Goal: Task Accomplishment & Management: Use online tool/utility

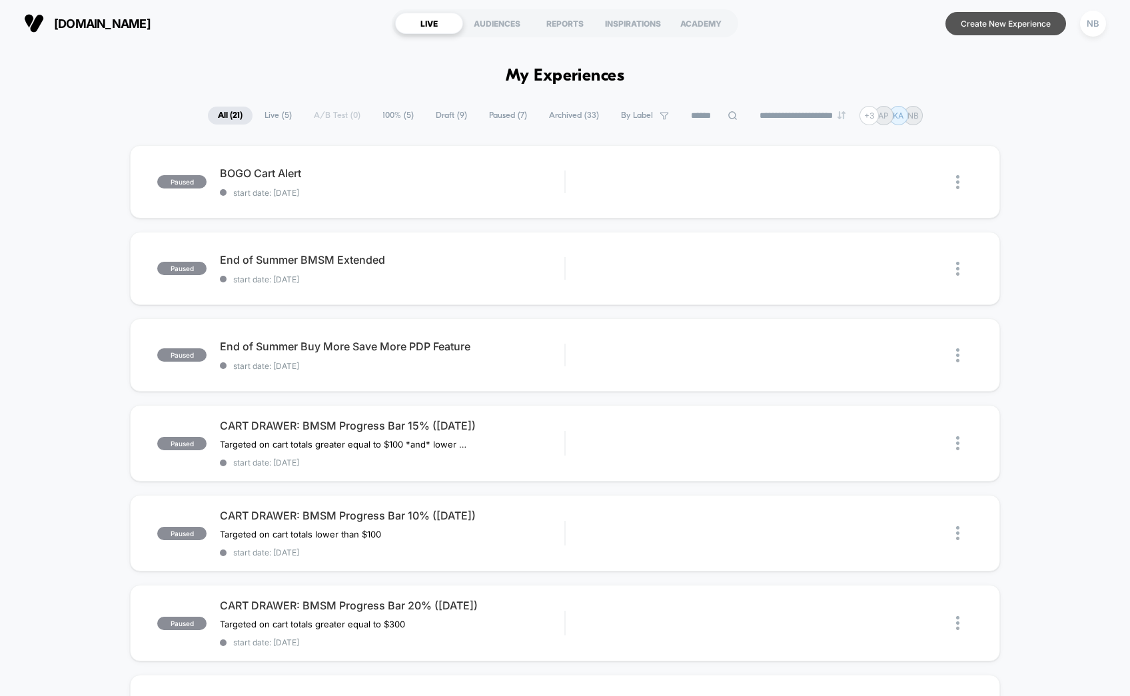
click at [994, 19] on button "Create New Experience" at bounding box center [1005, 23] width 121 height 23
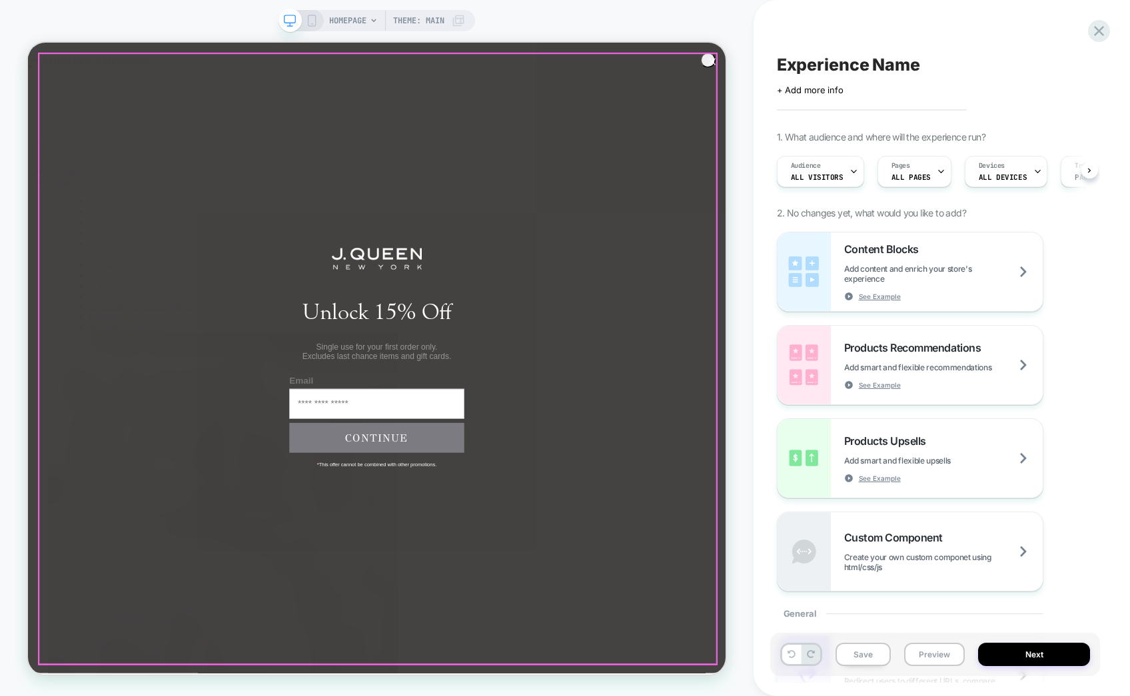
scroll to position [0, 1]
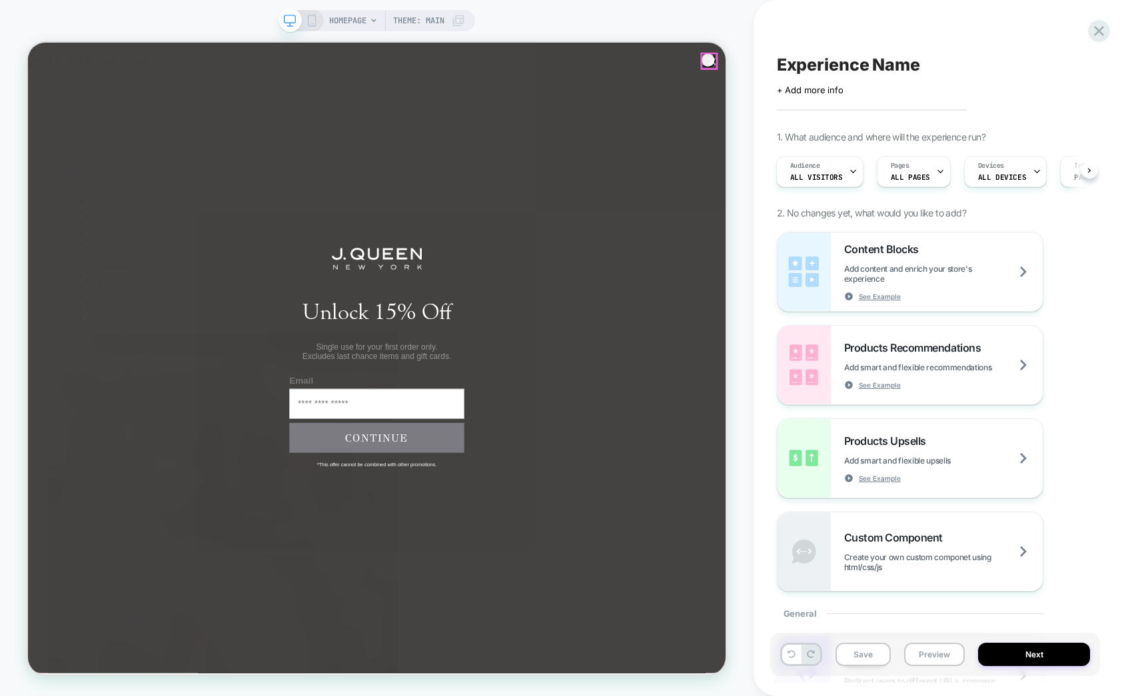
click at [934, 69] on circle "Close dialog" at bounding box center [940, 68] width 19 height 19
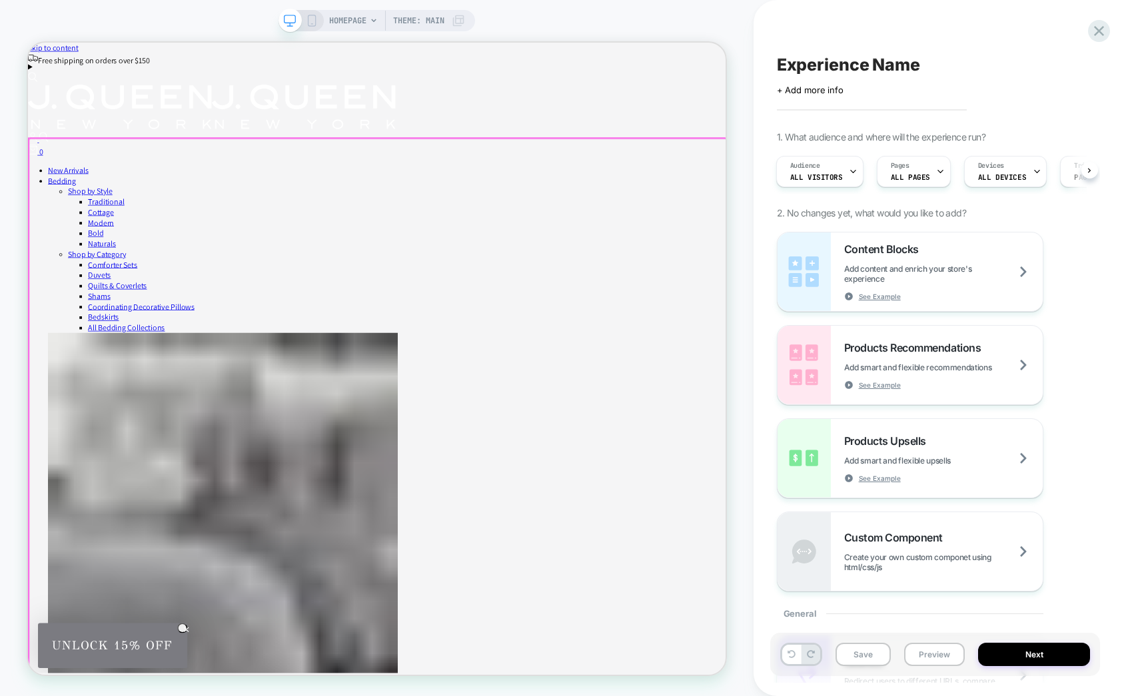
scroll to position [0, 0]
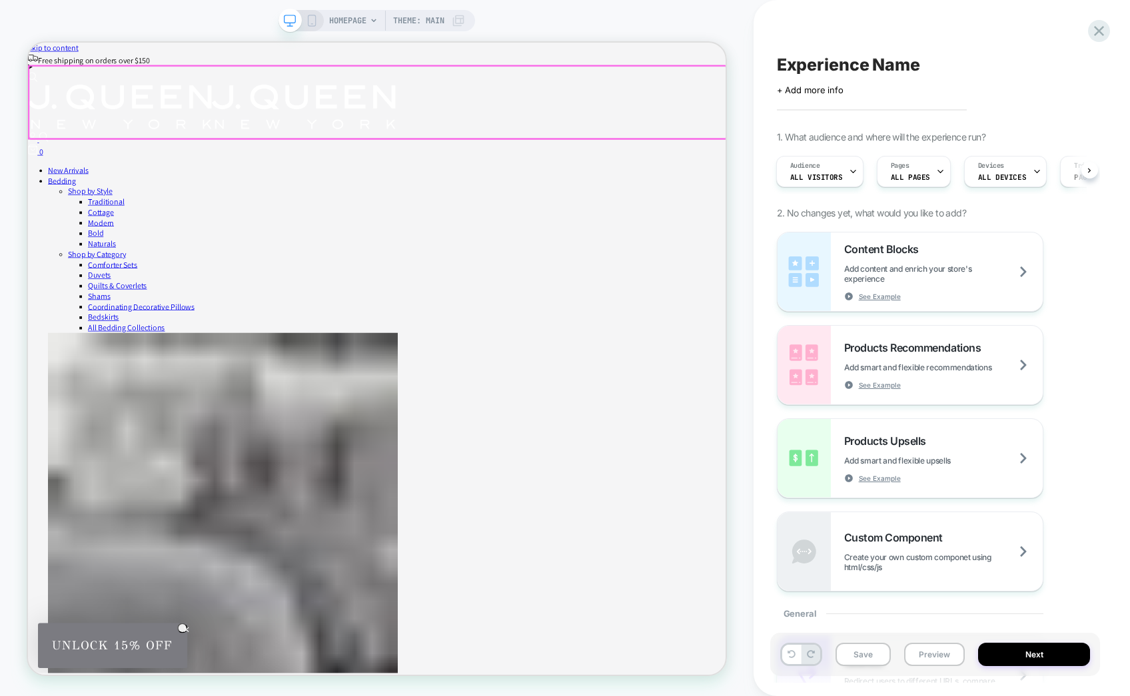
click at [532, 102] on div at bounding box center [494, 122] width 930 height 97
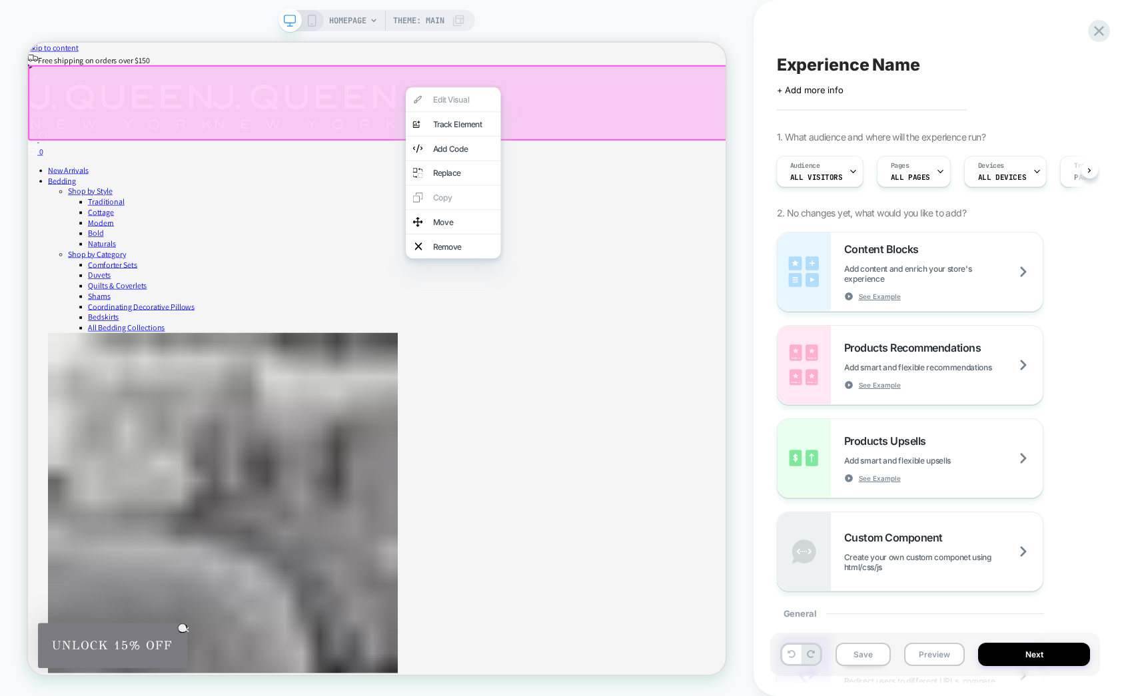
click at [73, 102] on div at bounding box center [495, 123] width 934 height 101
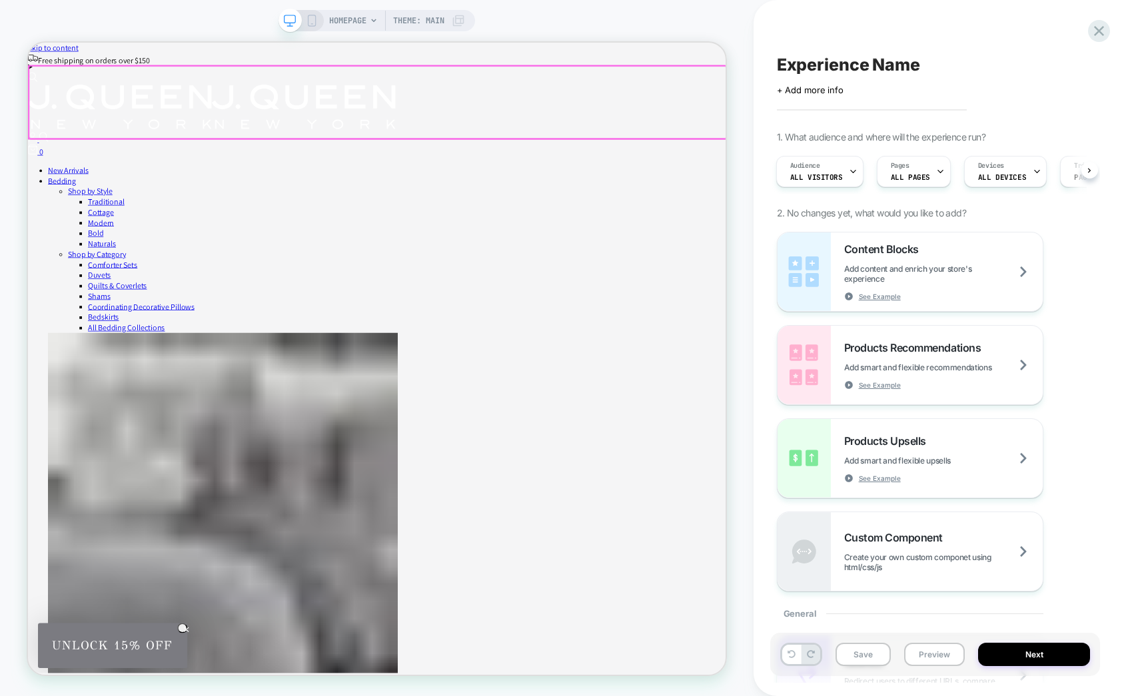
click at [77, 105] on div at bounding box center [494, 122] width 930 height 97
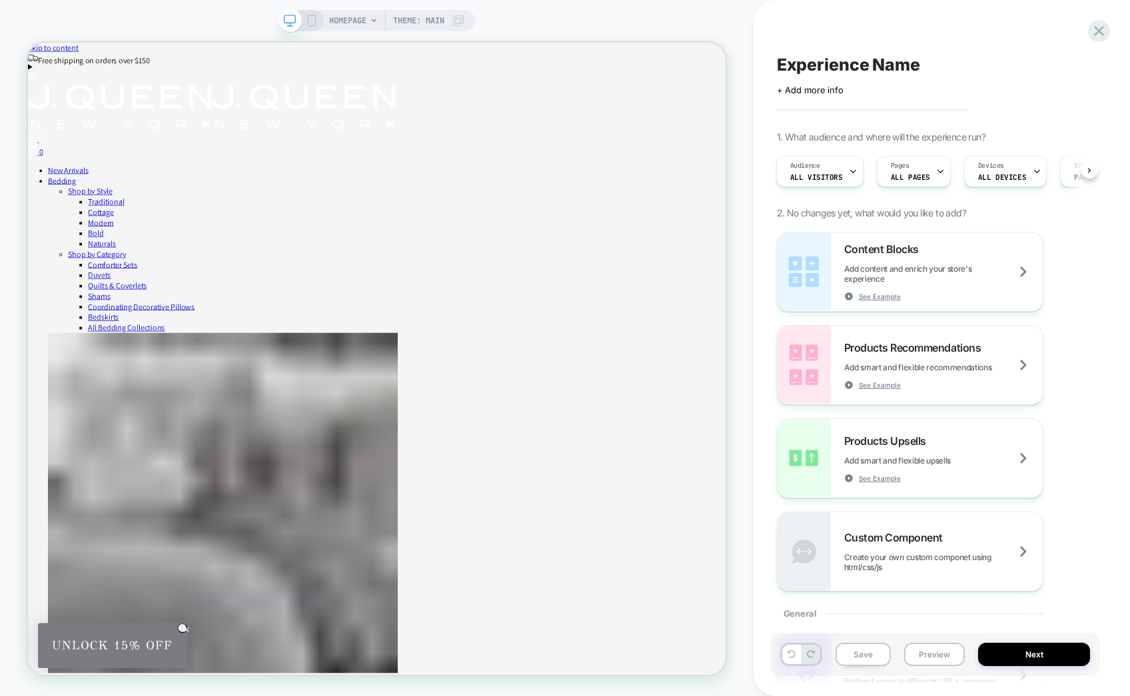
click at [358, 20] on span "HOMEPAGE" at bounding box center [347, 20] width 37 height 21
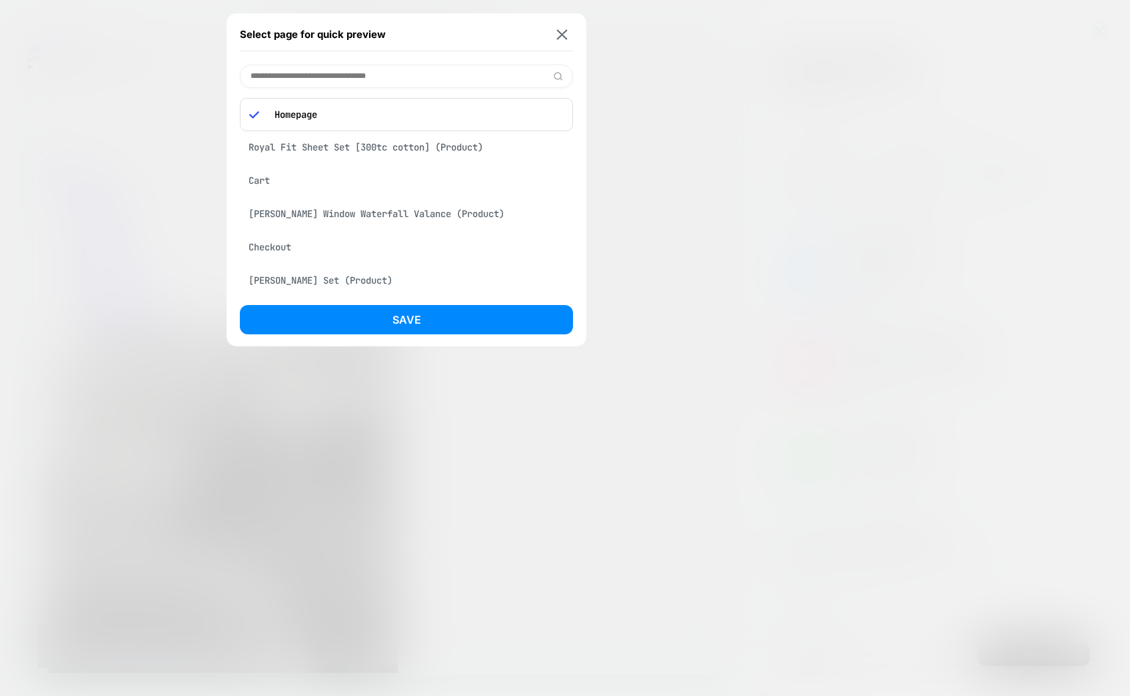
click at [418, 71] on input at bounding box center [406, 76] width 333 height 23
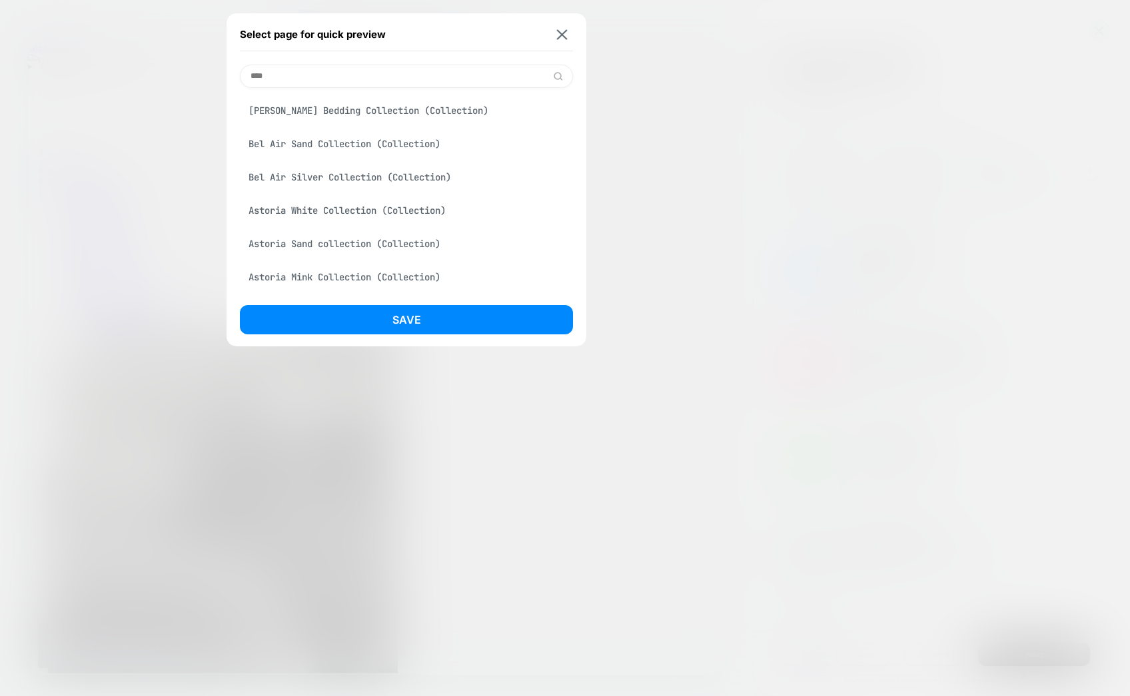
type input "****"
drag, startPoint x: 418, startPoint y: 71, endPoint x: 416, endPoint y: 106, distance: 35.4
click at [416, 106] on div "[PERSON_NAME] Bedding Collection (Collection)" at bounding box center [406, 110] width 333 height 25
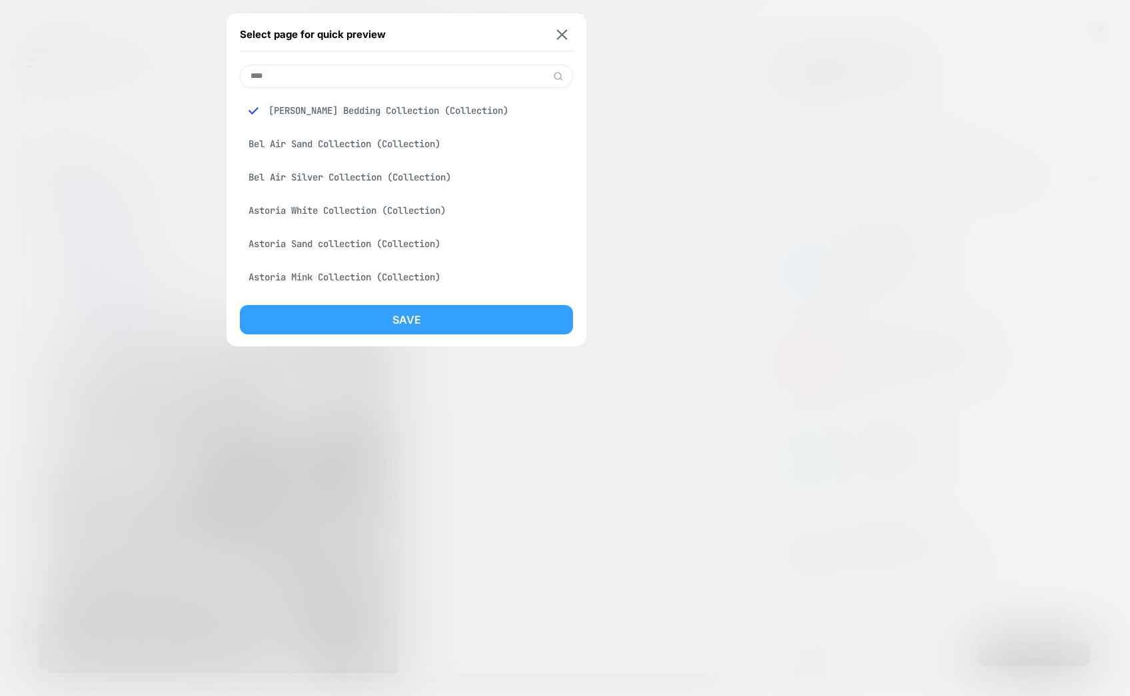
click at [526, 313] on button "Save" at bounding box center [406, 319] width 333 height 29
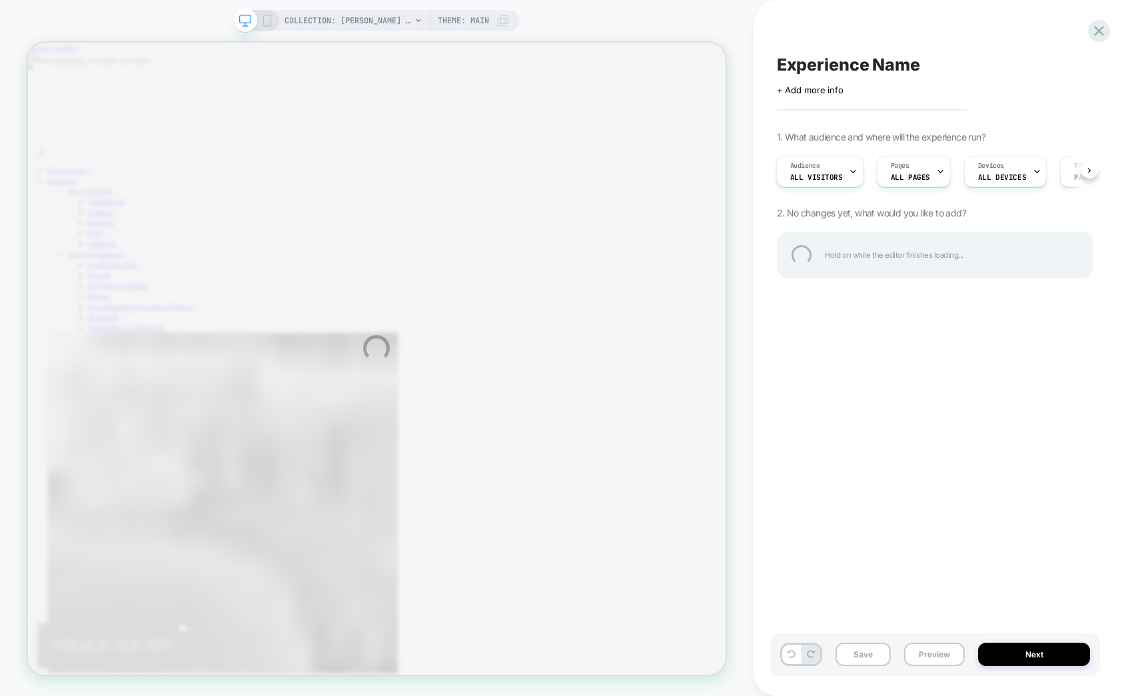
click at [928, 175] on div "COLLECTION: [PERSON_NAME] Bedding Collection (Category) COLLECTION: [PERSON_NAM…" at bounding box center [565, 348] width 1130 height 696
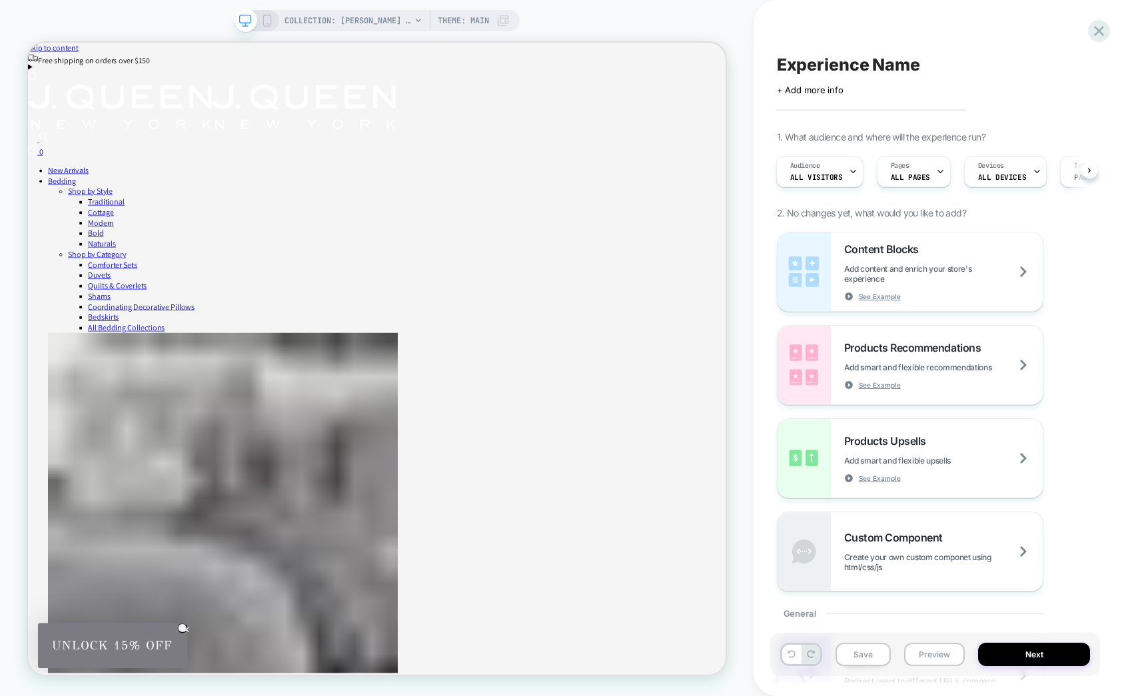
click at [928, 175] on div "Pages ALL PAGES" at bounding box center [910, 172] width 66 height 30
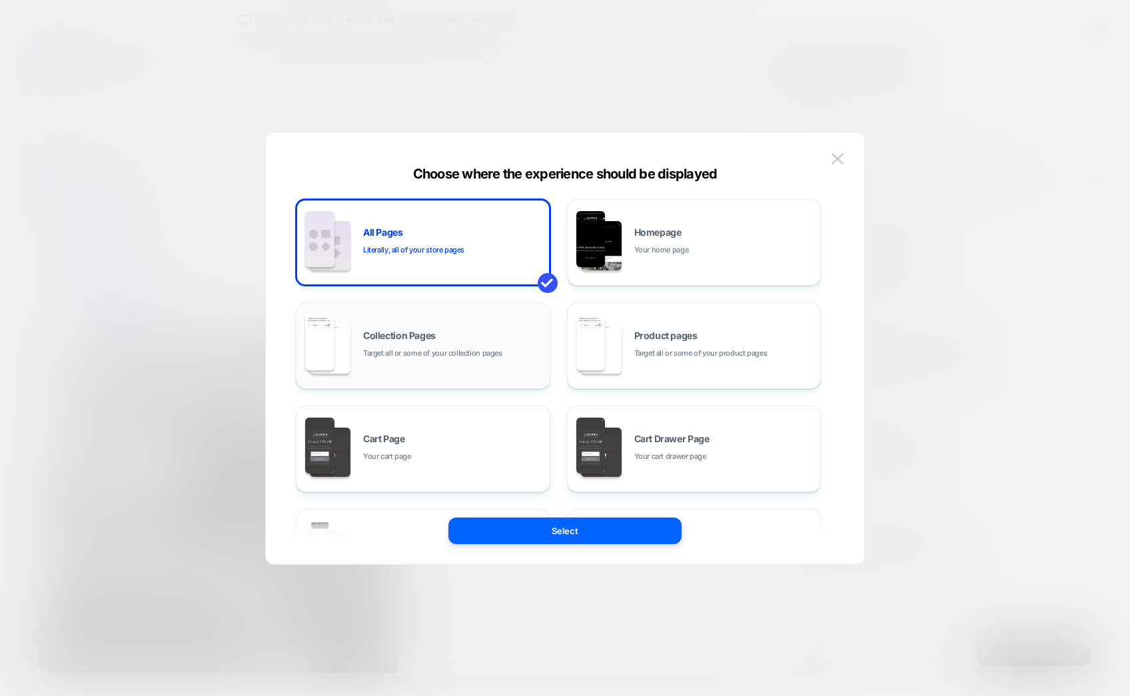
click at [429, 350] on span "Target all or some of your collection pages" at bounding box center [432, 353] width 139 height 13
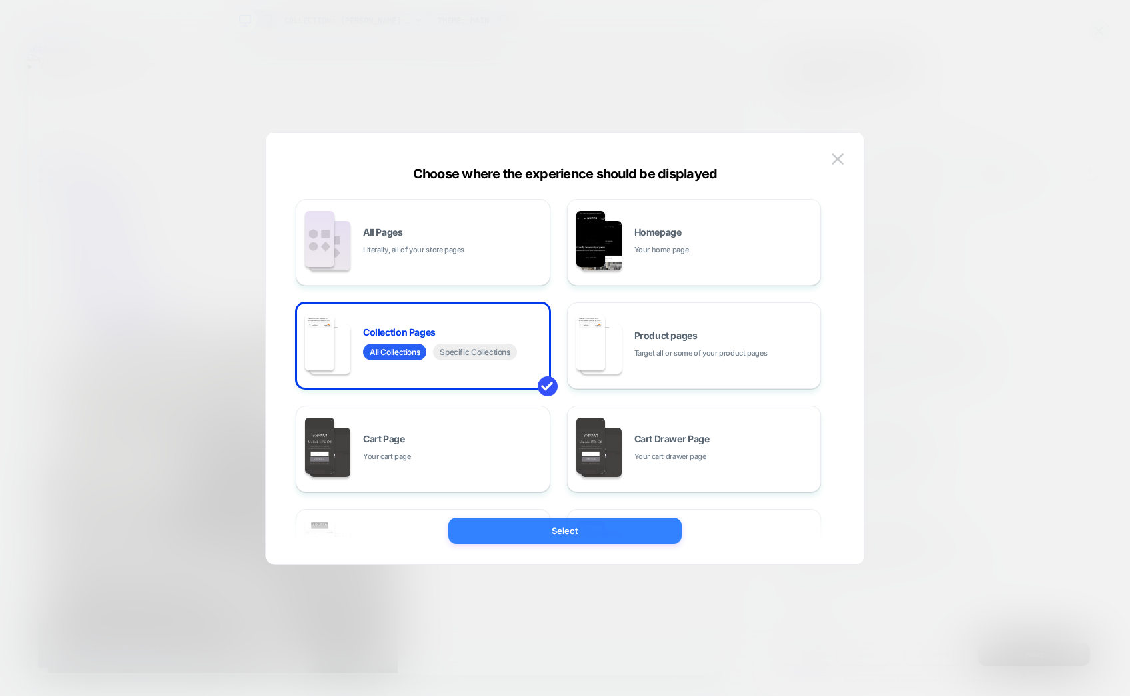
click at [594, 526] on button "Select" at bounding box center [564, 531] width 233 height 27
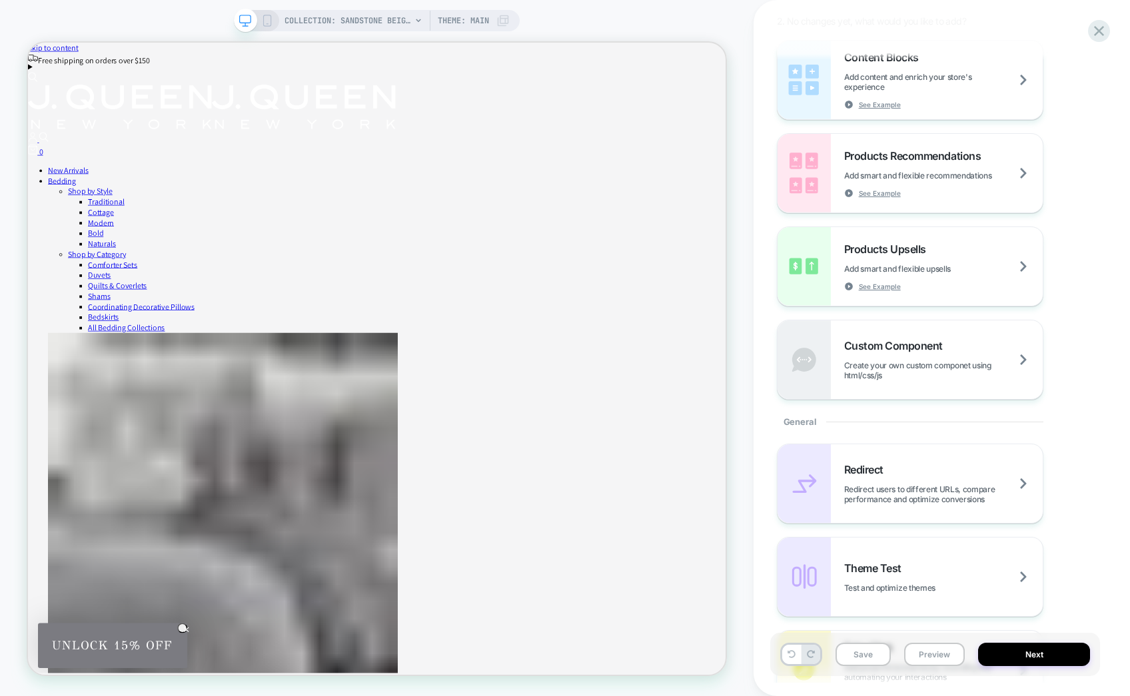
scroll to position [194, 0]
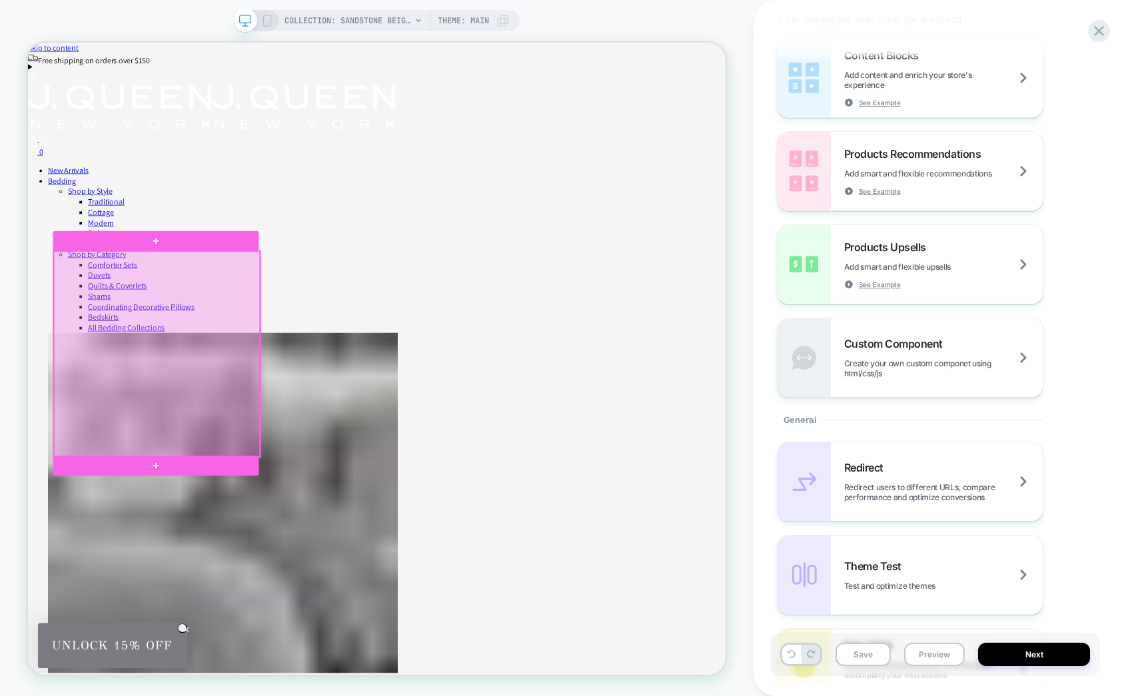
click at [148, 411] on div at bounding box center [200, 458] width 274 height 274
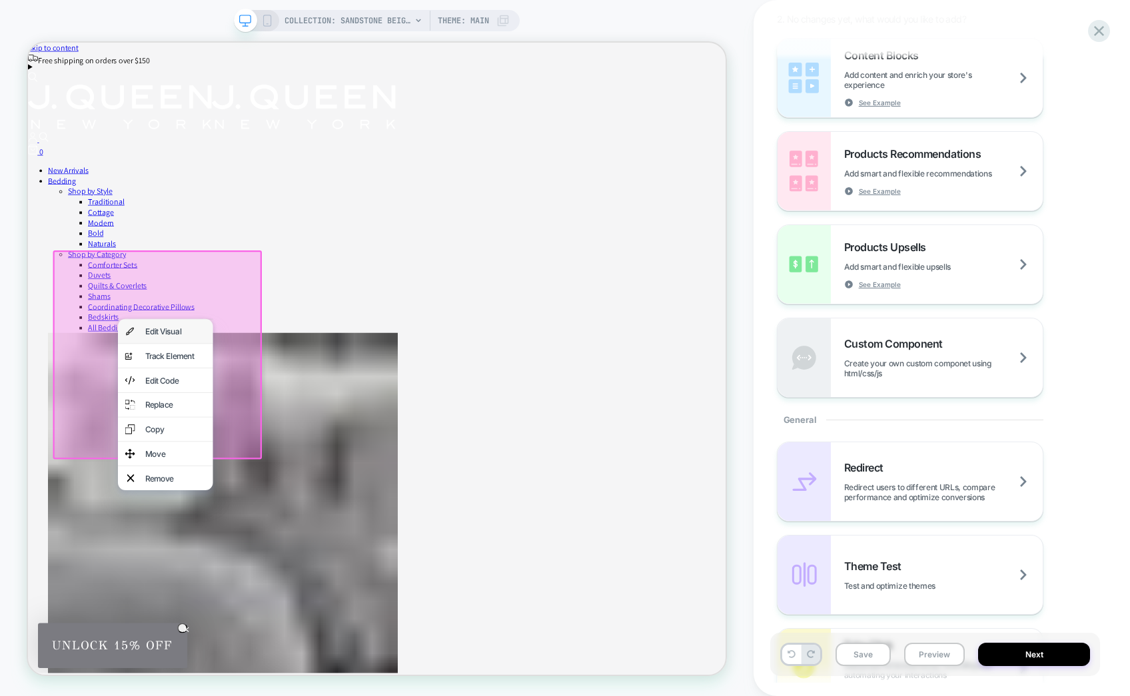
click at [230, 434] on div "Edit Visual" at bounding box center [224, 427] width 81 height 13
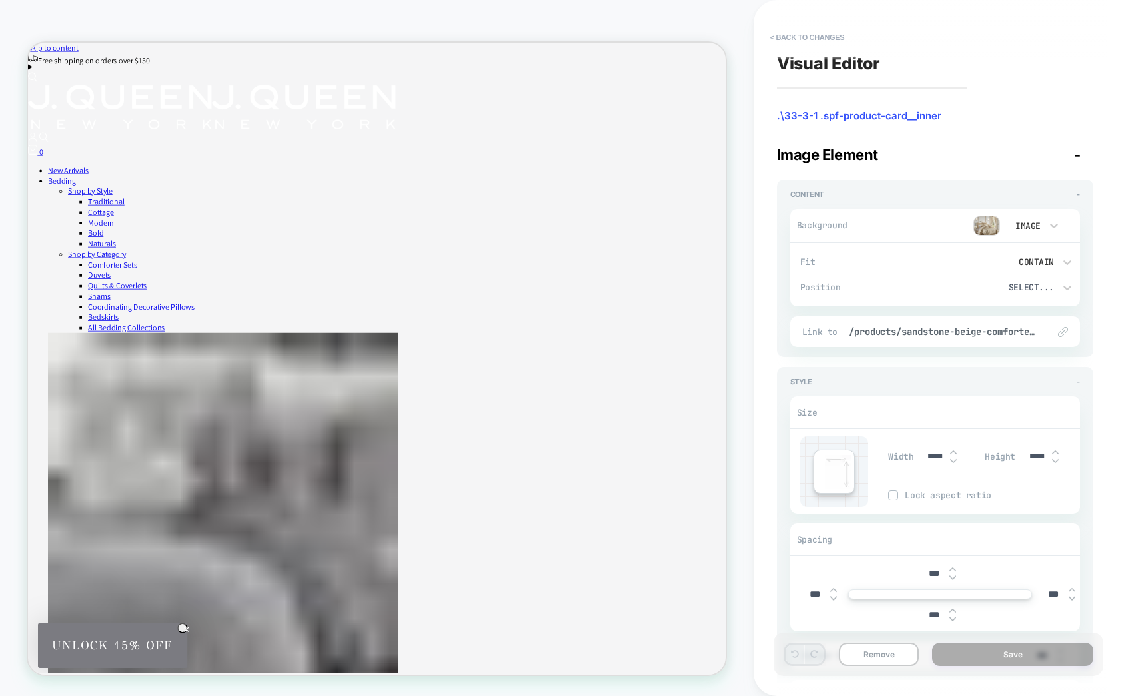
scroll to position [0, 0]
click at [1058, 292] on div "Select..." at bounding box center [1003, 287] width 115 height 14
click at [1007, 128] on div at bounding box center [565, 348] width 1130 height 696
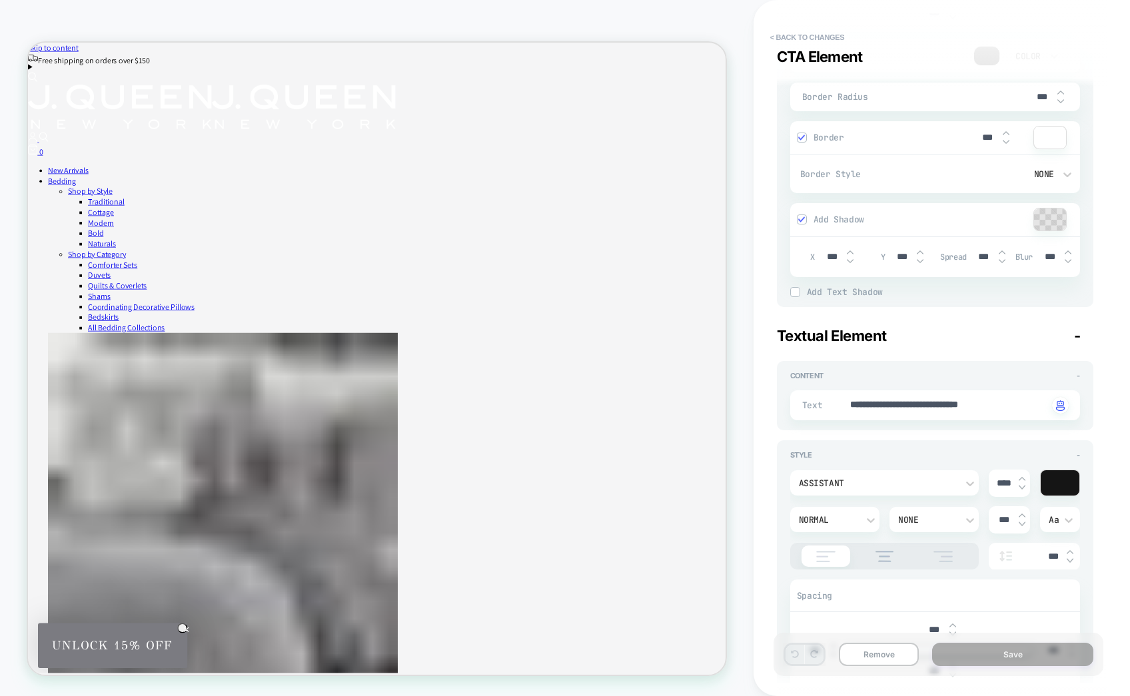
scroll to position [1177, 0]
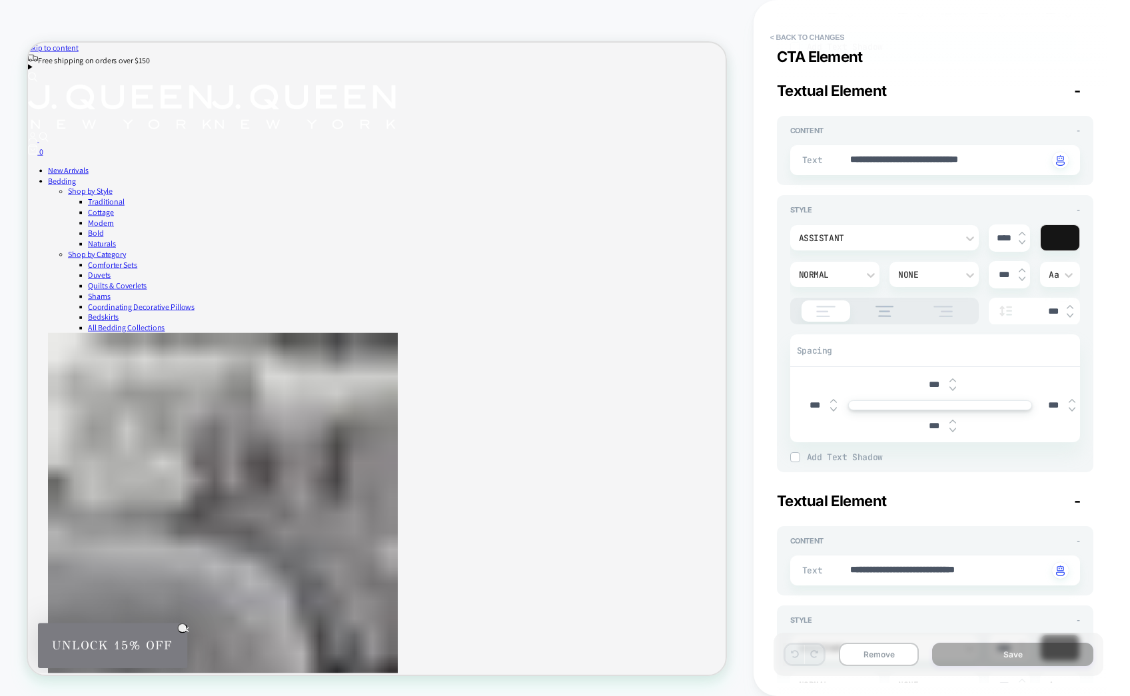
type textarea "*"
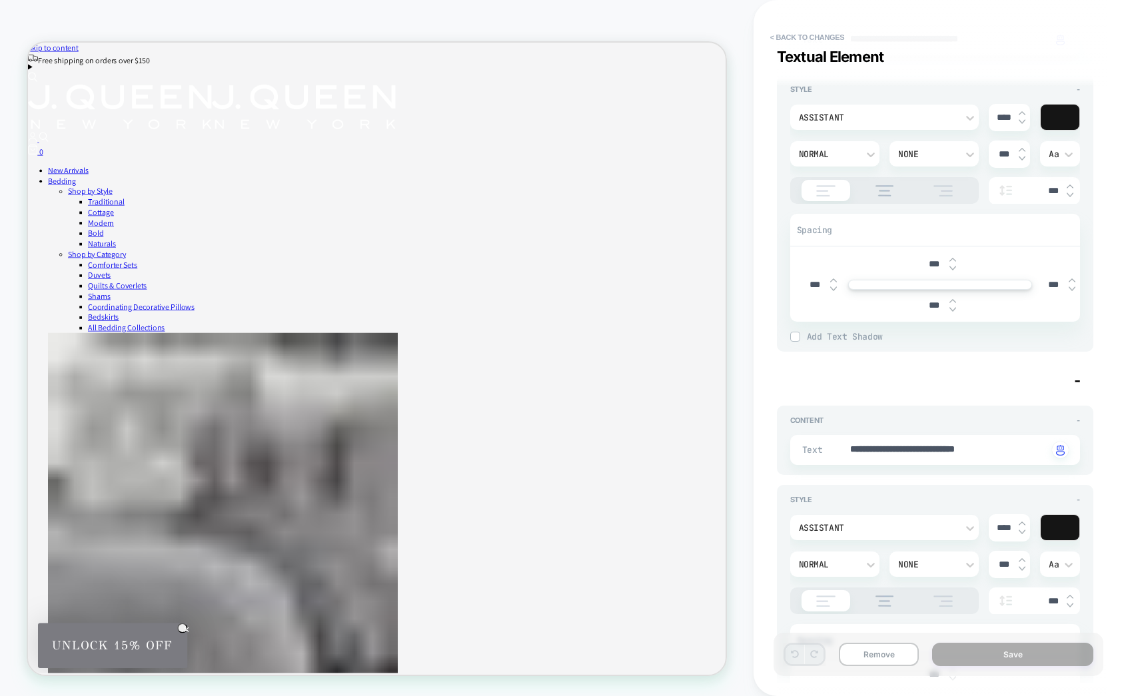
scroll to position [1542, 0]
click at [798, 38] on button "< Back to changes" at bounding box center [807, 37] width 88 height 21
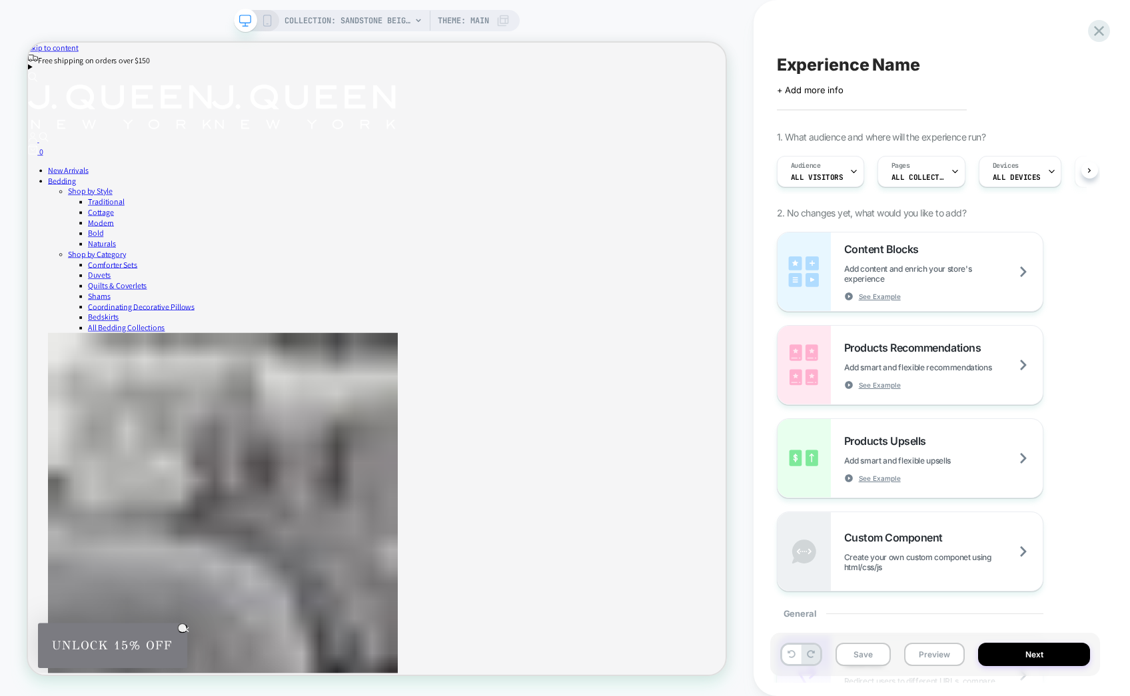
scroll to position [0, 1]
click at [918, 179] on span "ALL COLLECTIONS" at bounding box center [917, 177] width 53 height 9
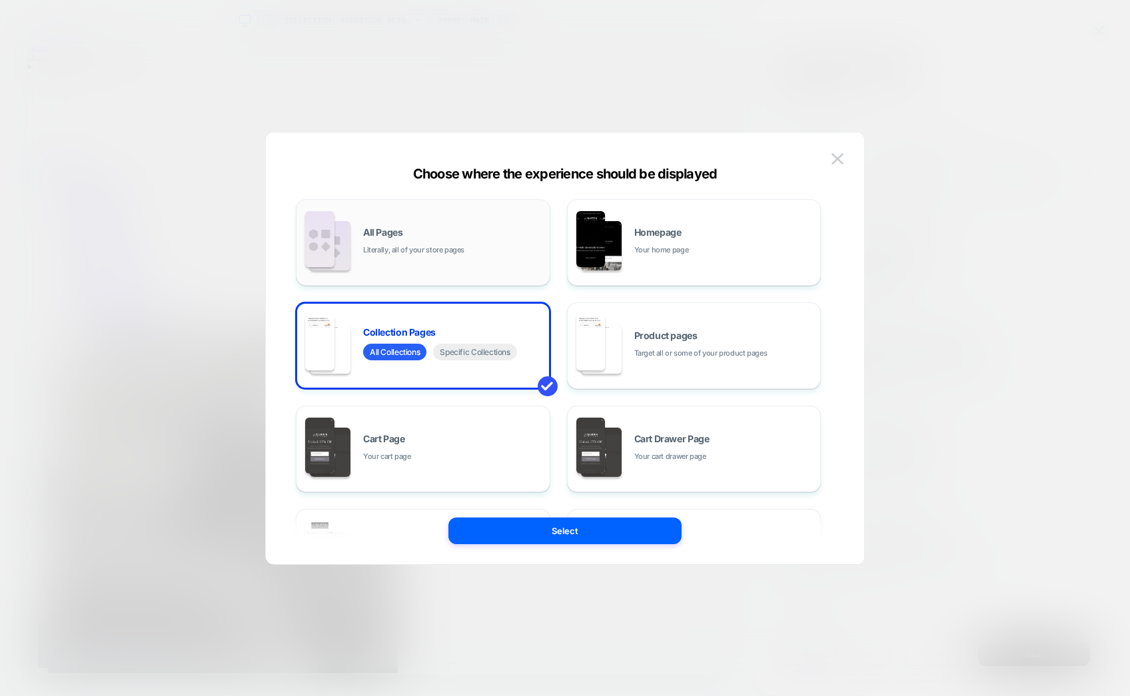
click at [496, 257] on div "All Pages Literally, all of your store pages" at bounding box center [423, 242] width 240 height 73
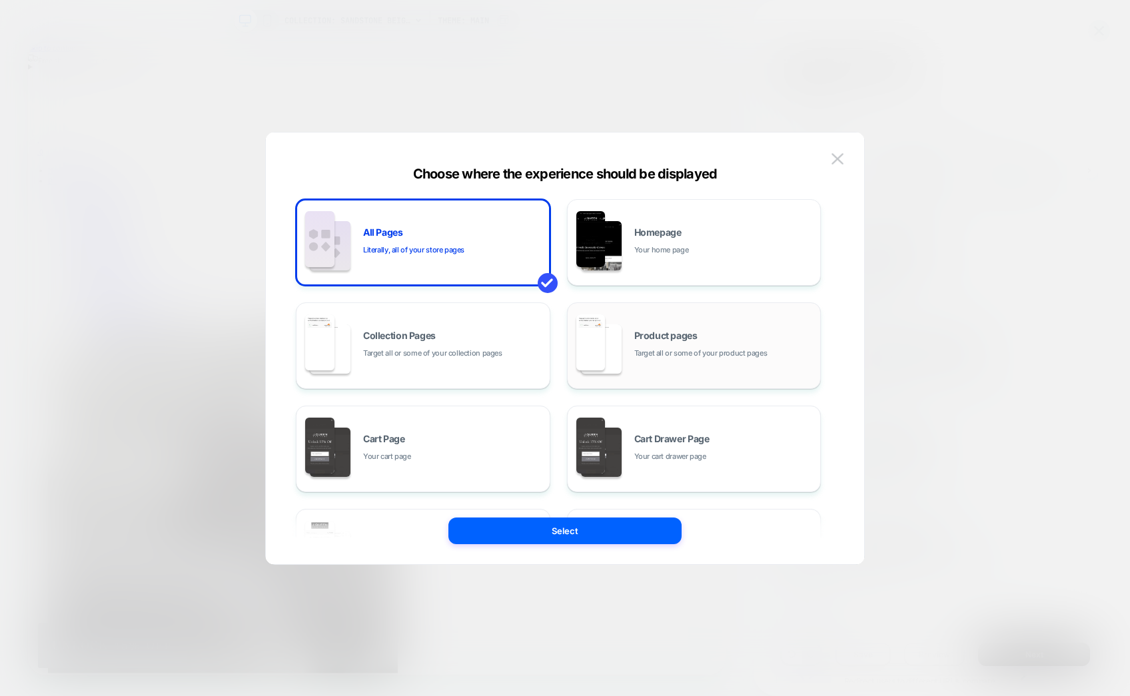
click at [723, 366] on div "Product pages Target all or some of your product pages" at bounding box center [694, 345] width 240 height 73
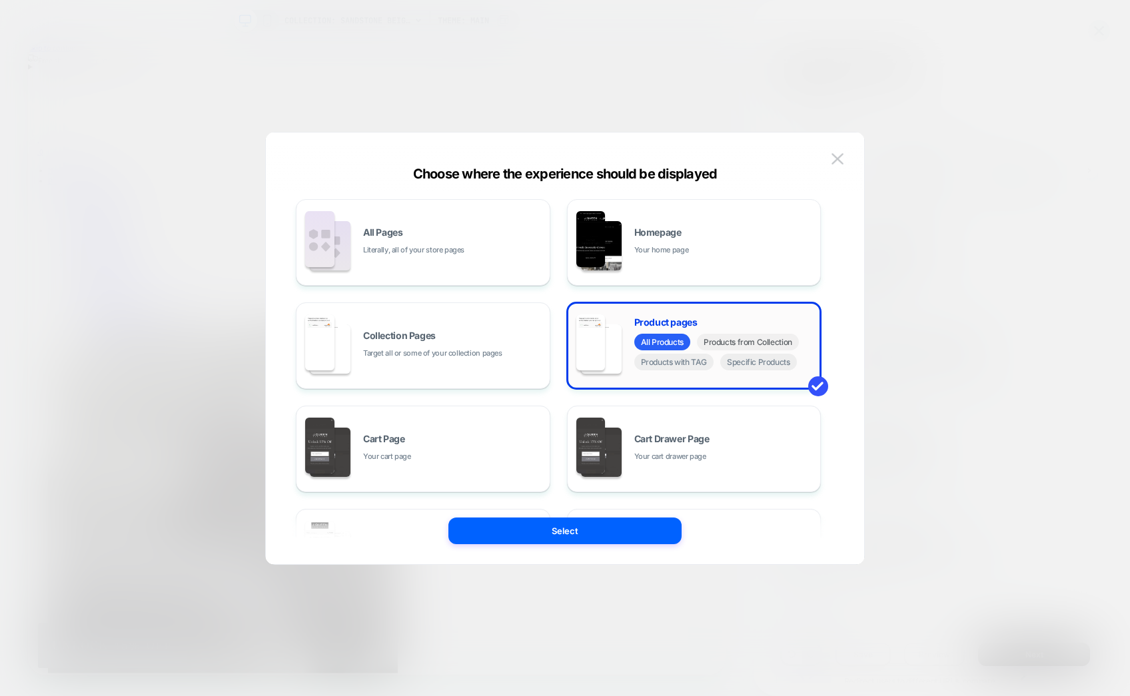
click at [745, 344] on span "Products from Collection" at bounding box center [748, 342] width 102 height 17
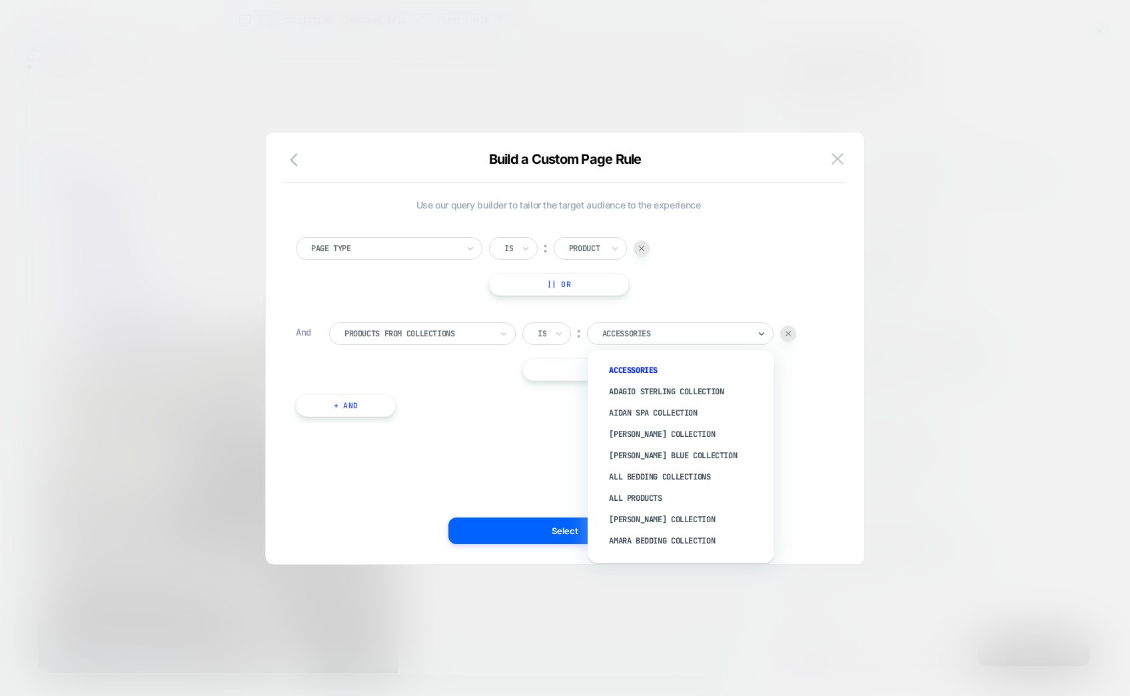
click at [646, 333] on div "Accessories" at bounding box center [675, 333] width 147 height 11
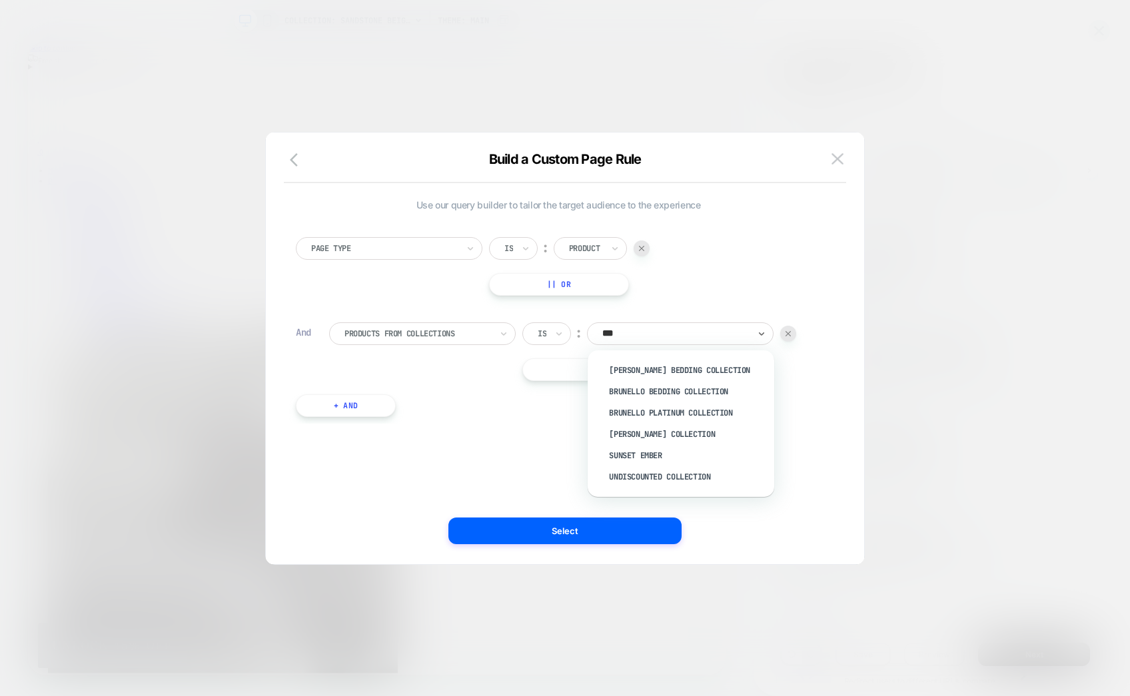
type input "****"
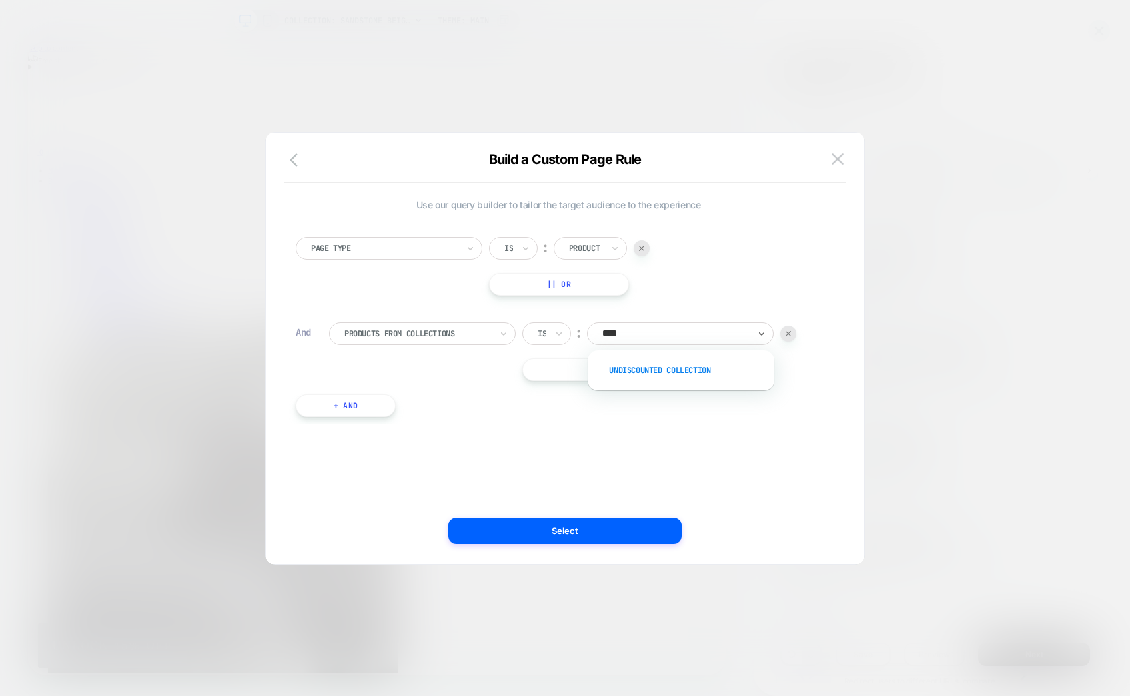
click at [654, 374] on div "Undiscounted Collection" at bounding box center [687, 370] width 173 height 21
click at [588, 243] on div "Product" at bounding box center [584, 248] width 33 height 11
click at [782, 267] on div "Page Type Is ︰ Product || Or" at bounding box center [556, 266] width 525 height 59
click at [595, 290] on button "|| Or" at bounding box center [558, 284] width 140 height 23
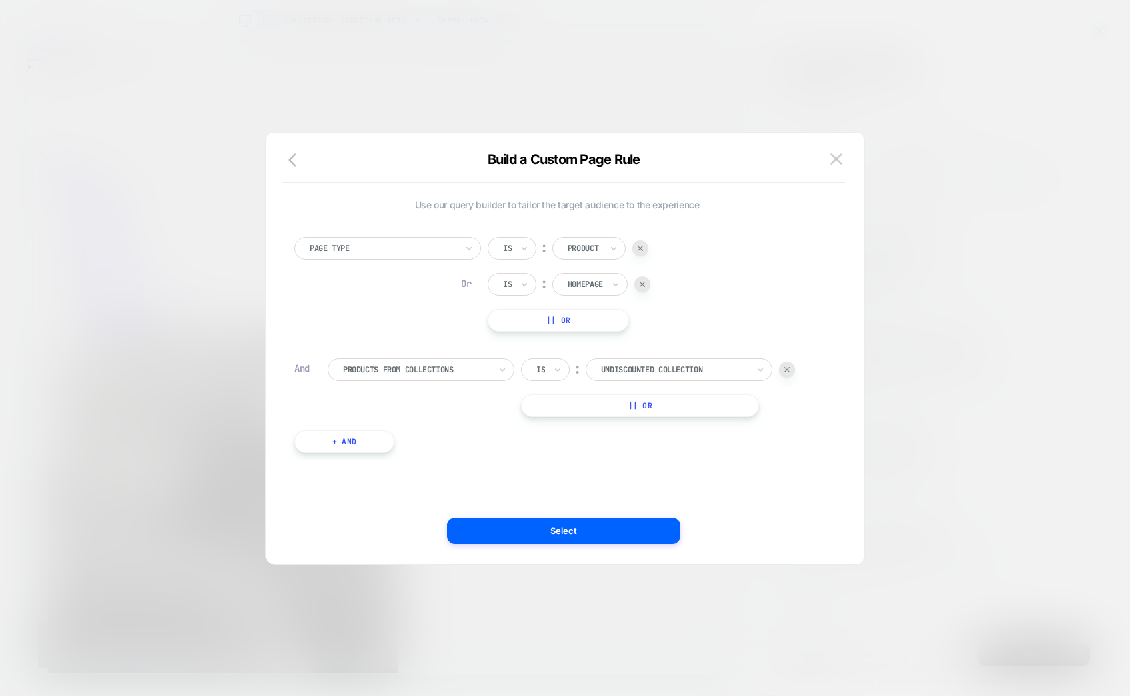
click at [645, 286] on img at bounding box center [642, 284] width 5 height 5
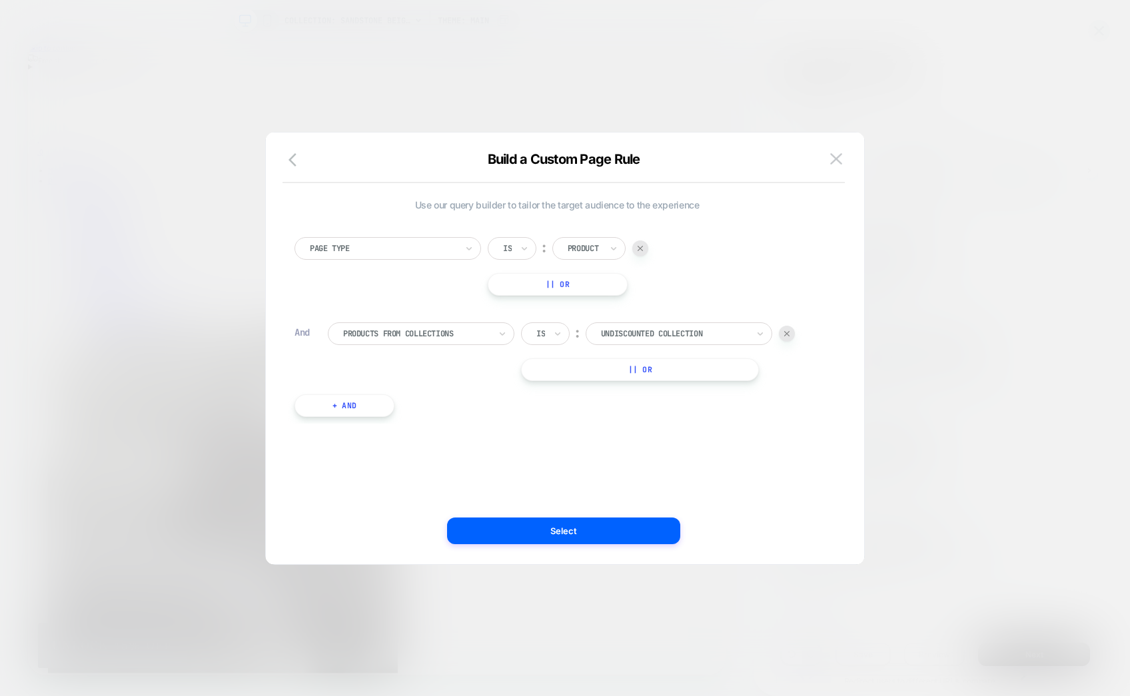
click at [557, 283] on button "|| Or" at bounding box center [558, 284] width 140 height 23
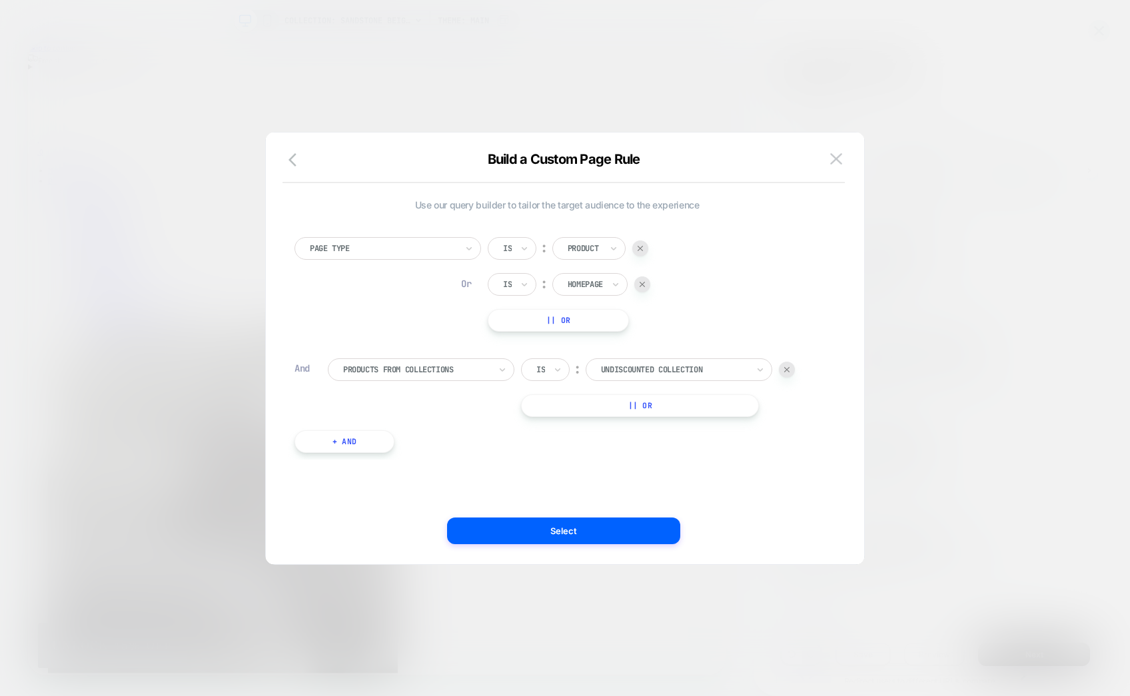
click at [645, 285] on img at bounding box center [642, 284] width 5 height 5
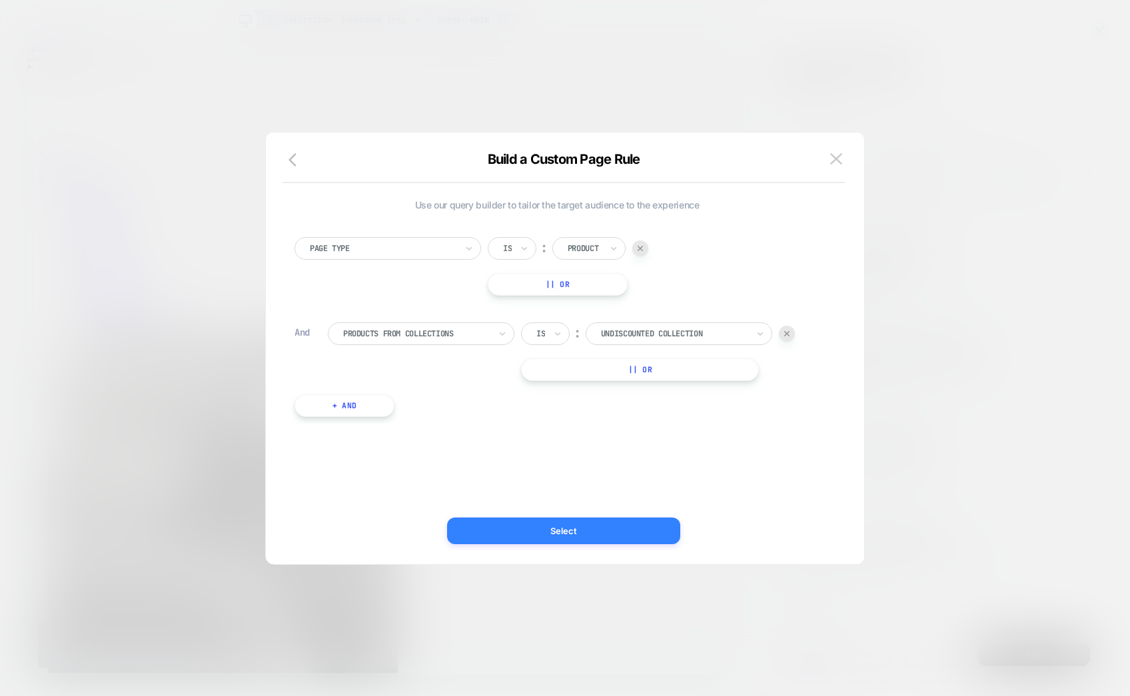
click at [598, 531] on button "Select" at bounding box center [563, 531] width 233 height 27
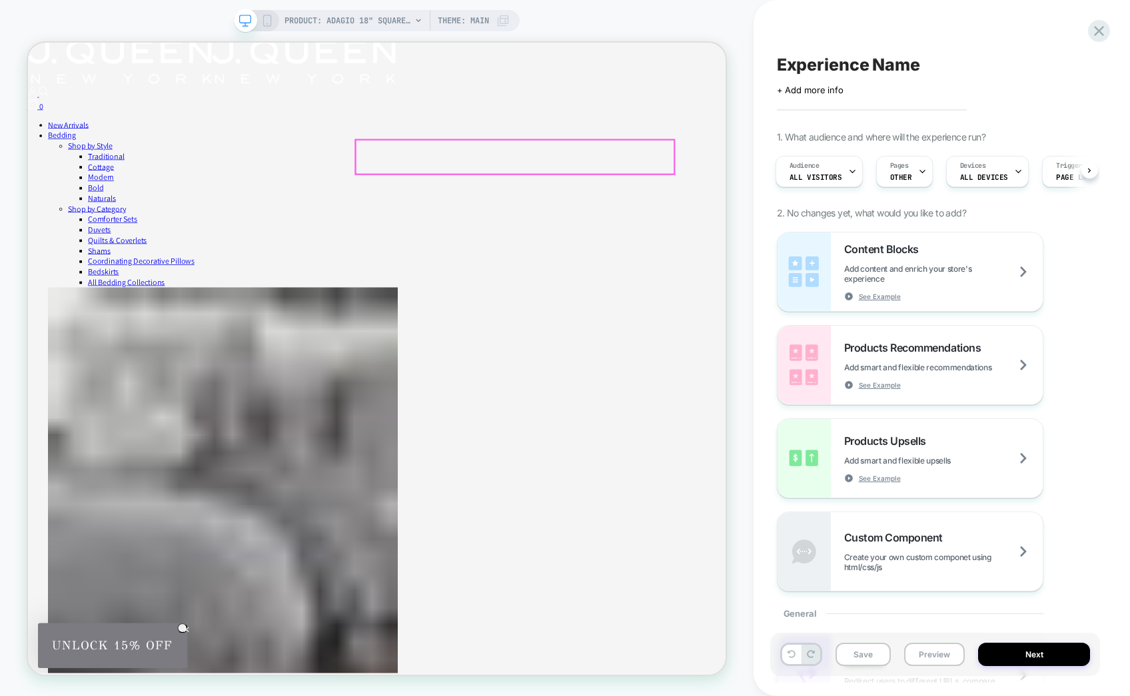
scroll to position [49, 0]
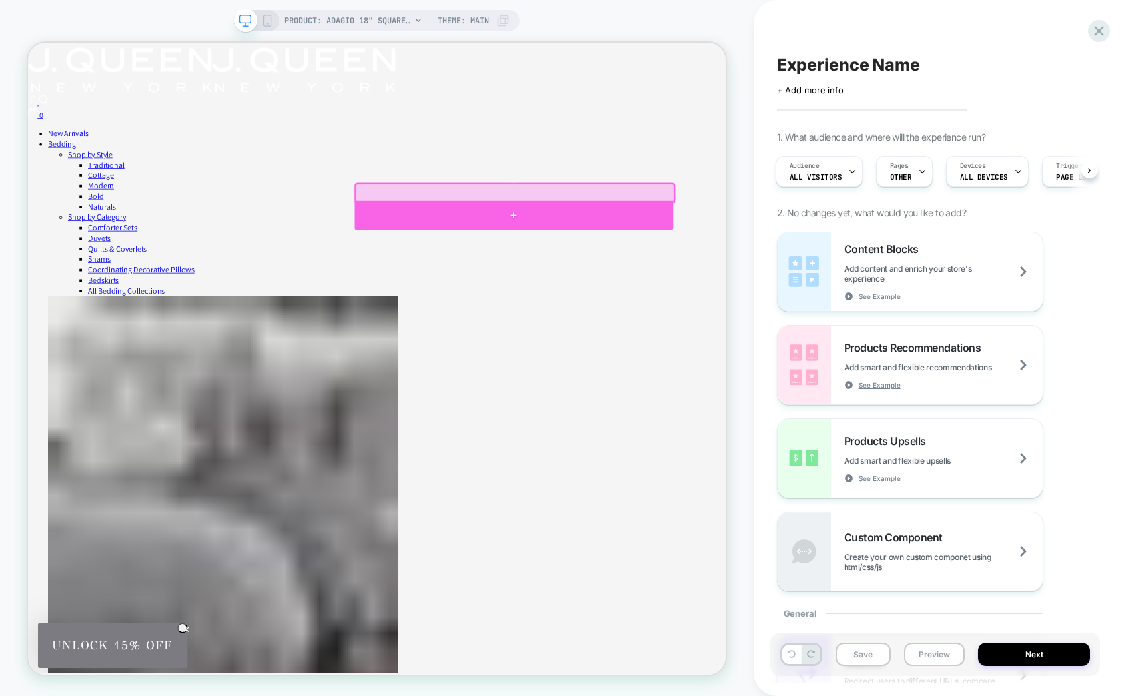
click at [688, 264] on div at bounding box center [676, 273] width 424 height 39
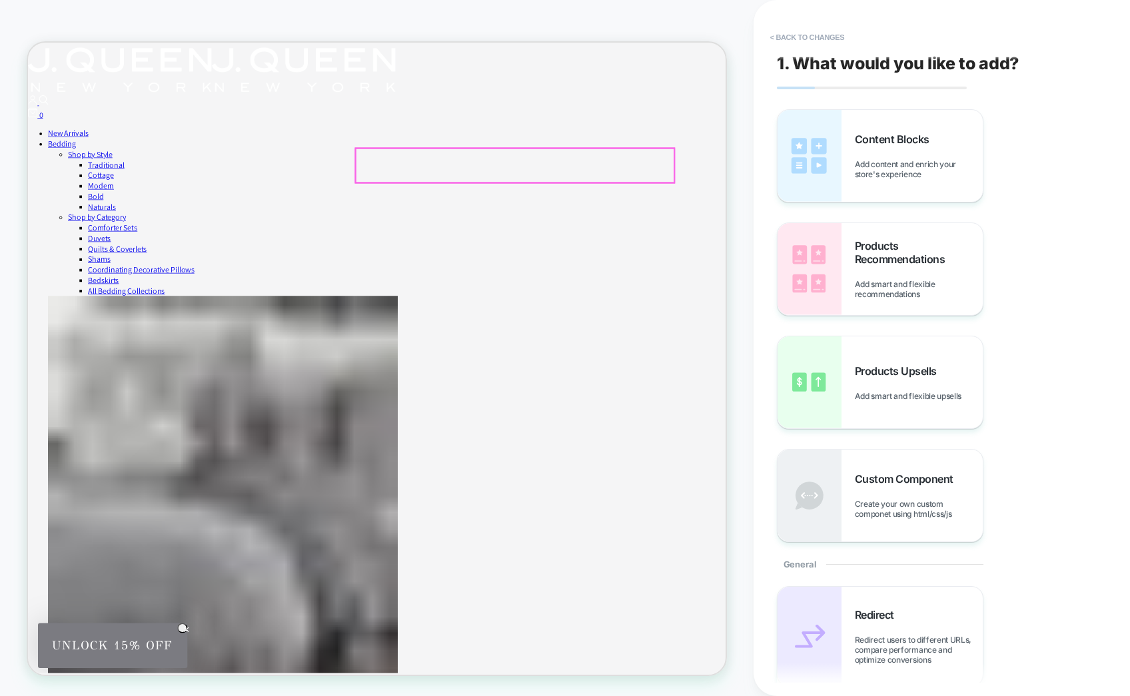
scroll to position [0, 0]
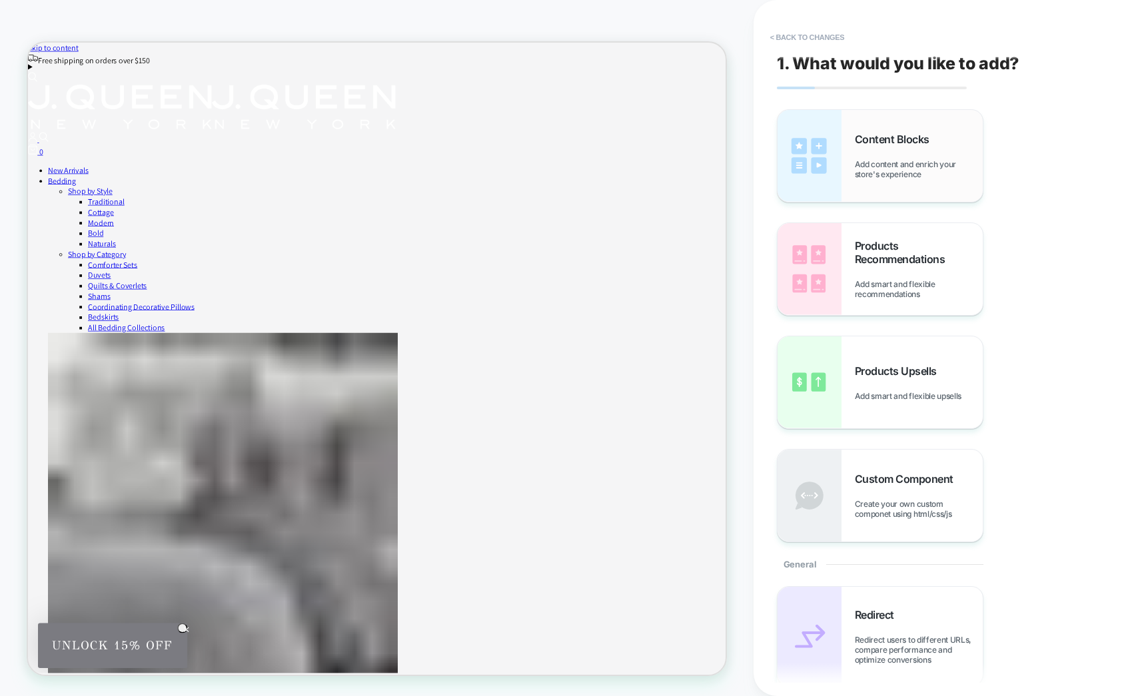
click at [915, 162] on span "Add content and enrich your store's experience" at bounding box center [919, 169] width 128 height 20
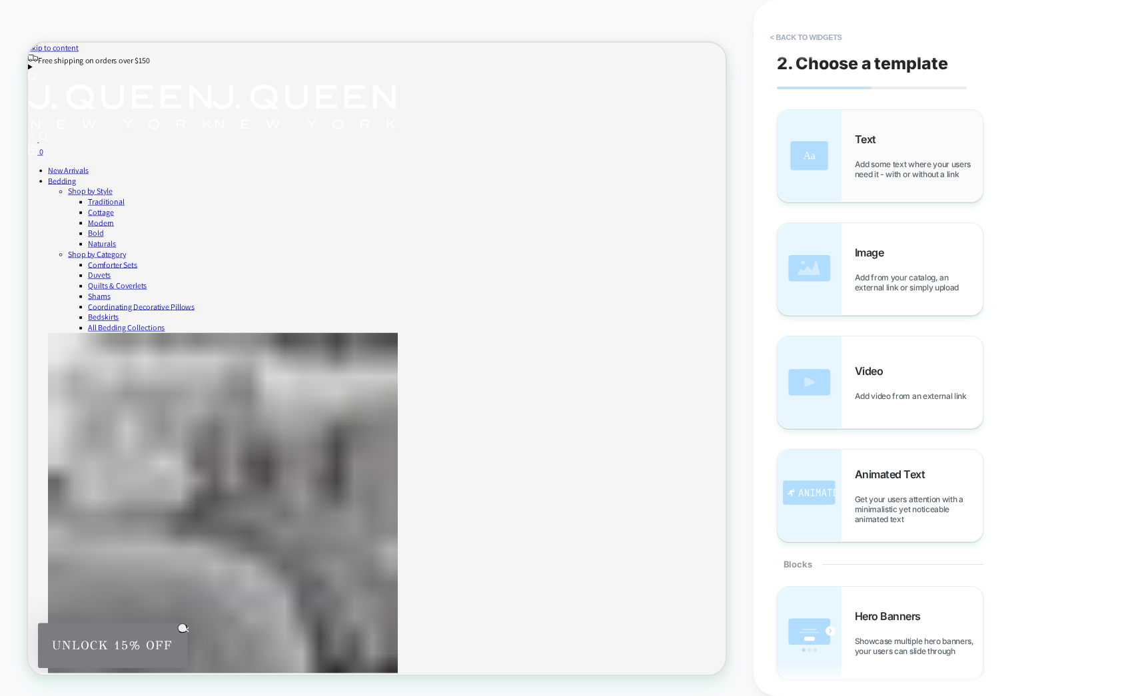
click at [904, 160] on span "Add some text where your users need it - with or without a link" at bounding box center [919, 169] width 128 height 20
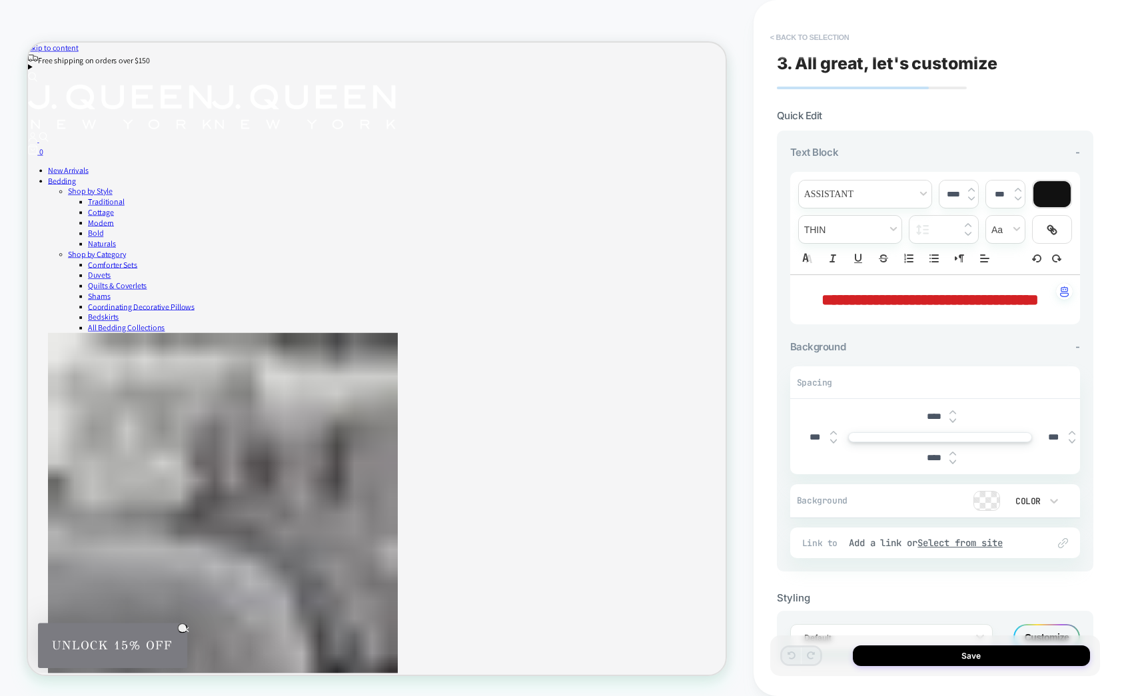
click at [777, 31] on button "< Back to selection" at bounding box center [809, 37] width 93 height 21
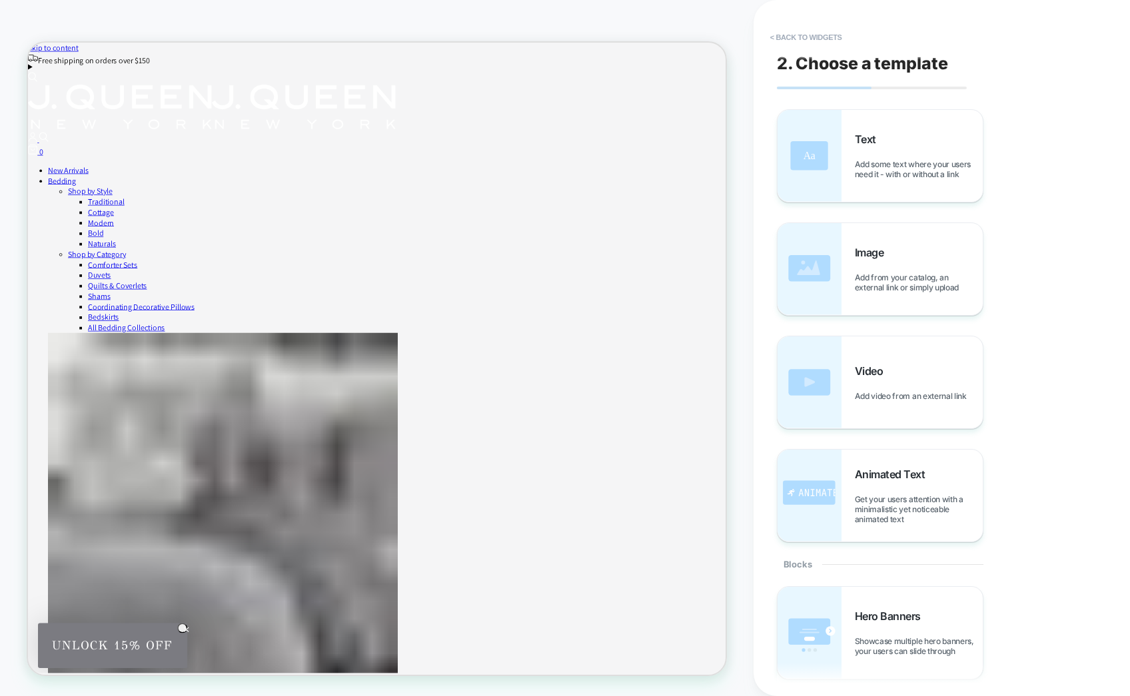
click at [780, 33] on button "< Back to widgets" at bounding box center [805, 37] width 85 height 21
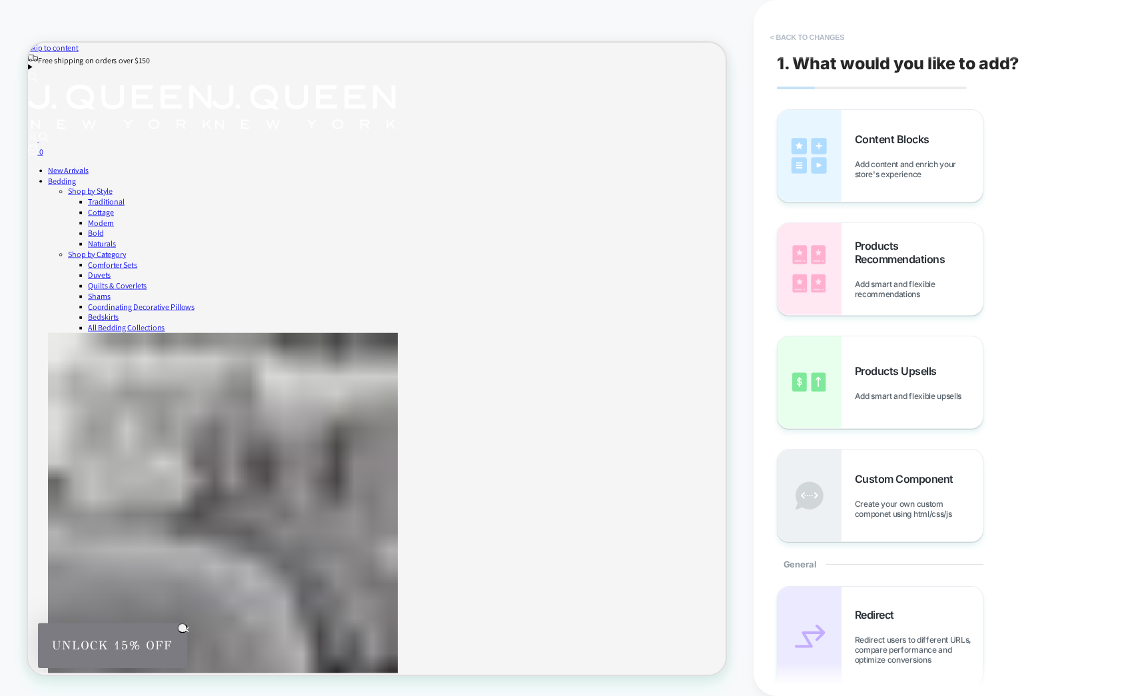
click at [777, 33] on button "< Back to changes" at bounding box center [807, 37] width 88 height 21
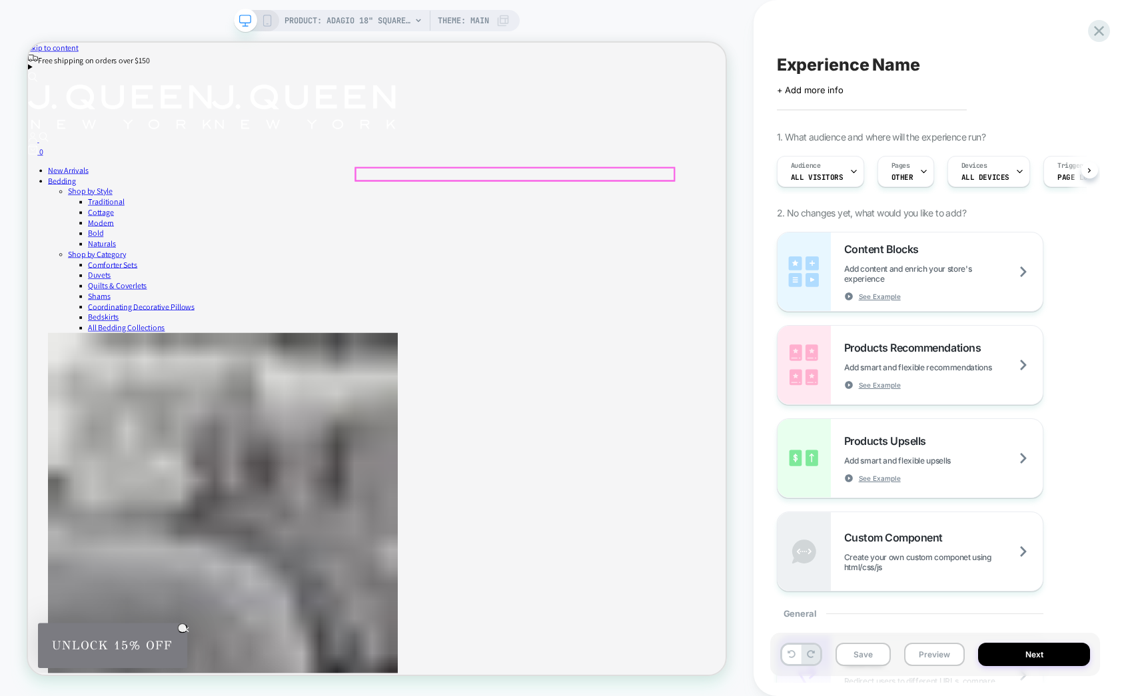
scroll to position [0, 1]
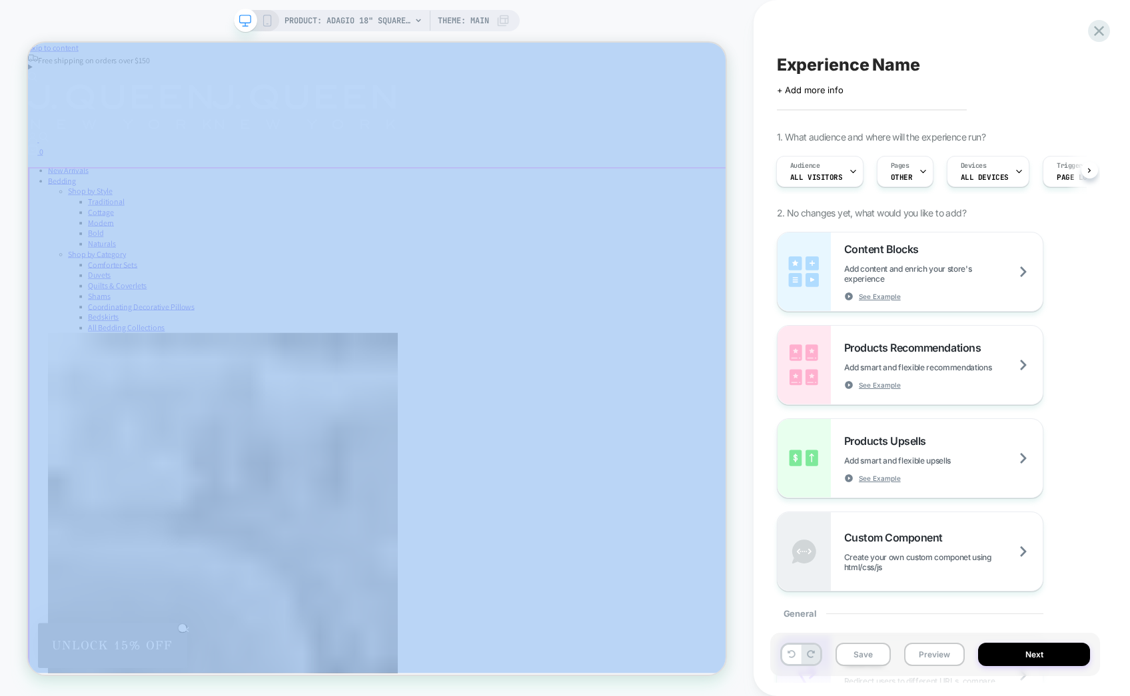
drag, startPoint x: 908, startPoint y: 296, endPoint x: 891, endPoint y: 290, distance: 18.3
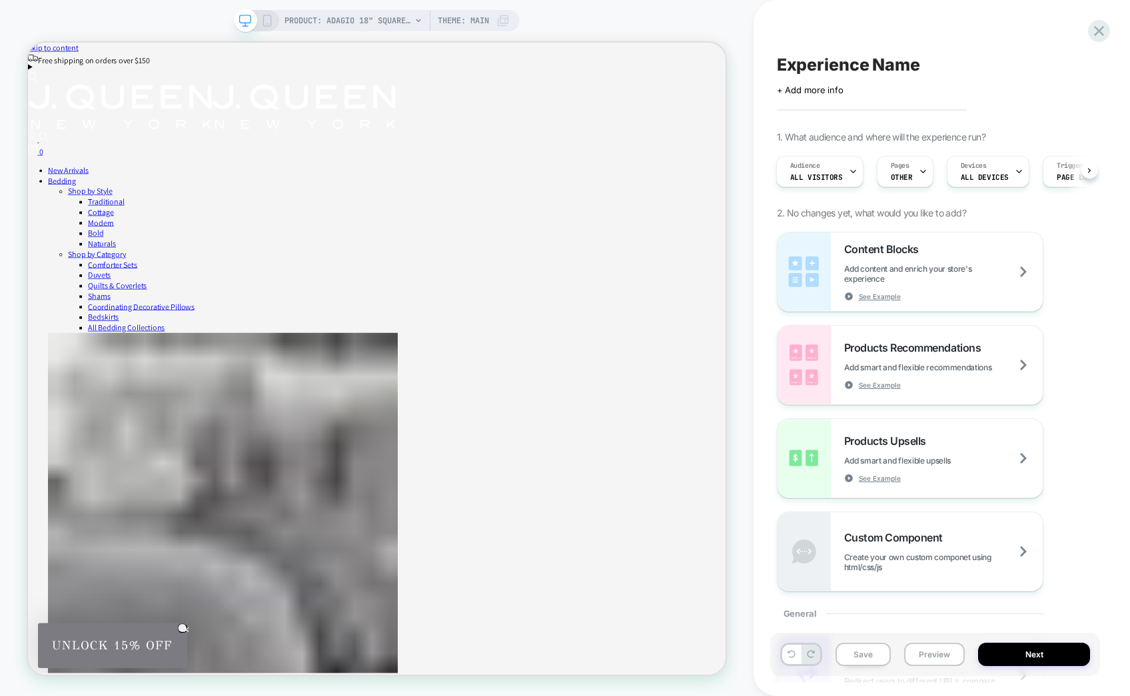
click at [755, 240] on div "Experience Name Click to edit experience details + Add more info 1. What audien…" at bounding box center [941, 348] width 376 height 696
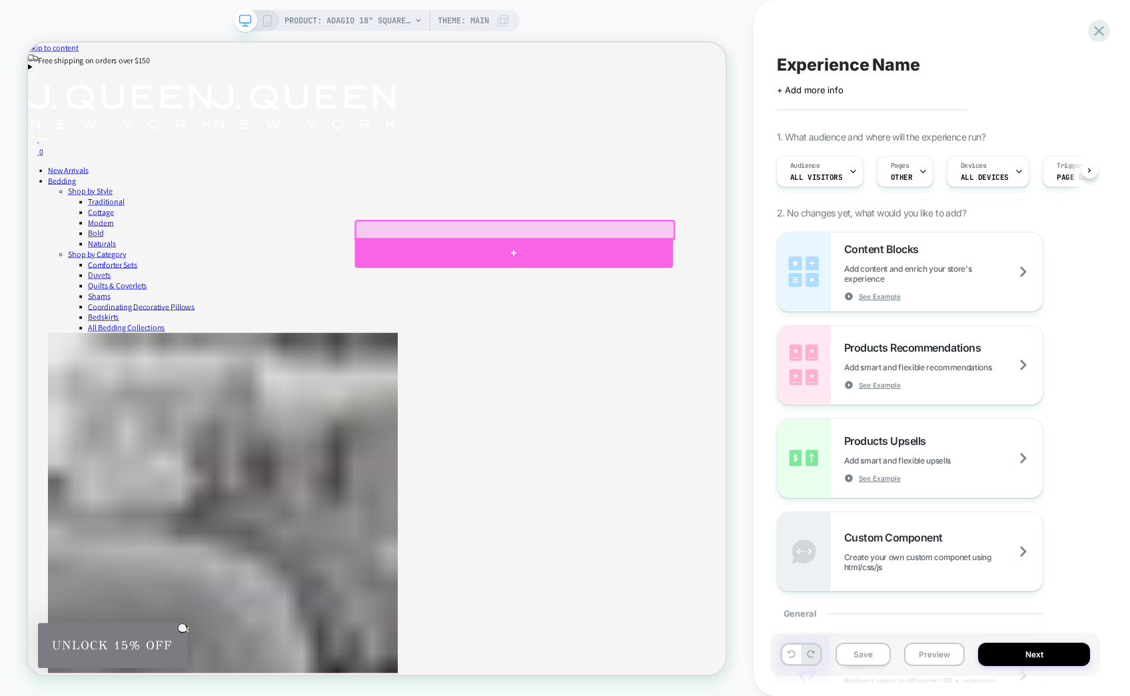
click at [881, 312] on div at bounding box center [676, 323] width 424 height 40
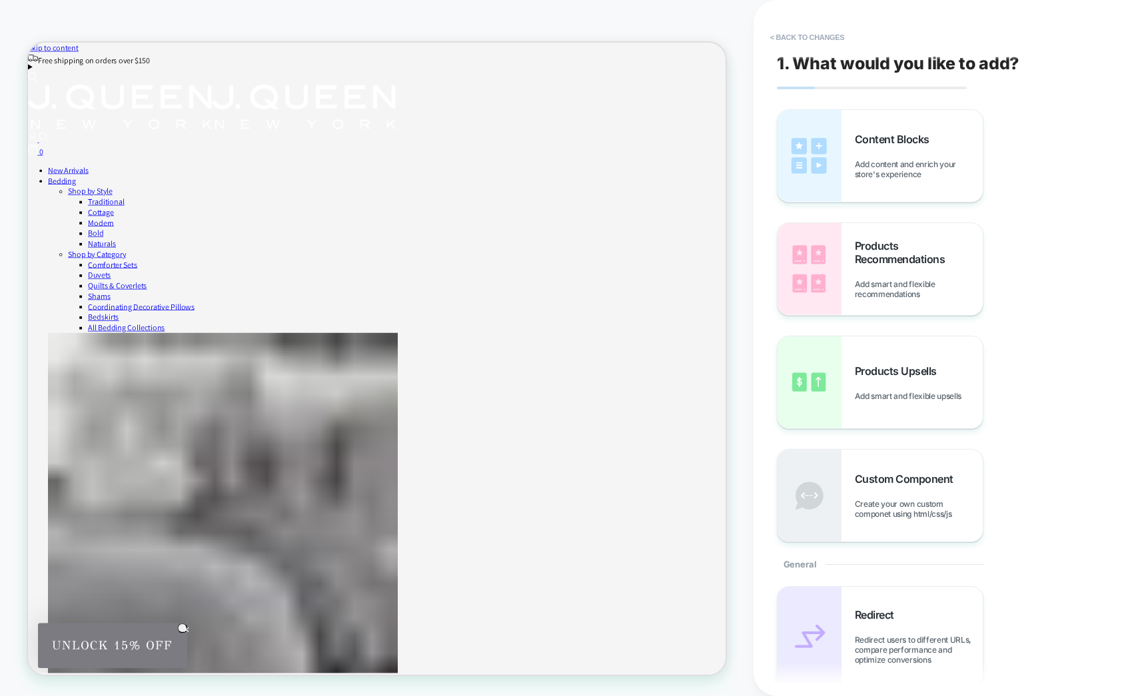
scroll to position [0, 0]
click at [845, 165] on div "Content Blocks Add content and enrich your store's experience" at bounding box center [879, 156] width 205 height 92
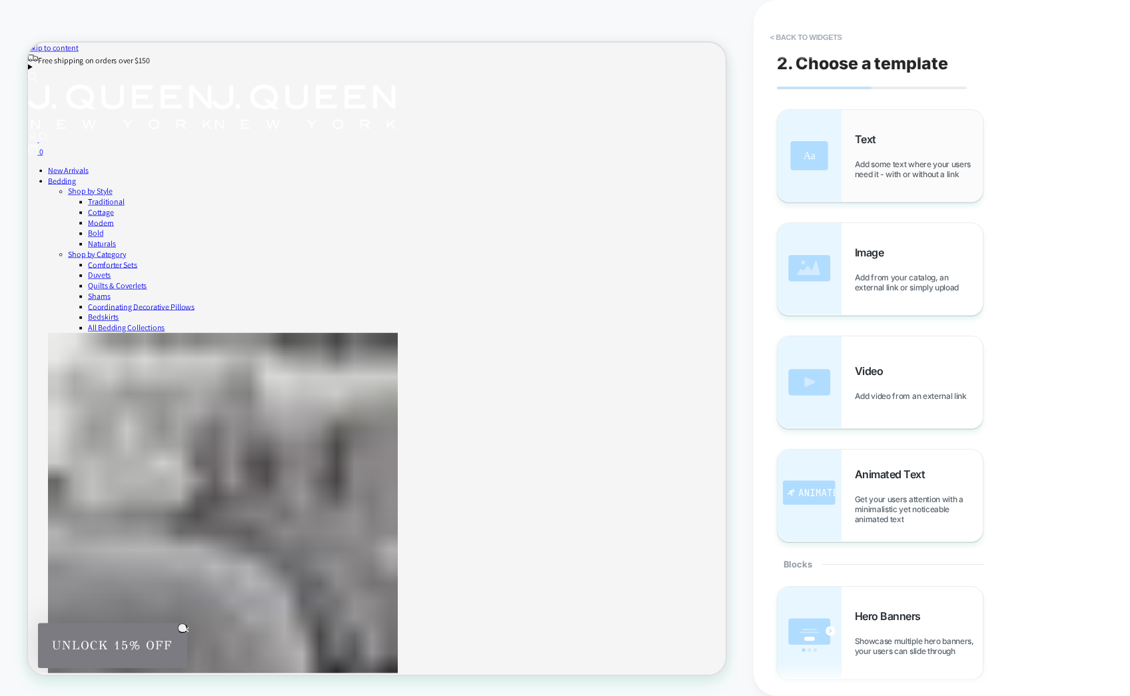
click at [870, 171] on span "Add some text where your users need it - with or without a link" at bounding box center [919, 169] width 128 height 20
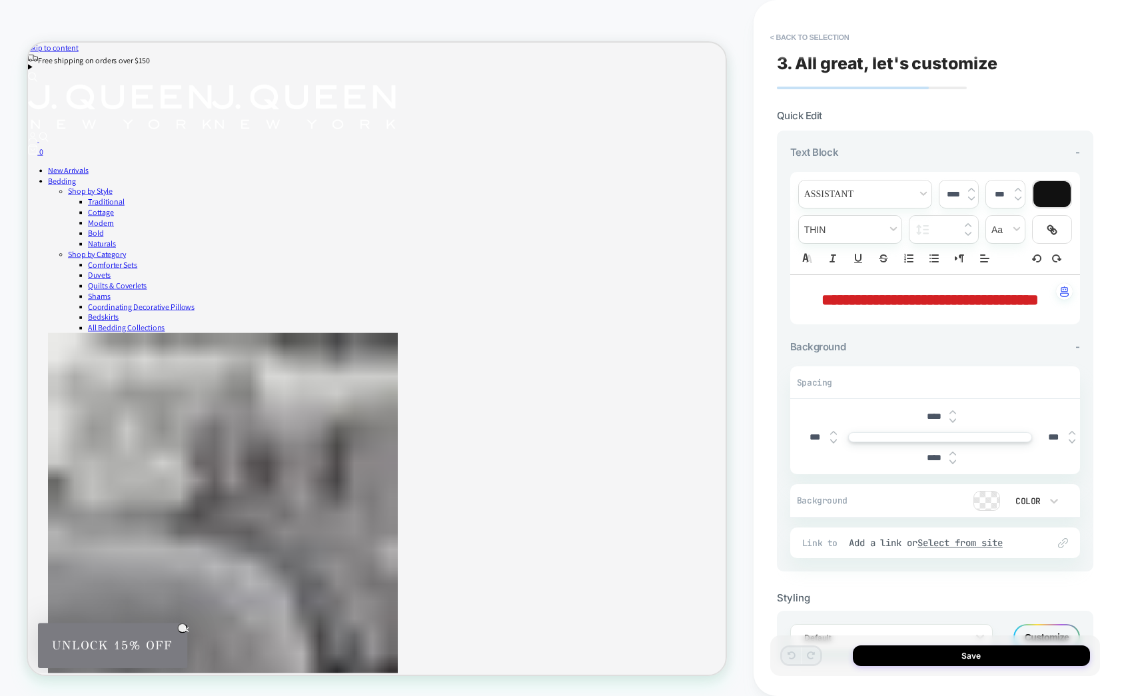
click at [993, 311] on p "**********" at bounding box center [929, 299] width 253 height 23
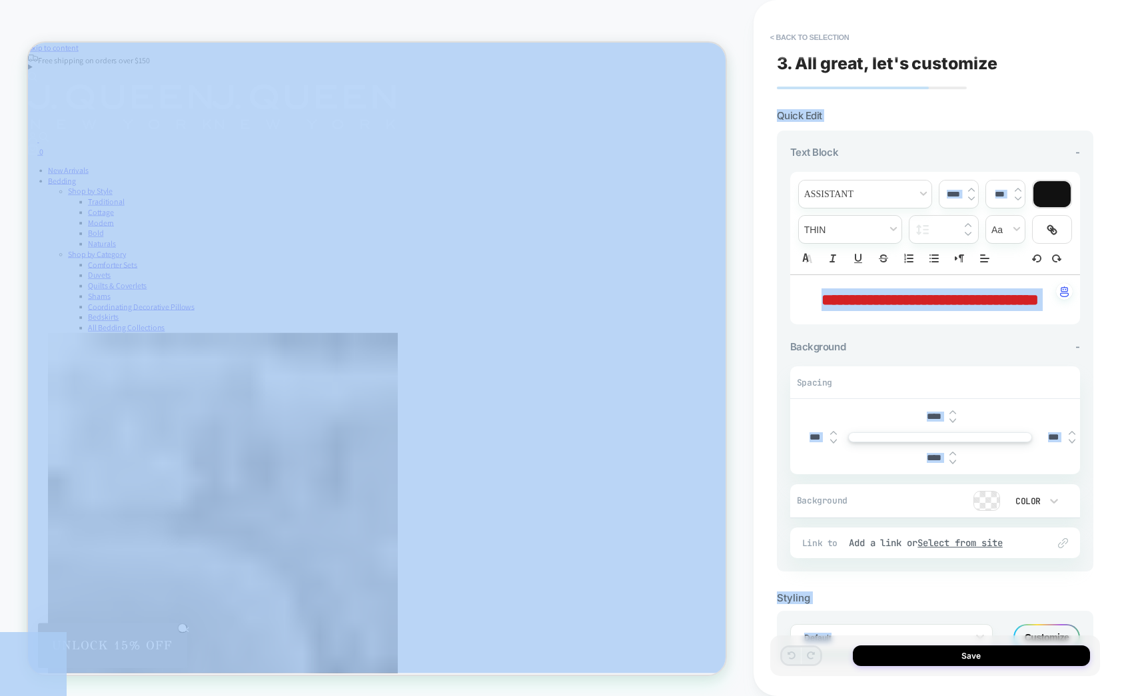
click at [992, 311] on p "**********" at bounding box center [929, 299] width 253 height 23
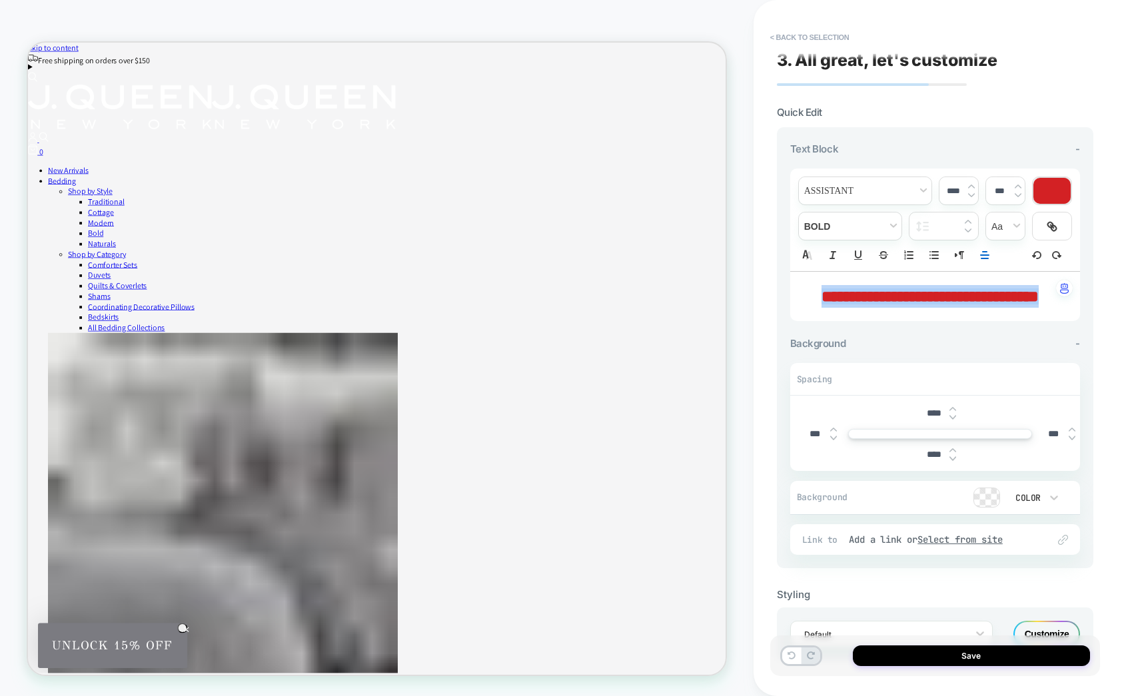
type input "****"
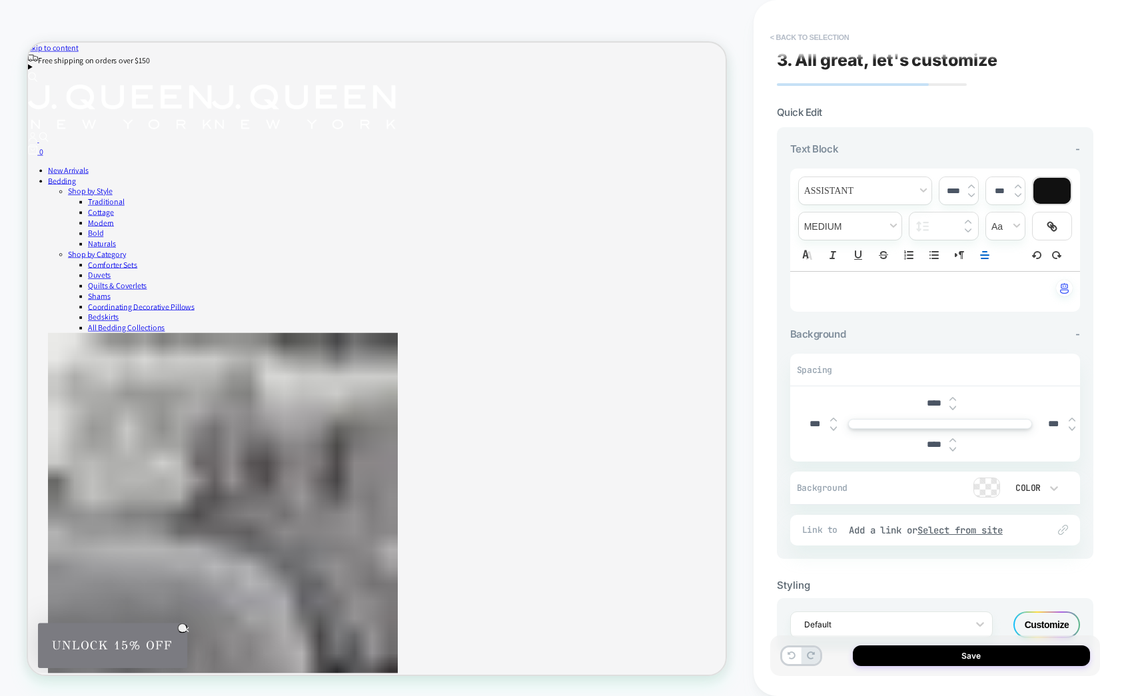
click at [809, 29] on button "< Back to selection" at bounding box center [809, 37] width 93 height 21
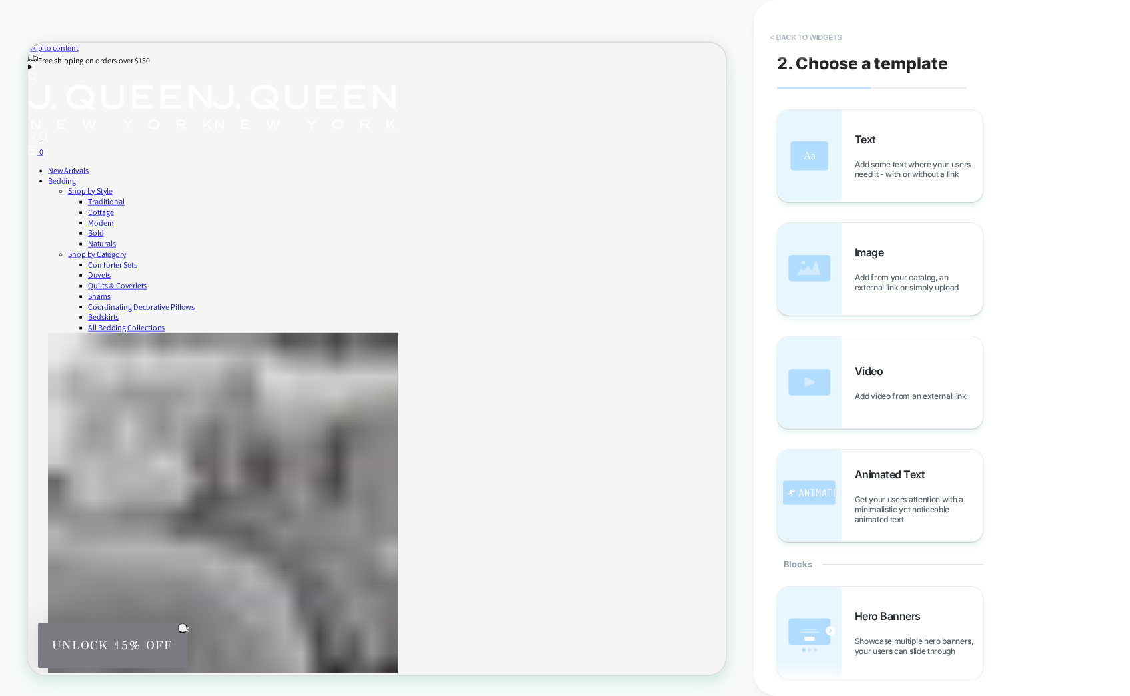
click at [792, 42] on button "< Back to widgets" at bounding box center [805, 37] width 85 height 21
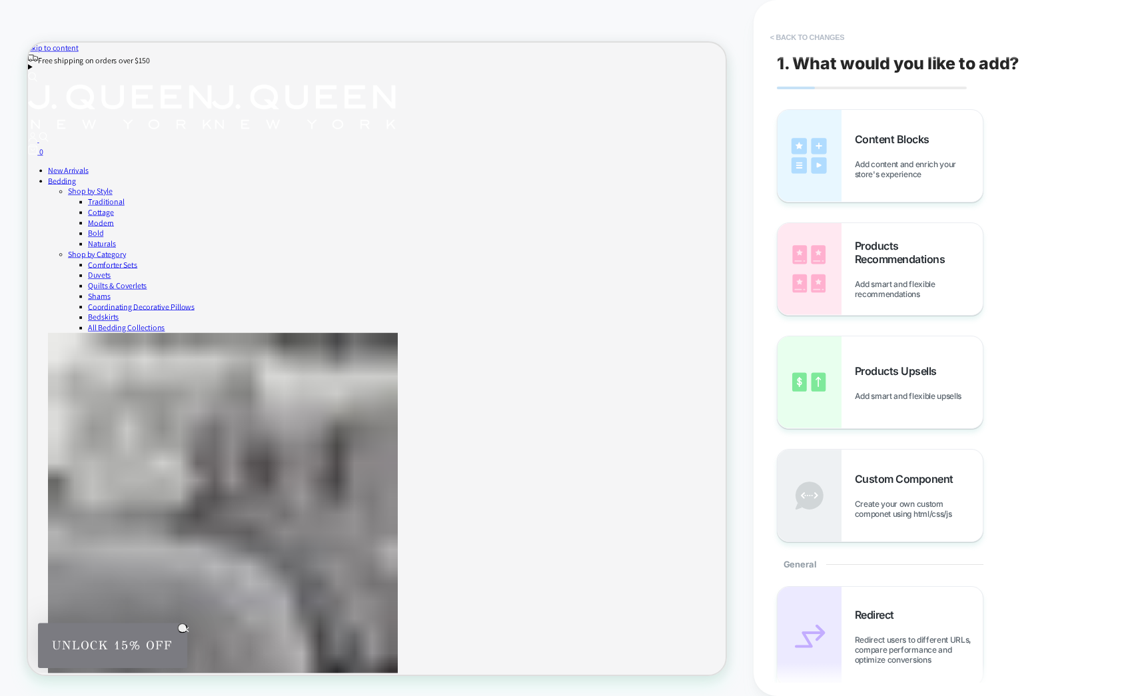
click at [797, 46] on button "< Back to changes" at bounding box center [807, 37] width 88 height 21
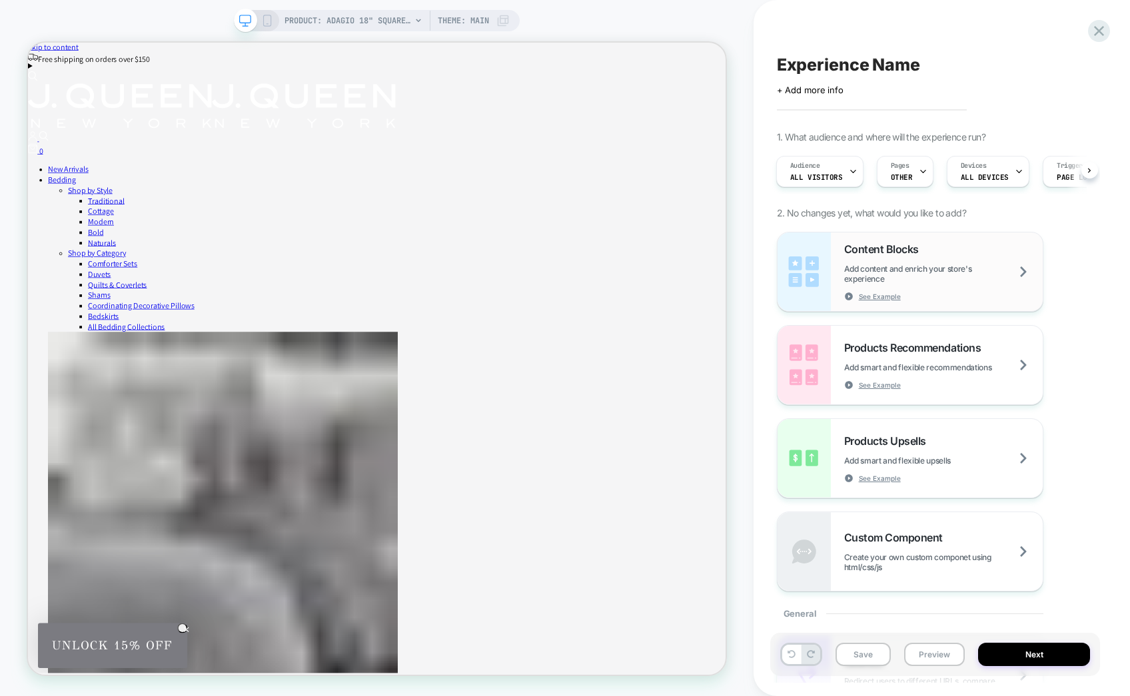
scroll to position [0, 0]
click at [918, 277] on span "Add content and enrich your store's experience" at bounding box center [943, 274] width 199 height 20
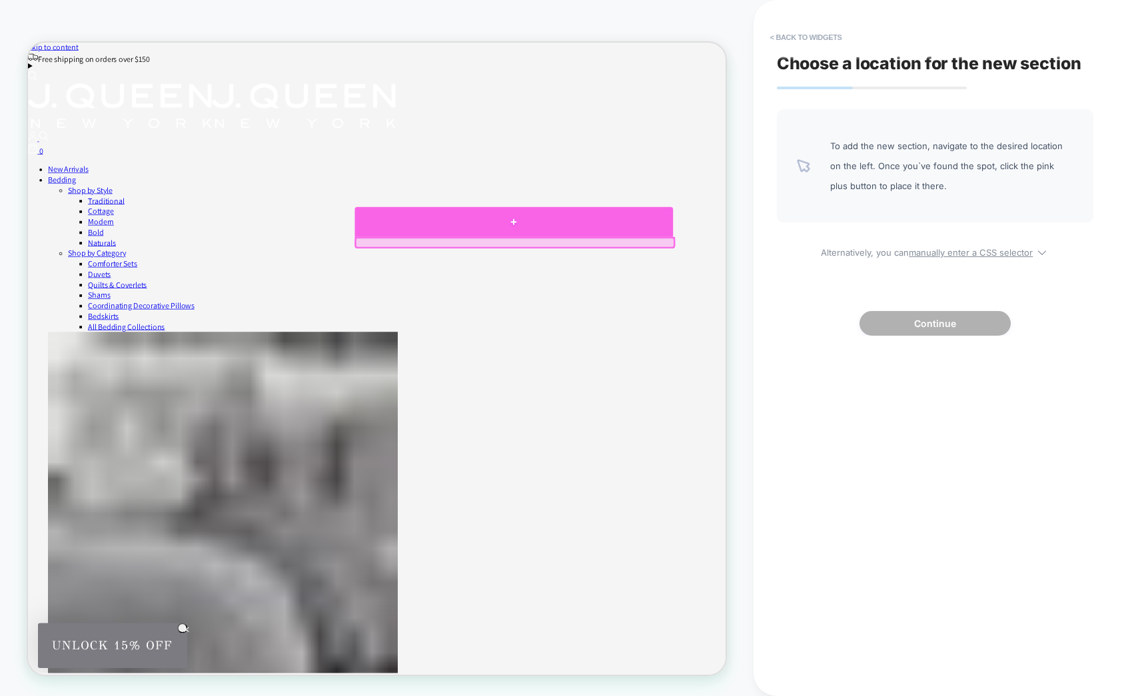
click at [659, 296] on div at bounding box center [676, 282] width 424 height 40
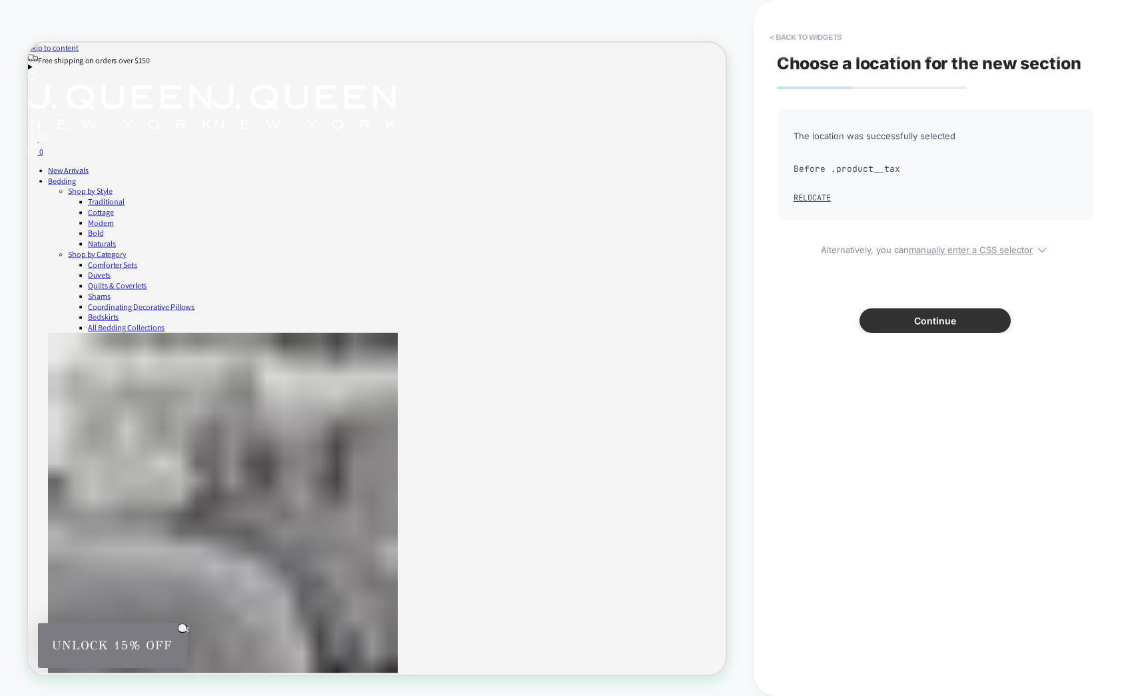
click at [971, 325] on button "Continue" at bounding box center [934, 320] width 151 height 25
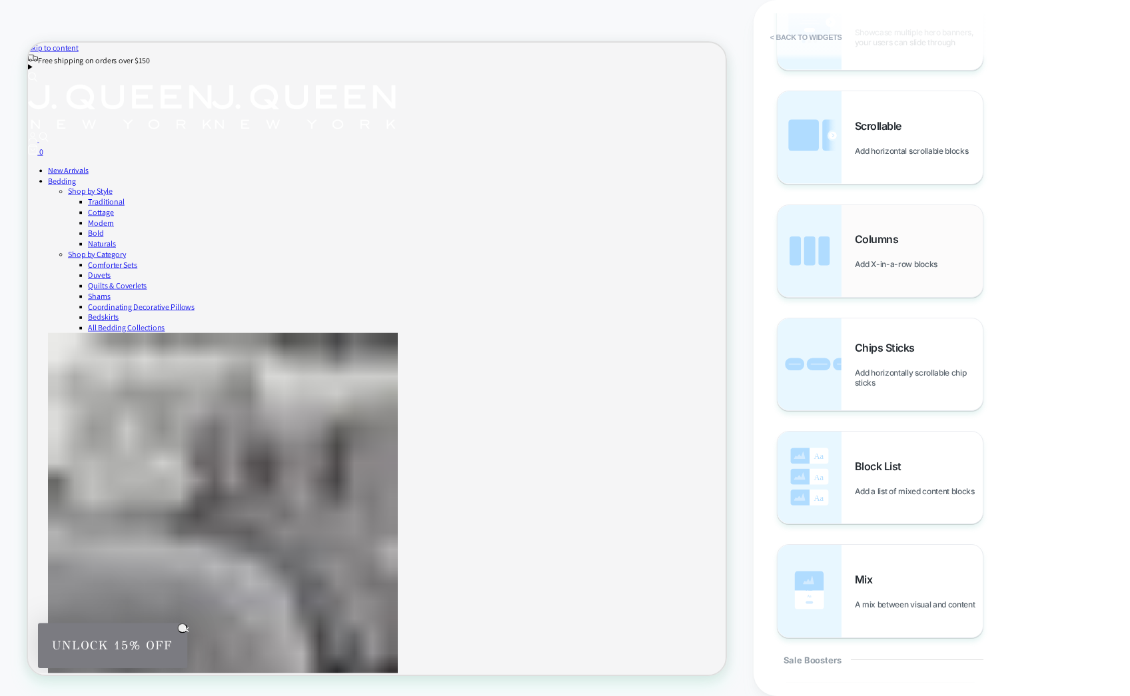
scroll to position [618, 0]
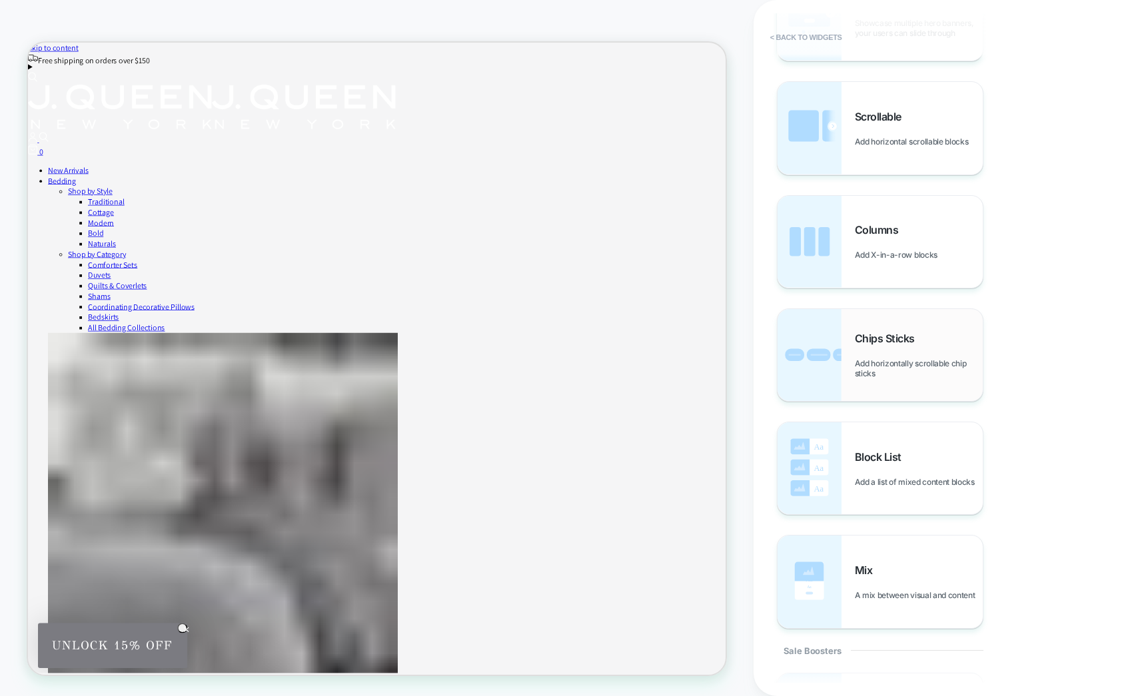
click at [907, 364] on span "Add horizontally scrollable chip sticks" at bounding box center [919, 368] width 128 height 20
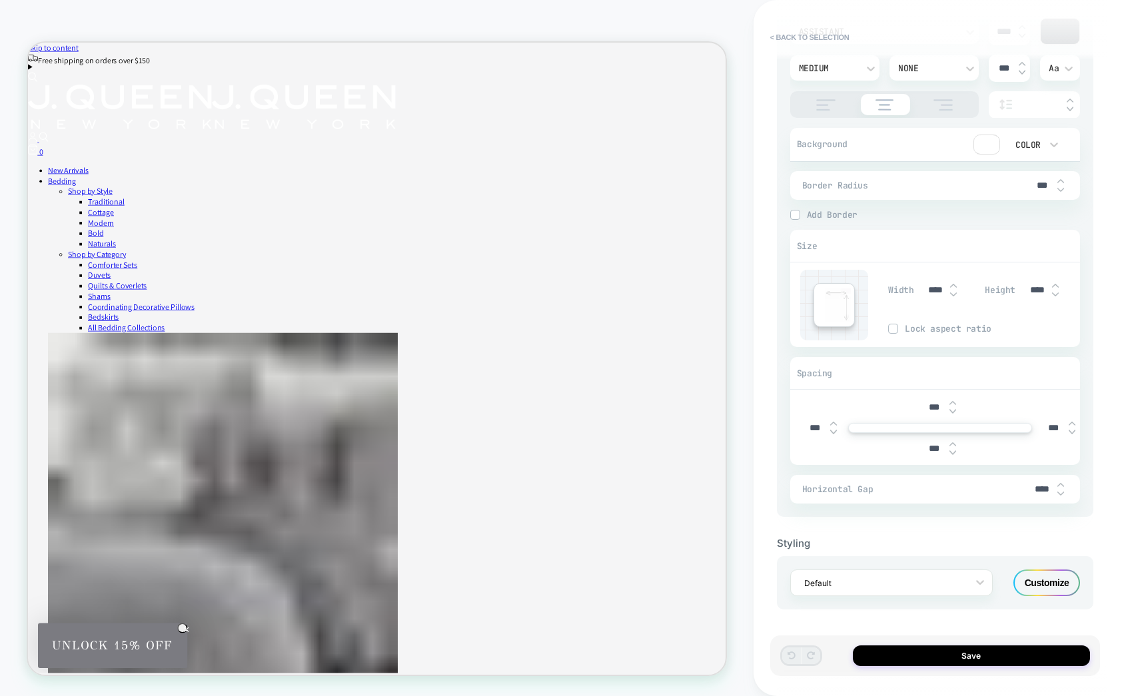
scroll to position [660, 0]
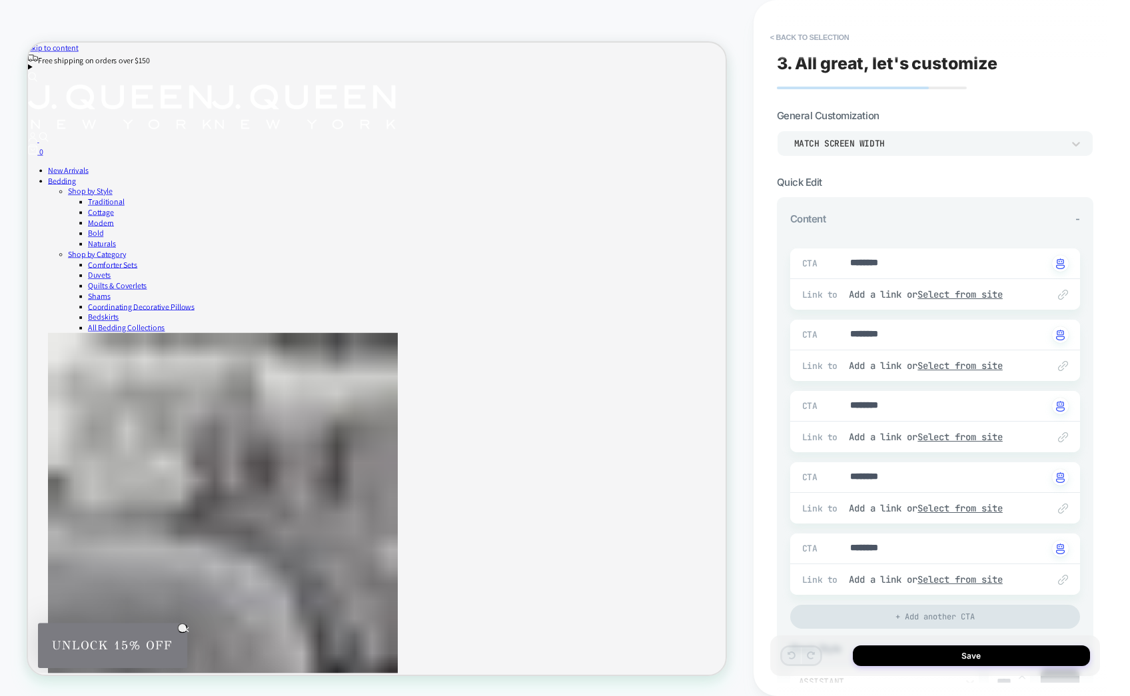
type textarea "*"
click at [786, 33] on button "< Back to selection" at bounding box center [809, 37] width 93 height 21
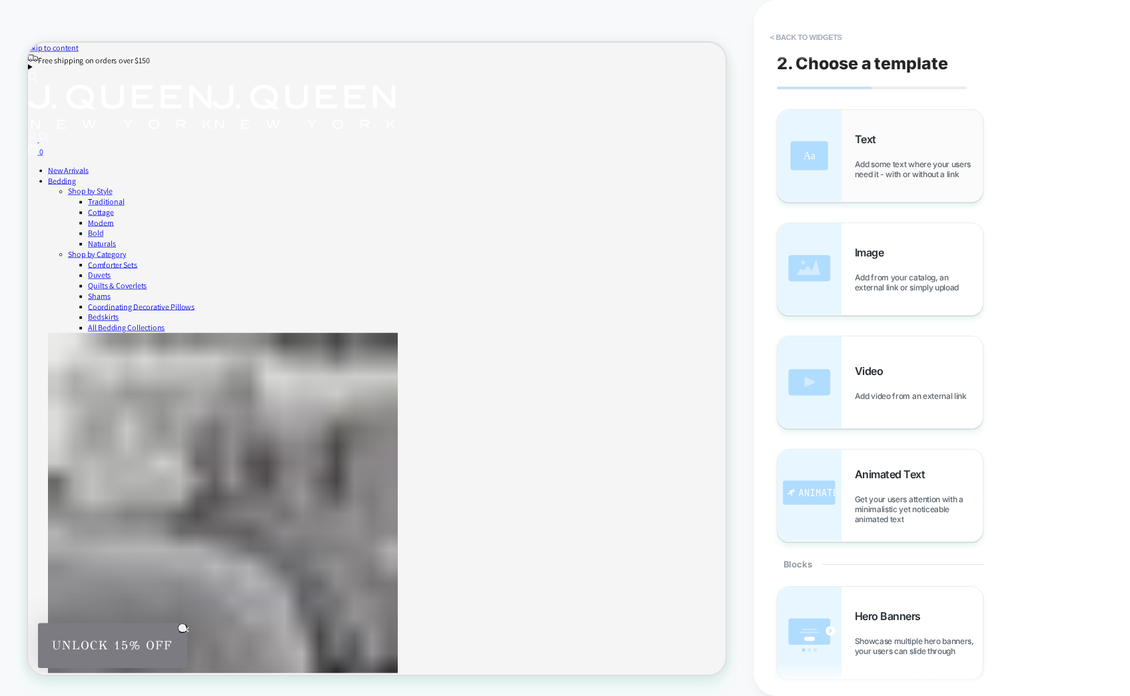
click at [901, 169] on span "Add some text where your users need it - with or without a link" at bounding box center [919, 169] width 128 height 20
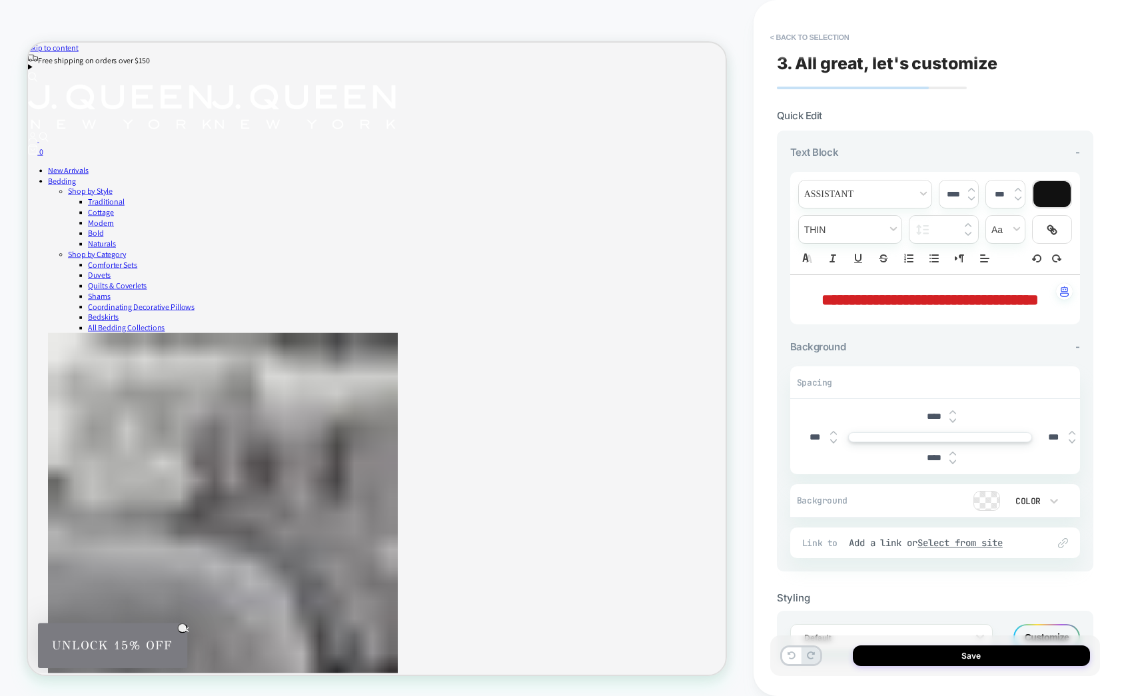
click at [989, 311] on p "**********" at bounding box center [929, 299] width 253 height 23
type input "****"
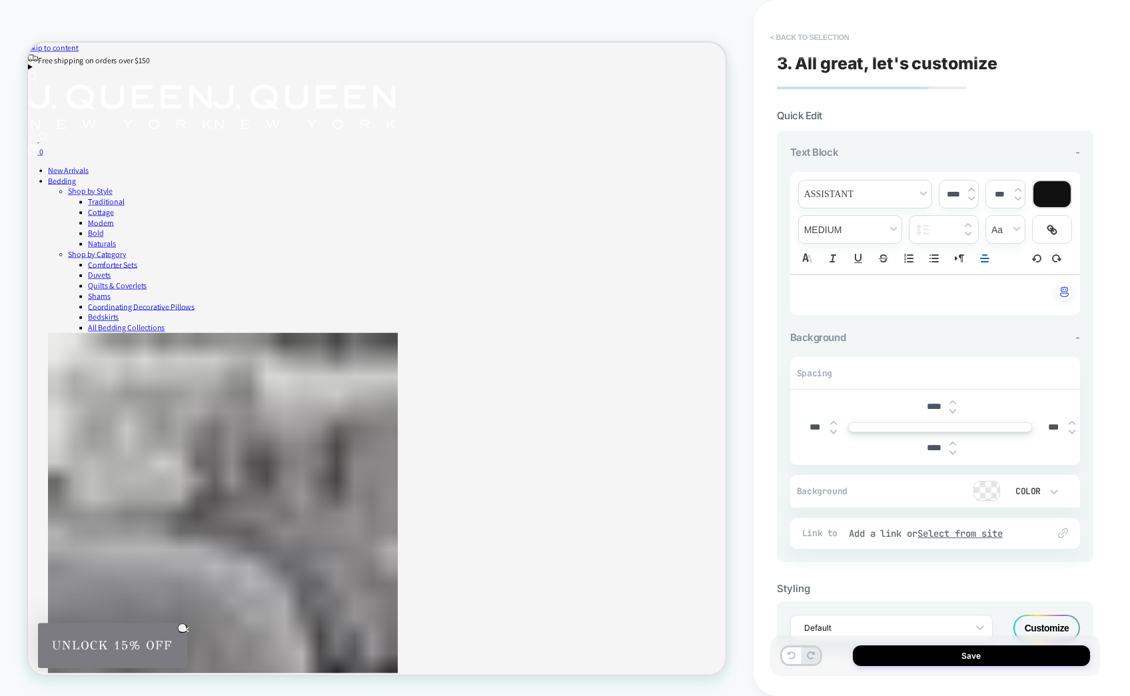
click at [799, 38] on button "< Back to selection" at bounding box center [809, 37] width 93 height 21
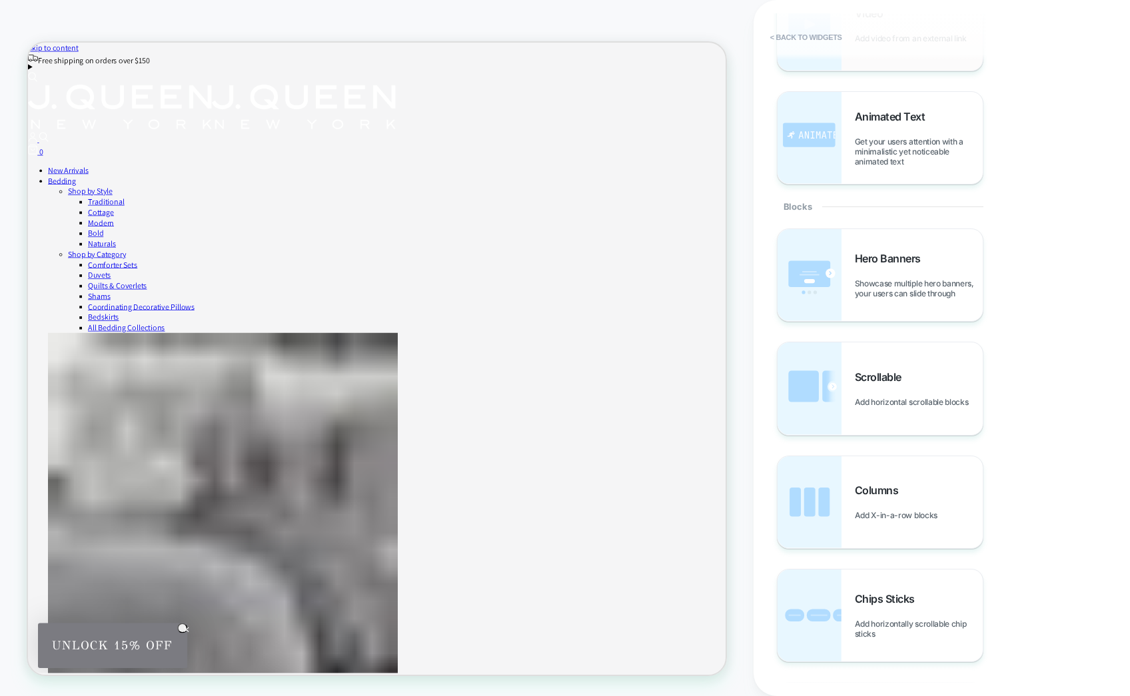
scroll to position [357, 0]
click at [781, 33] on button "< Back to widgets" at bounding box center [805, 37] width 85 height 21
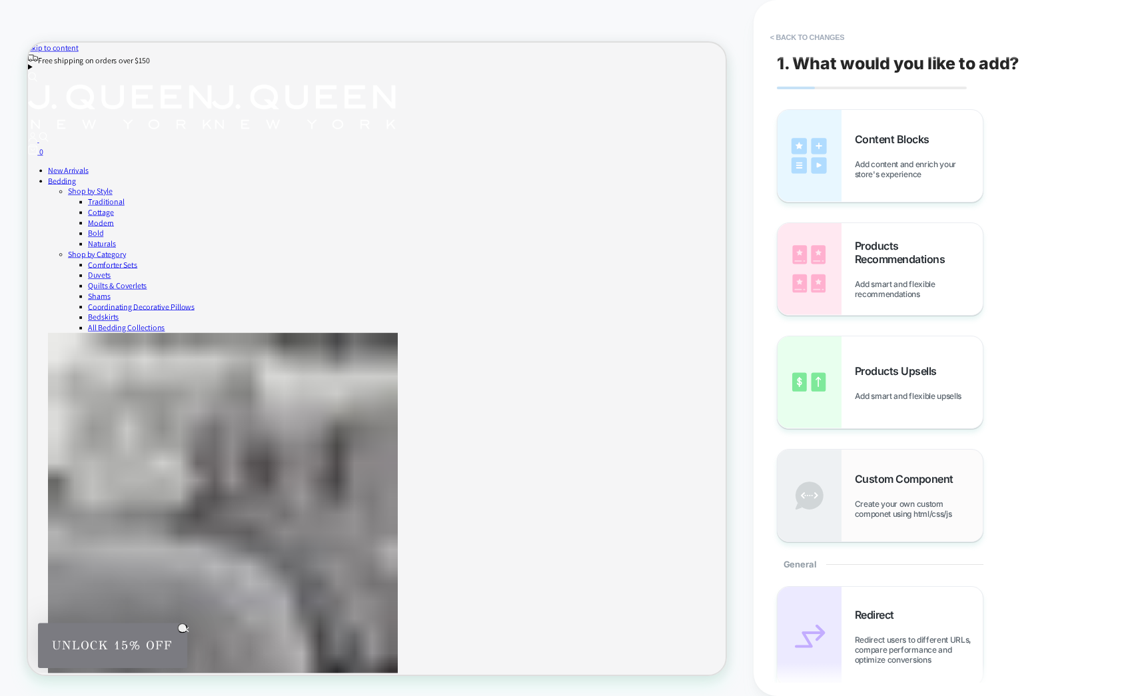
click at [923, 468] on div "Custom Component Create your own custom componet using html/css/js" at bounding box center [879, 496] width 205 height 92
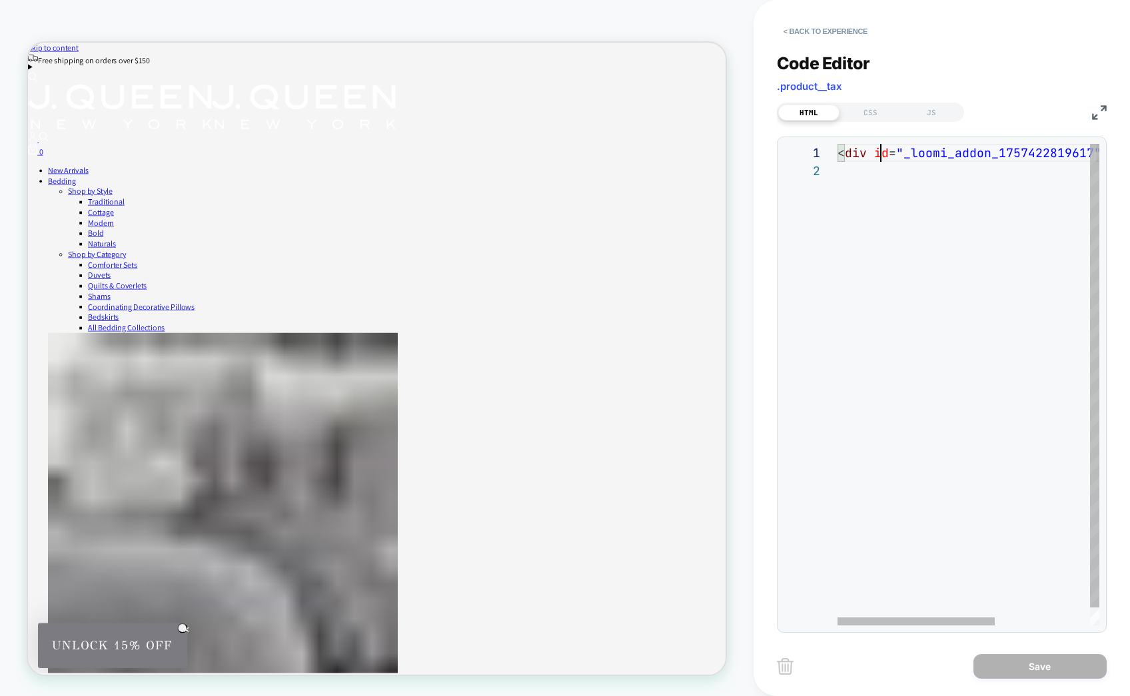
scroll to position [0, 43]
click at [879, 160] on span "id" at bounding box center [881, 152] width 15 height 15
type textarea "**********"
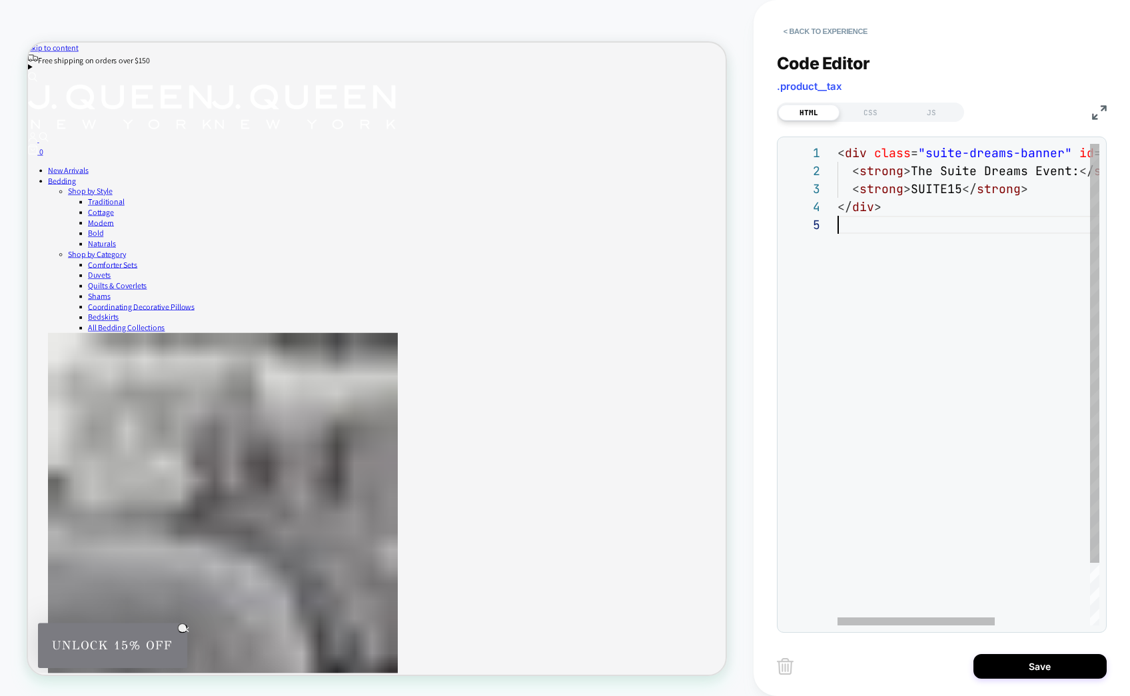
scroll to position [72, 0]
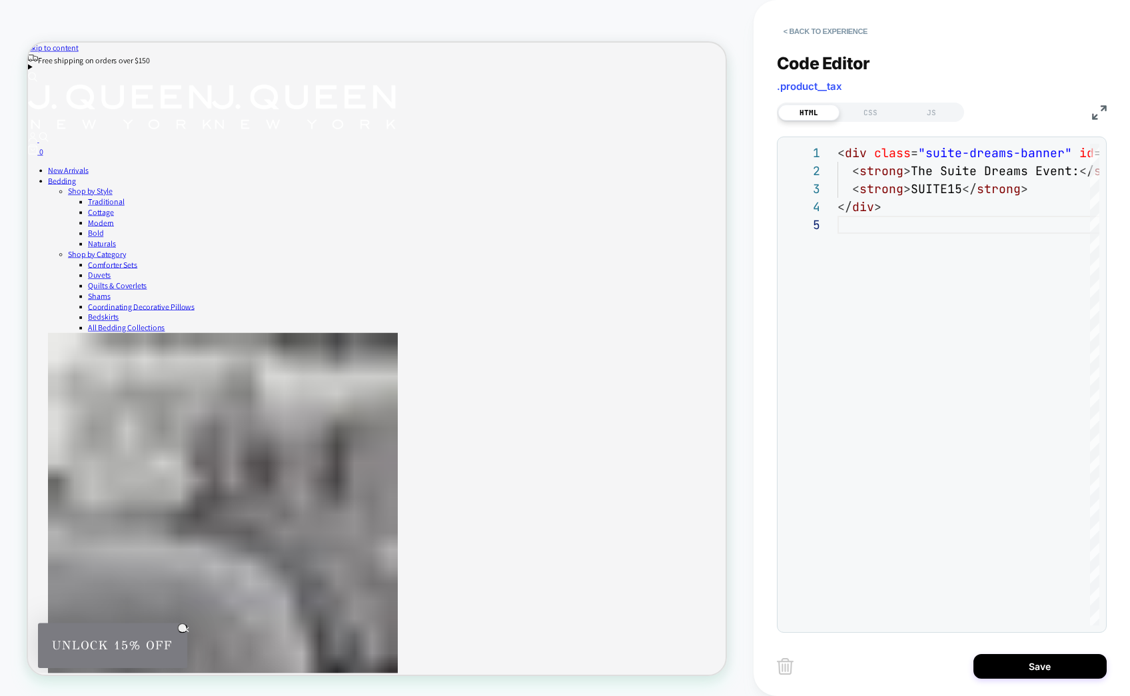
click at [879, 121] on div "HTML CSS JS" at bounding box center [870, 112] width 187 height 19
click at [876, 112] on div "CSS" at bounding box center [869, 113] width 61 height 16
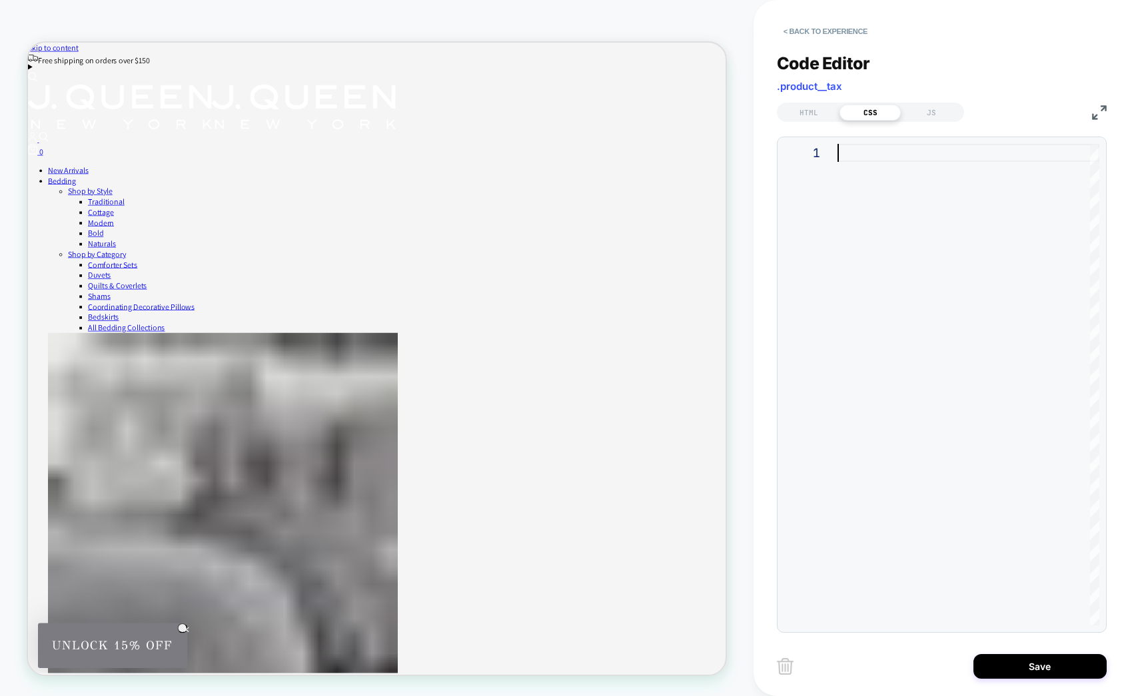
click at [881, 189] on div at bounding box center [968, 385] width 262 height 482
type textarea "*"
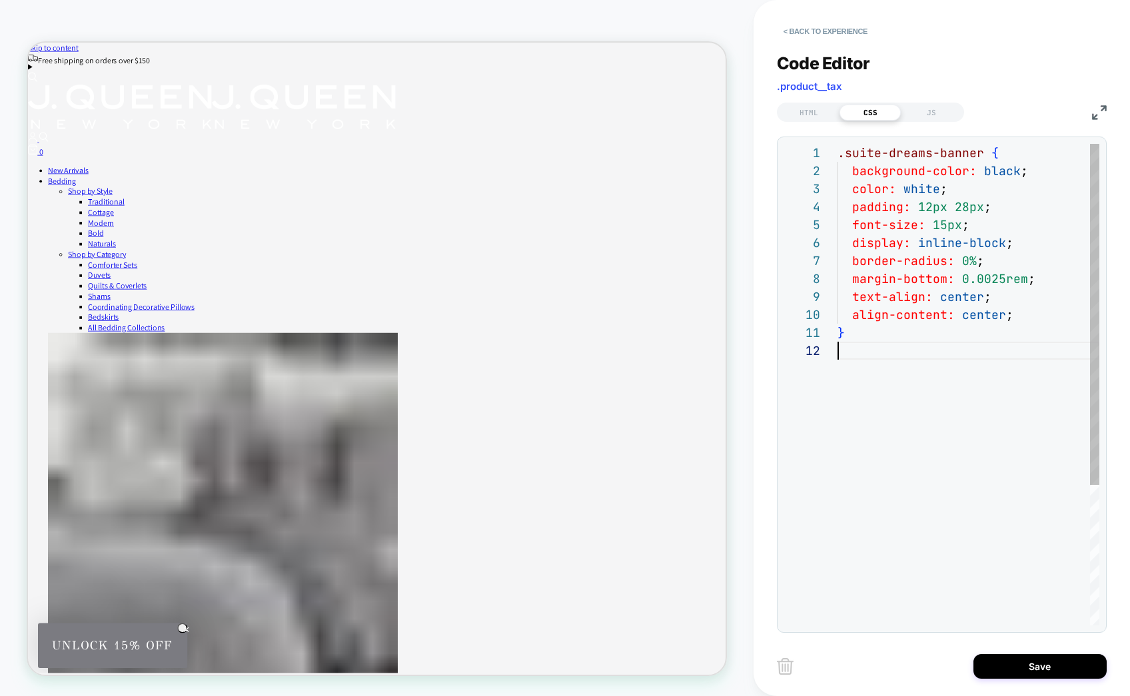
scroll to position [18, 0]
click at [937, 112] on div "JS" at bounding box center [931, 113] width 61 height 16
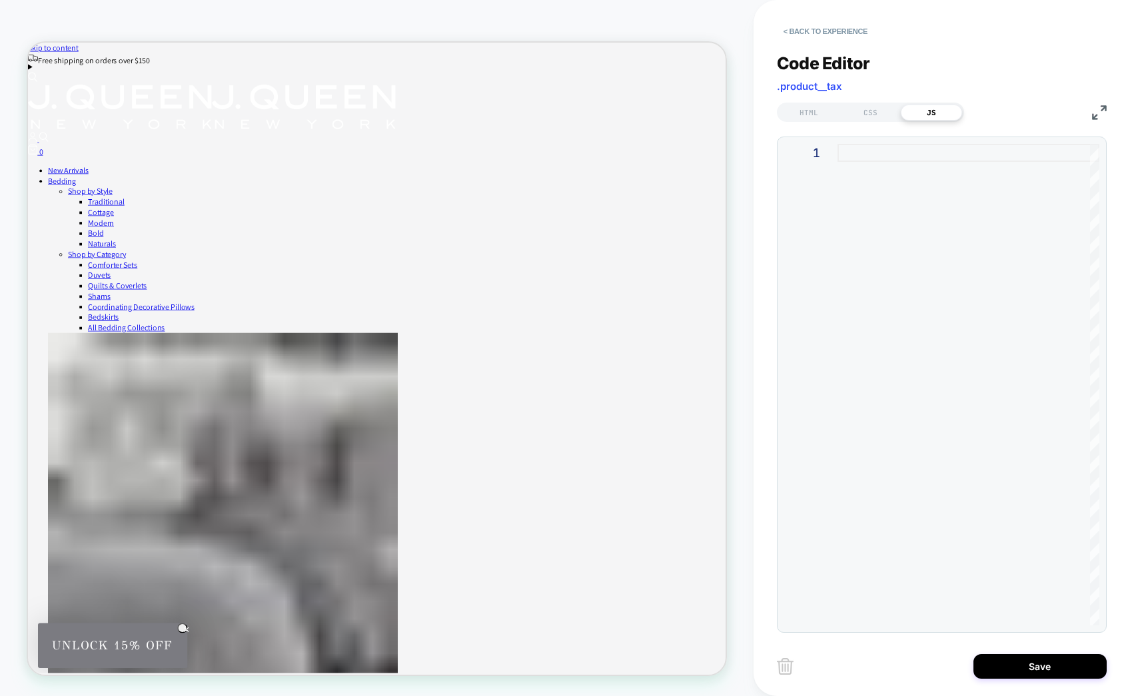
click at [933, 273] on div at bounding box center [968, 385] width 262 height 482
type textarea "**********"
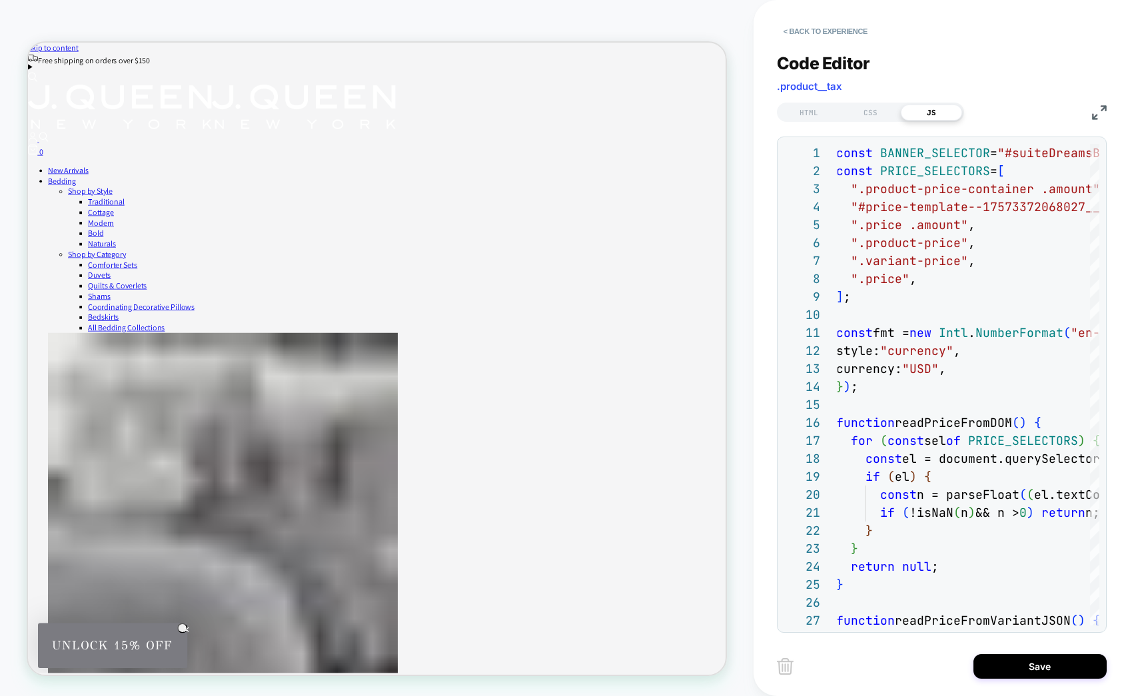
scroll to position [0, 0]
click at [867, 116] on div "CSS" at bounding box center [869, 113] width 61 height 16
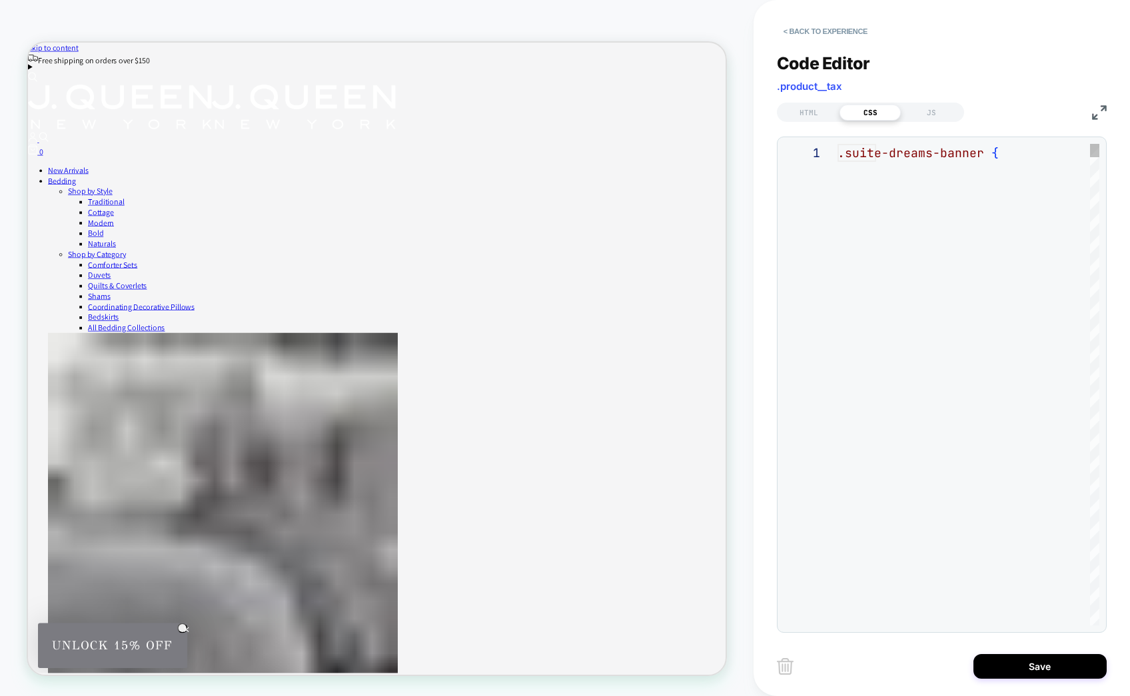
scroll to position [180, 0]
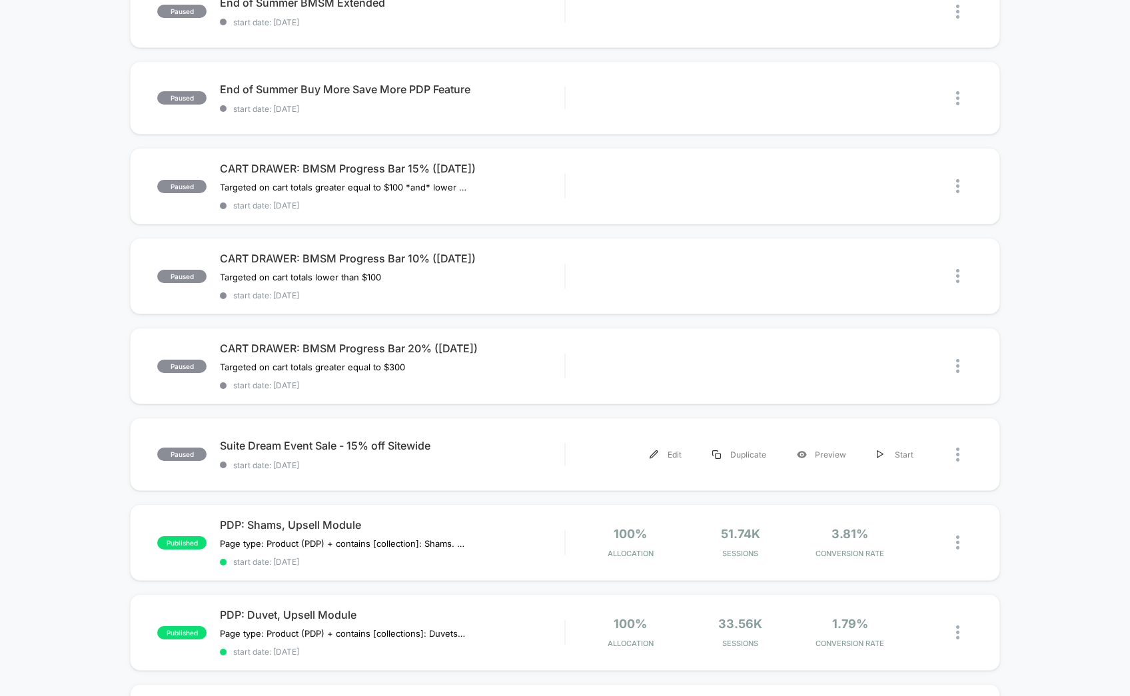
scroll to position [265, 0]
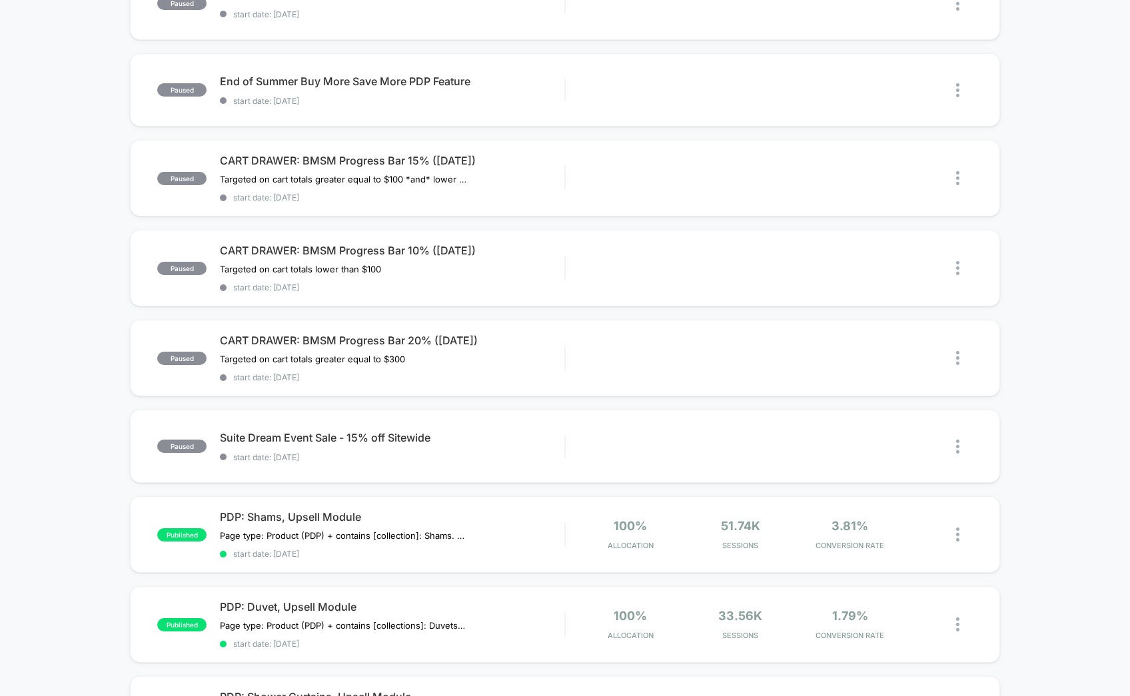
click at [419, 484] on div "paused BOGO Cart Alert start date: 9/8/2025 Edit Duplicate Preview Start paused…" at bounding box center [565, 439] width 1130 height 1119
click at [431, 450] on div "Suite Dream Event Sale - 15% off Sitewide Click to edit experience details Clic…" at bounding box center [392, 446] width 344 height 31
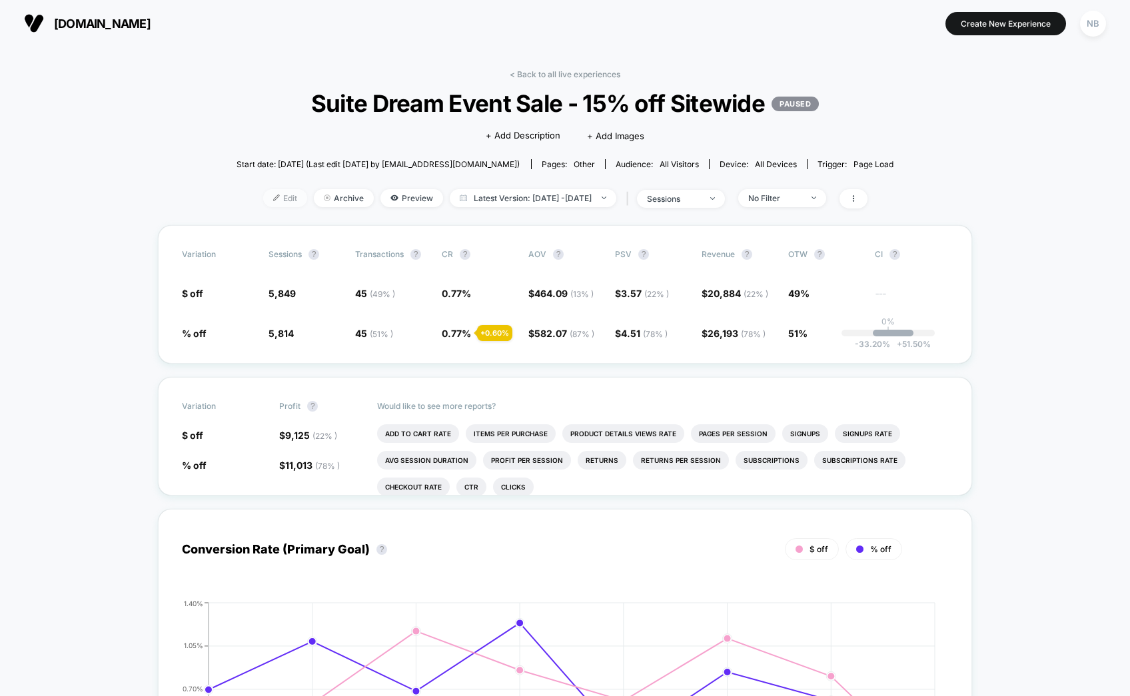
click at [274, 203] on span "Edit" at bounding box center [285, 198] width 44 height 18
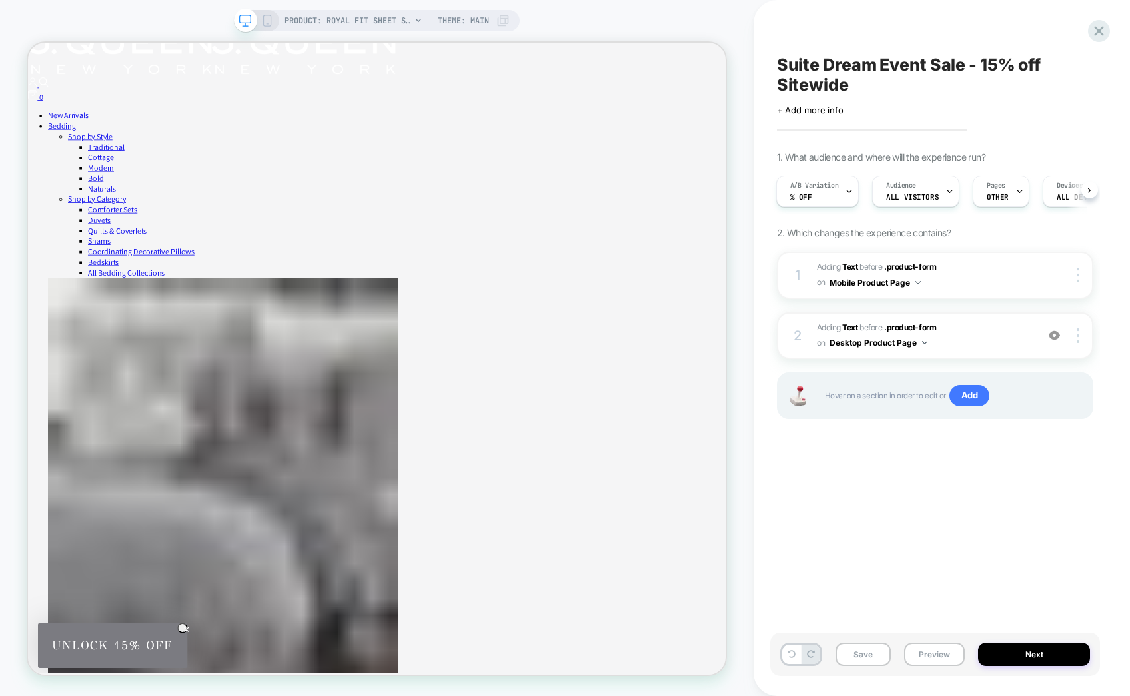
scroll to position [73, 0]
click at [996, 329] on span "#_loomi_addon_1755016486485 Adding Text BEFORE .product-form .product-form on D…" at bounding box center [923, 335] width 213 height 31
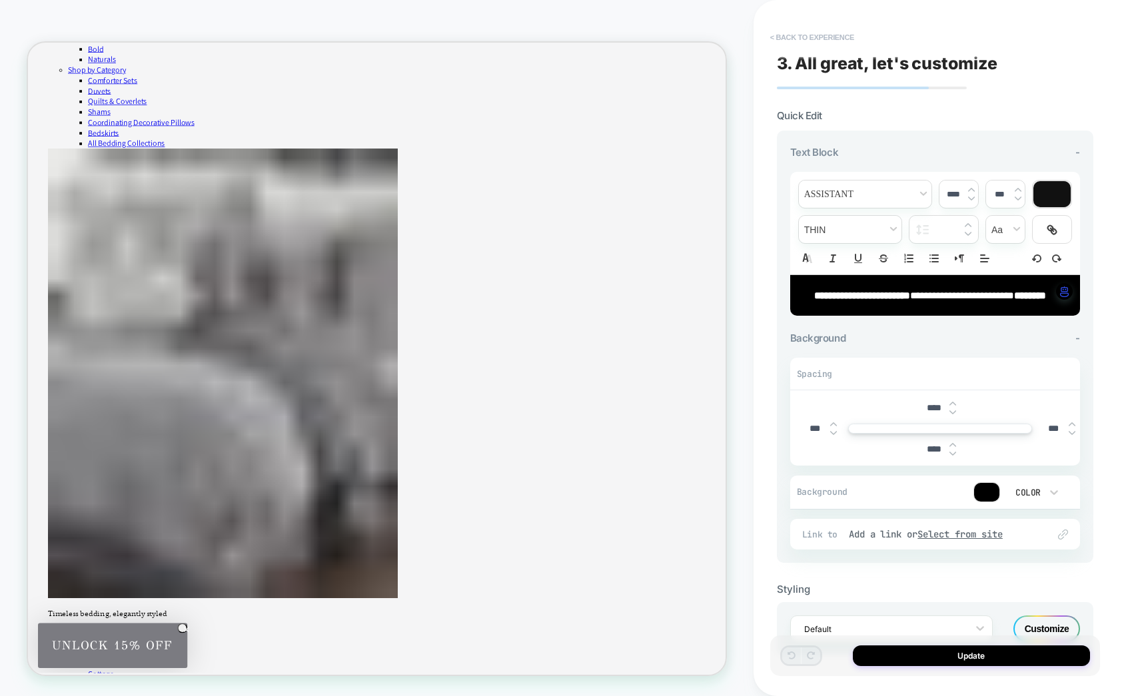
scroll to position [0, 0]
click at [772, 39] on button "< Back to experience" at bounding box center [811, 37] width 97 height 21
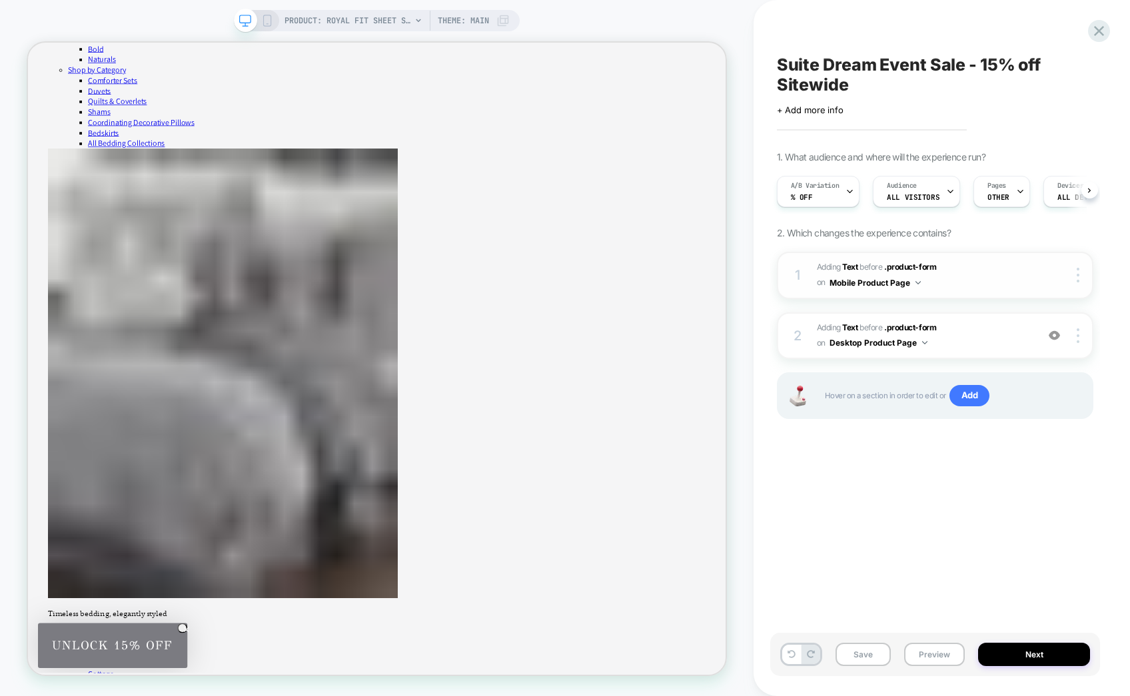
scroll to position [0, 1]
click at [954, 274] on span "#_loomi_addon_1755015783908 Adding Text BEFORE .product-form .product-form on M…" at bounding box center [923, 275] width 213 height 31
click at [823, 193] on div "A/B Variation % off" at bounding box center [814, 192] width 75 height 30
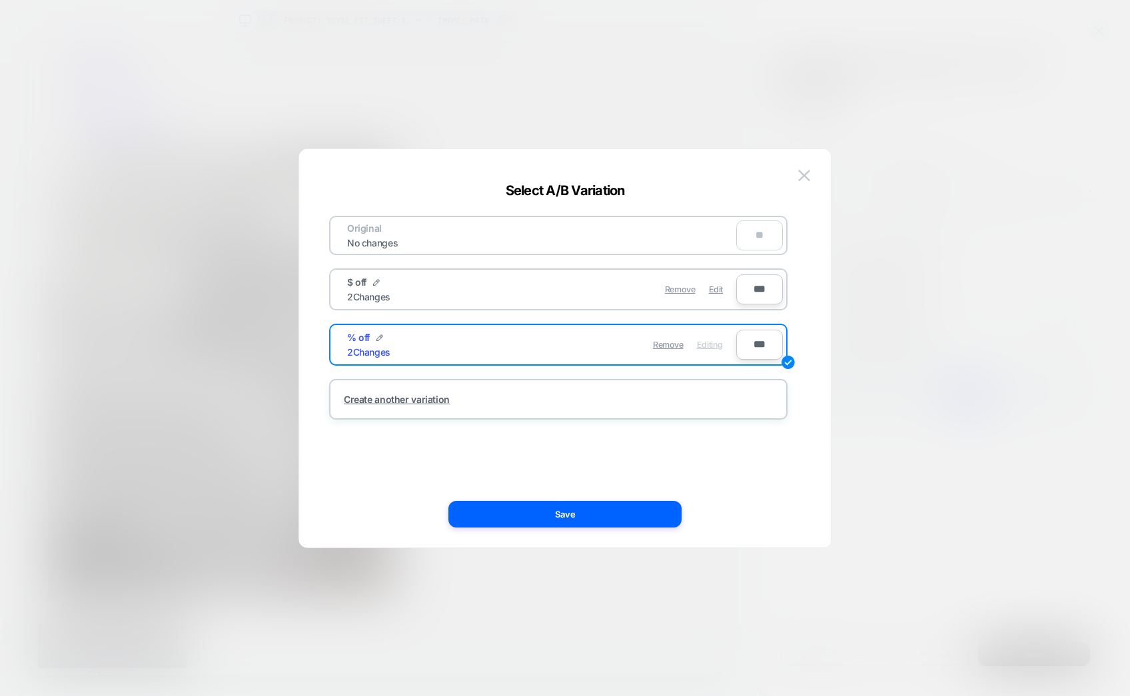
click at [490, 284] on div "$ off 2 Changes" at bounding box center [444, 289] width 195 height 26
click at [515, 292] on div "$ off 2 Changes" at bounding box center [444, 289] width 195 height 26
click at [716, 290] on span "Edit" at bounding box center [716, 289] width 14 height 10
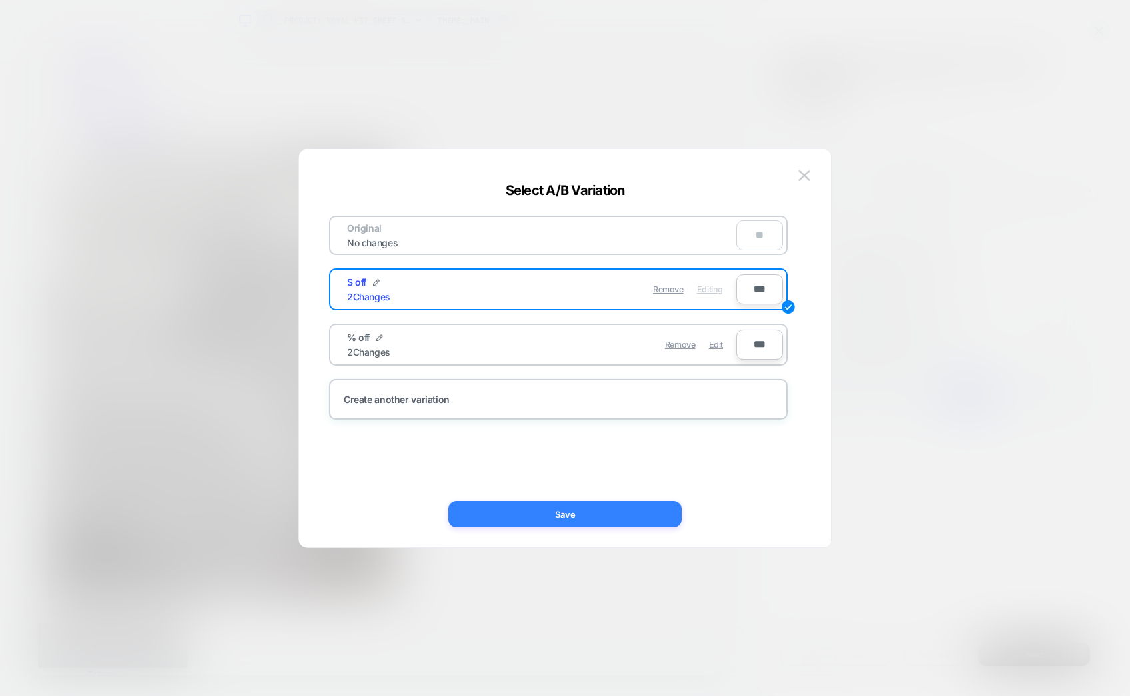
drag, startPoint x: 603, startPoint y: 511, endPoint x: 875, endPoint y: 549, distance: 274.5
click at [603, 511] on button "Save" at bounding box center [564, 514] width 233 height 27
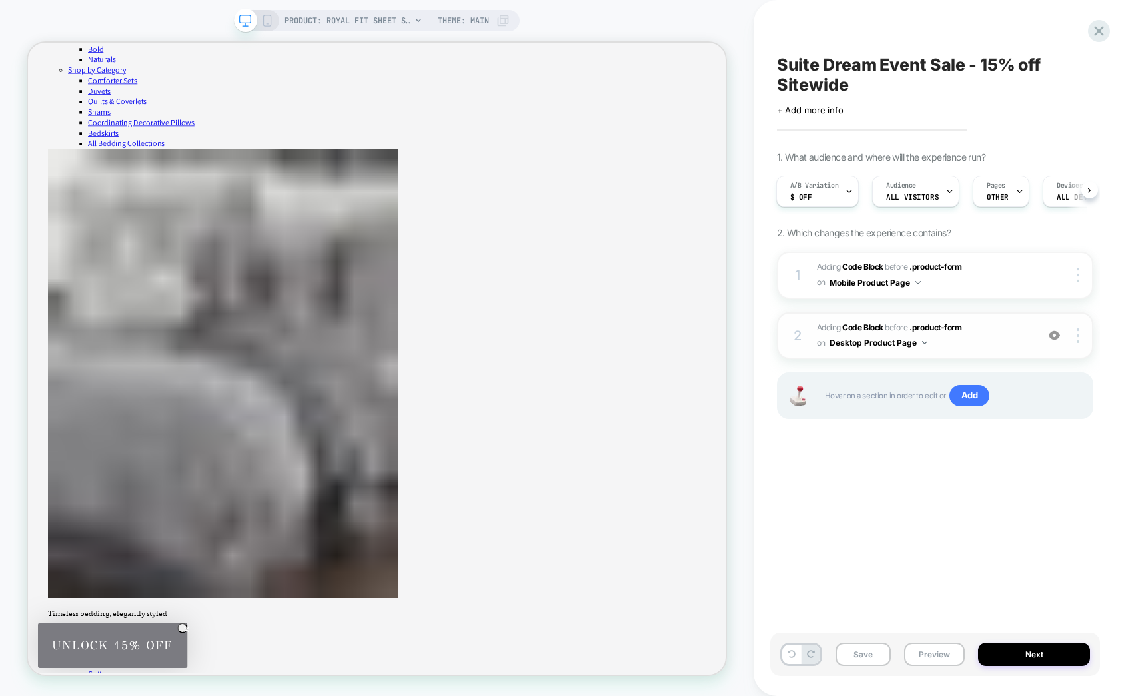
click at [967, 336] on span "Adding Code Block BEFORE .product-form .product-form on Desktop Product Page" at bounding box center [923, 335] width 213 height 31
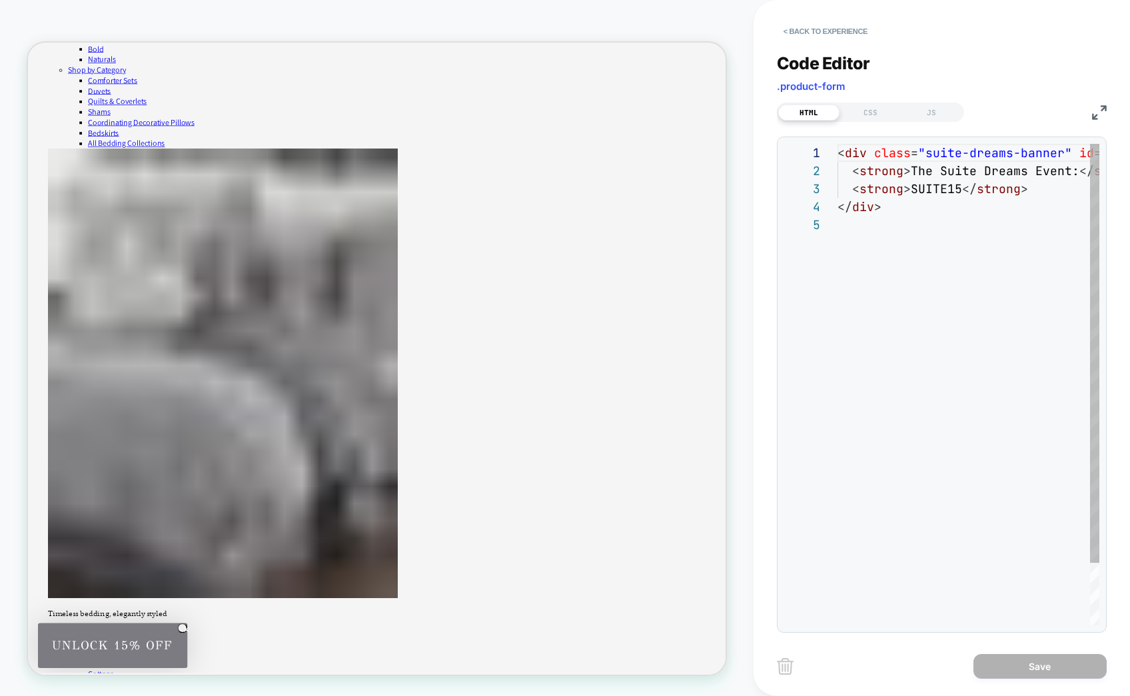
scroll to position [72, 0]
click at [941, 207] on div "</ div >" at bounding box center [1108, 207] width 542 height 18
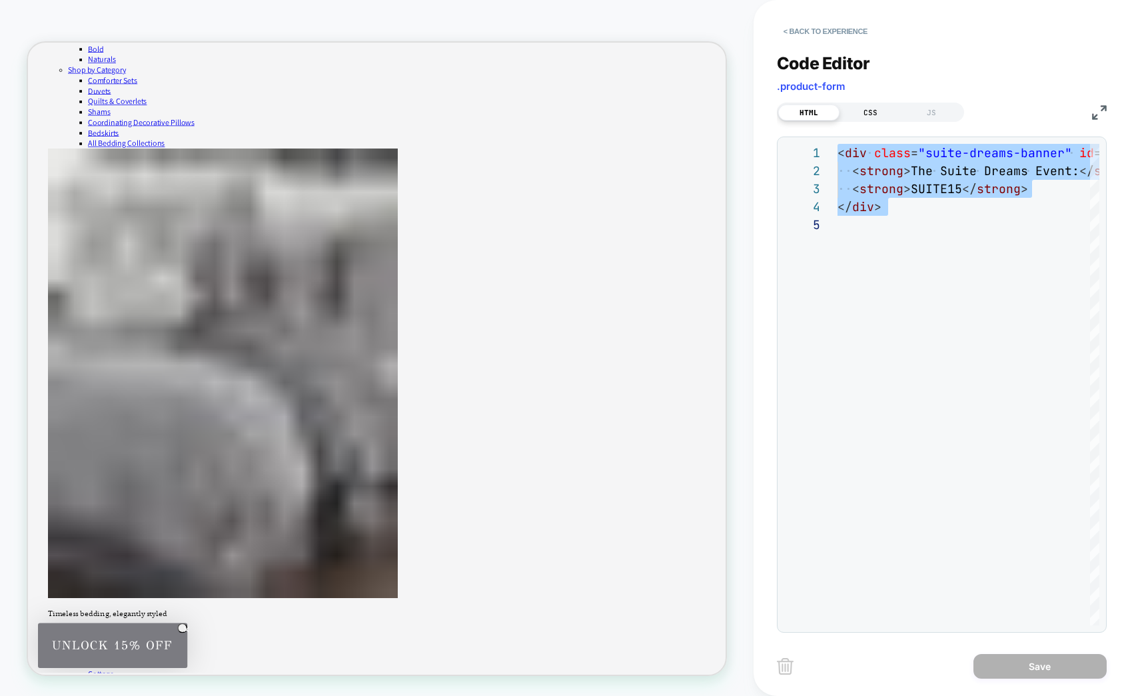
click at [883, 111] on div "CSS" at bounding box center [869, 113] width 61 height 16
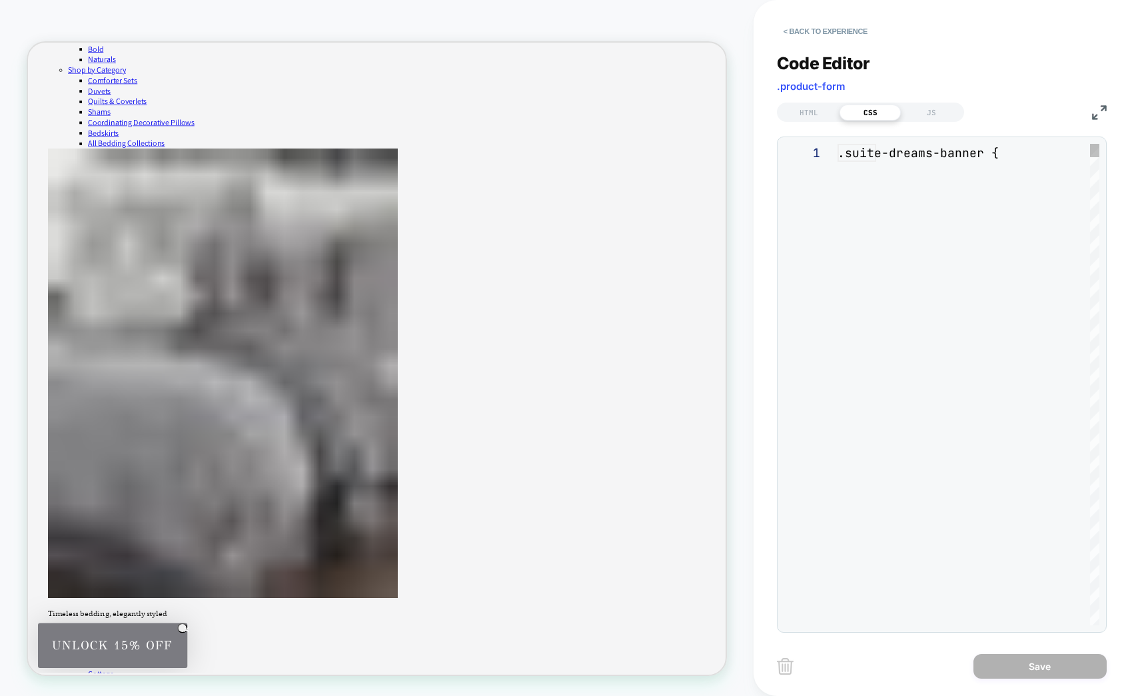
scroll to position [180, 0]
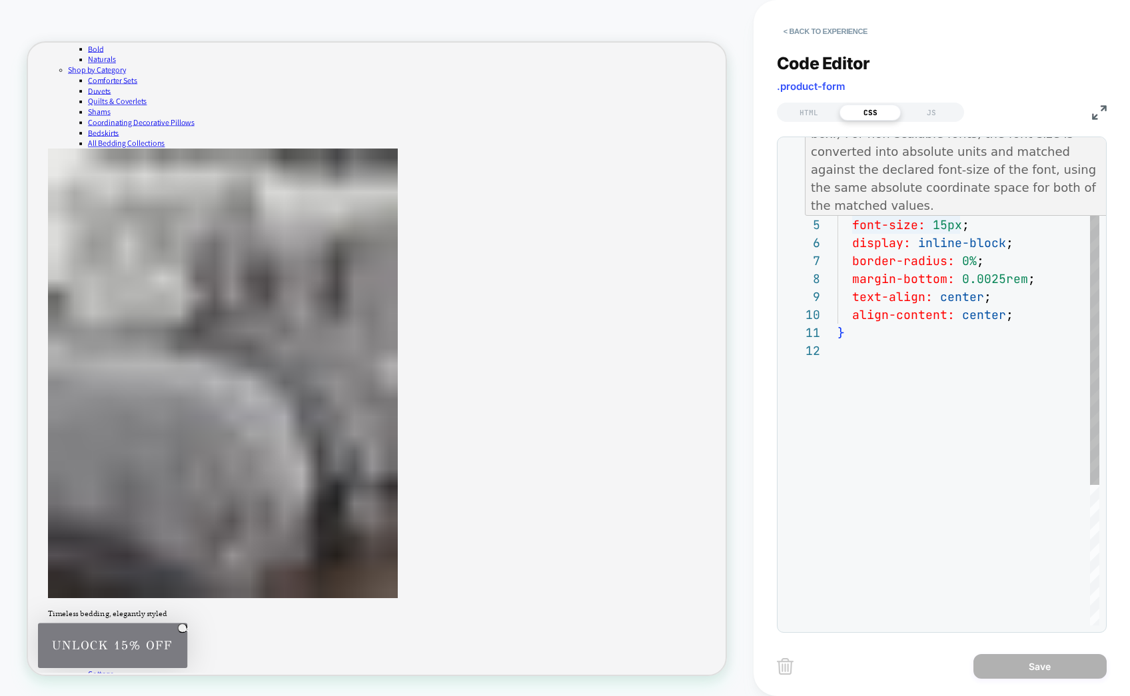
click at [868, 298] on span "text-align:" at bounding box center [892, 296] width 81 height 15
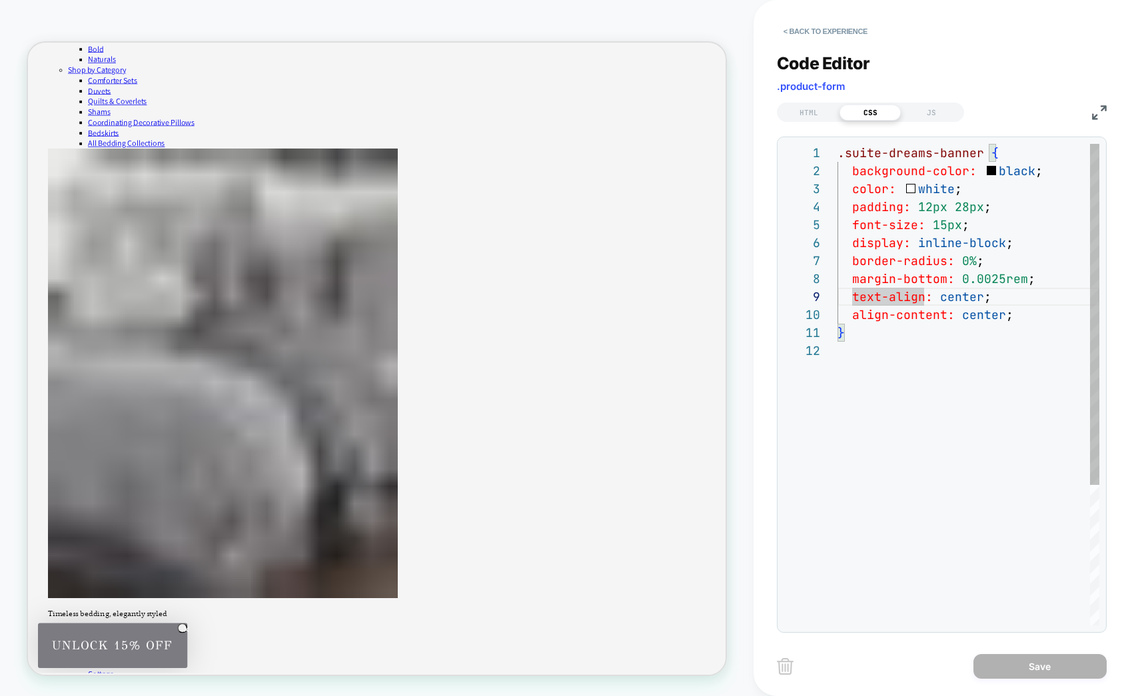
type textarea "**********"
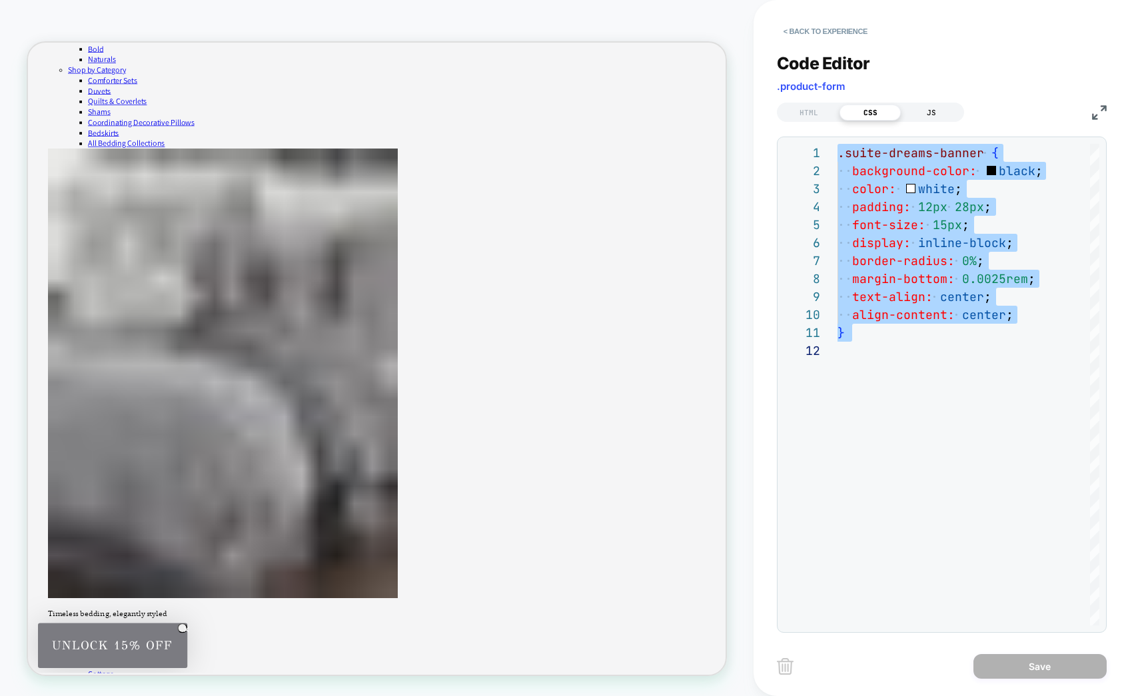
click at [937, 118] on div "JS" at bounding box center [931, 113] width 61 height 16
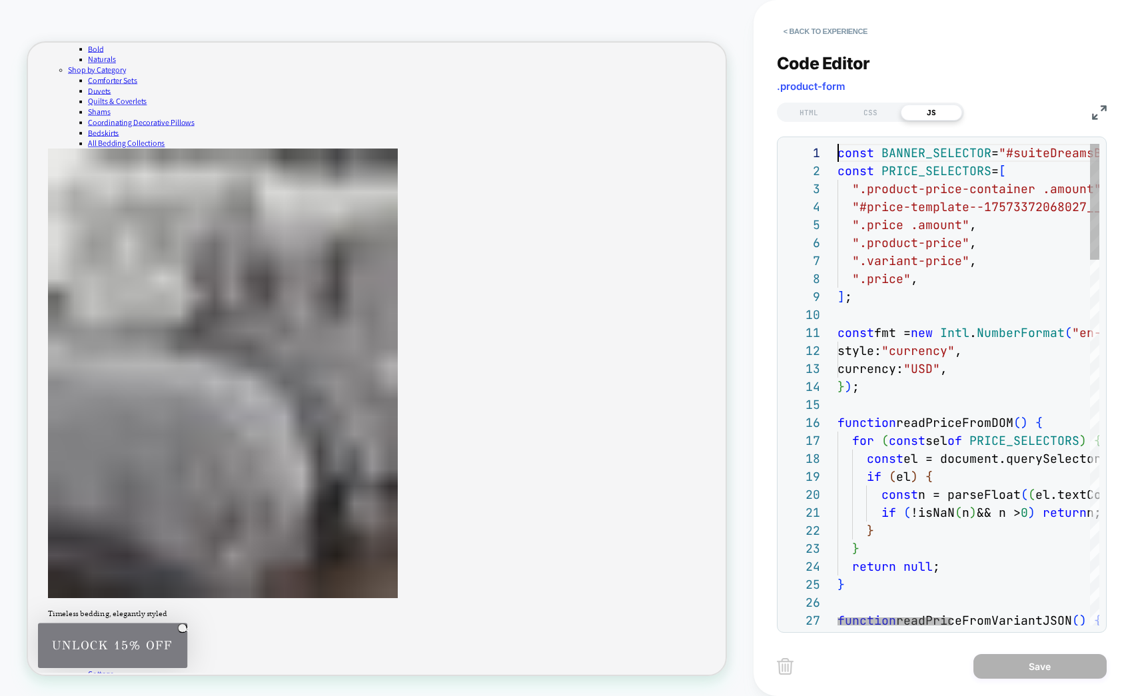
scroll to position [72, 87]
click at [922, 233] on div "".price .amount" ," at bounding box center [1126, 225] width 578 height 18
type textarea "**********"
